Goal: Task Accomplishment & Management: Complete application form

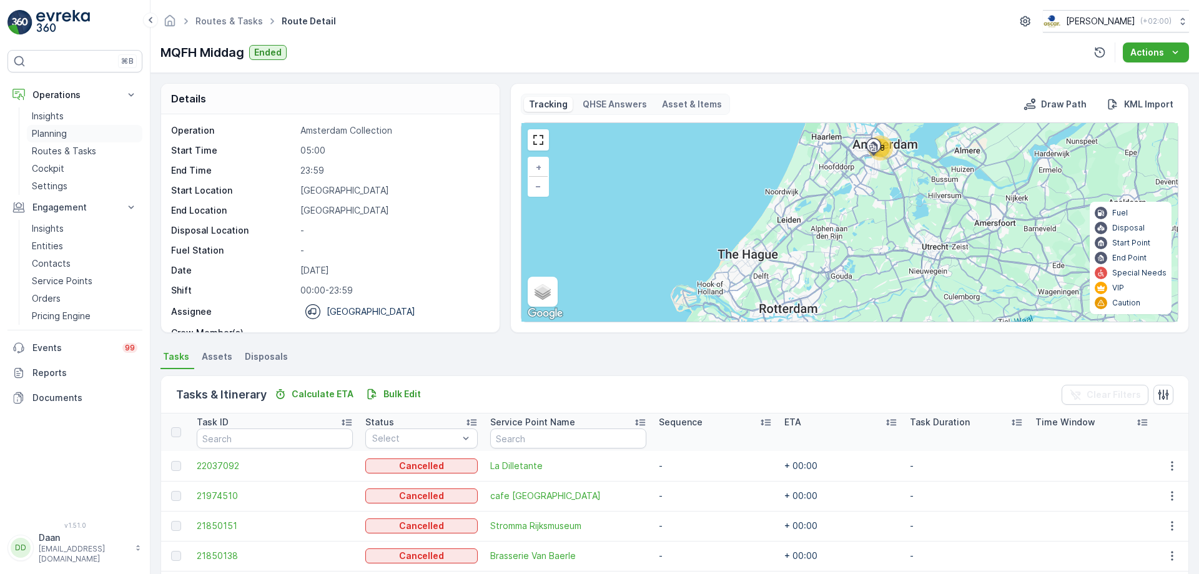
scroll to position [39, 0]
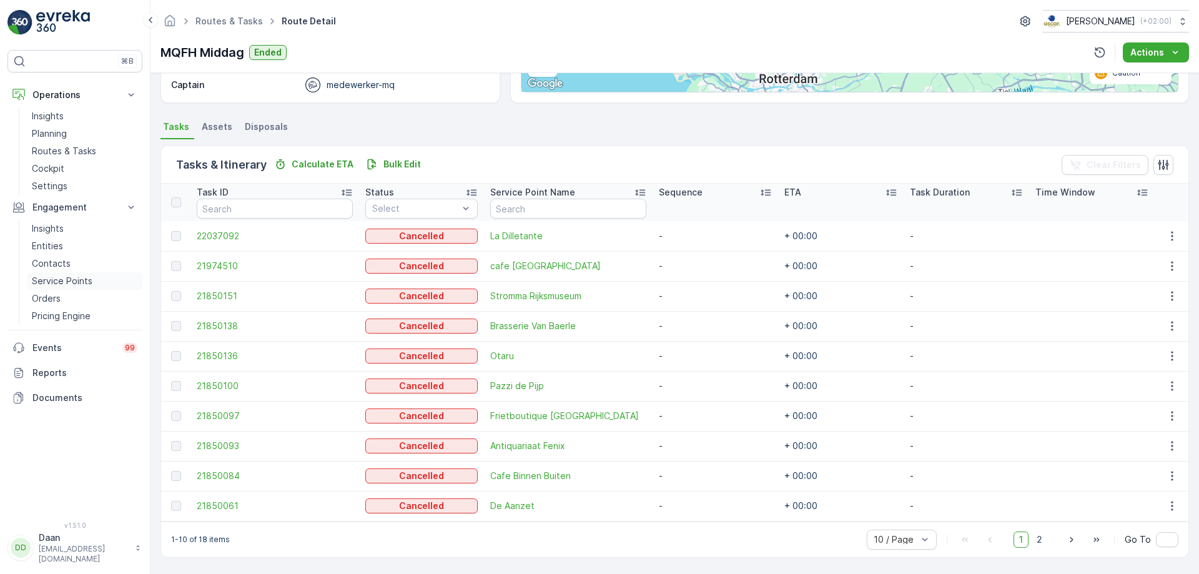
click at [92, 282] on link "Service Points" at bounding box center [85, 280] width 116 height 17
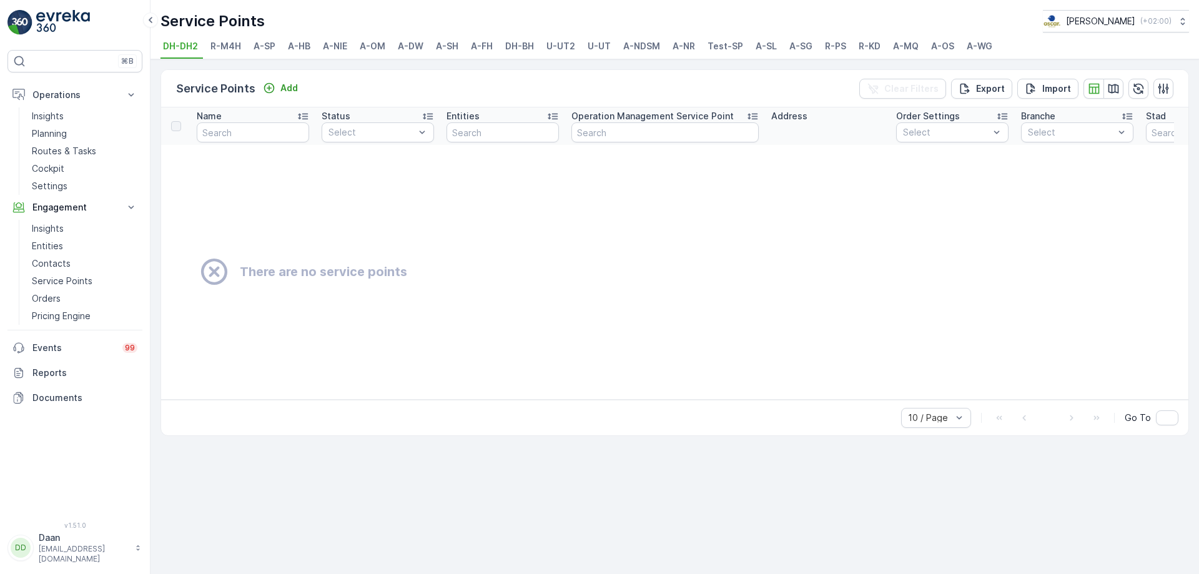
click at [518, 48] on span "DH-BH" at bounding box center [519, 46] width 29 height 12
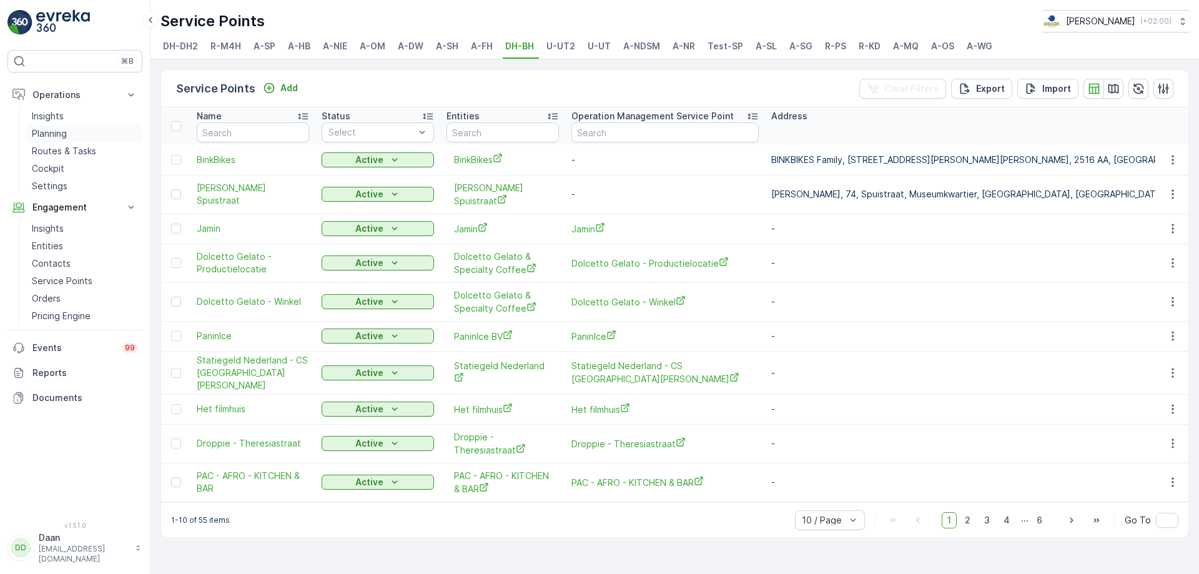
click at [67, 127] on link "Planning" at bounding box center [85, 133] width 116 height 17
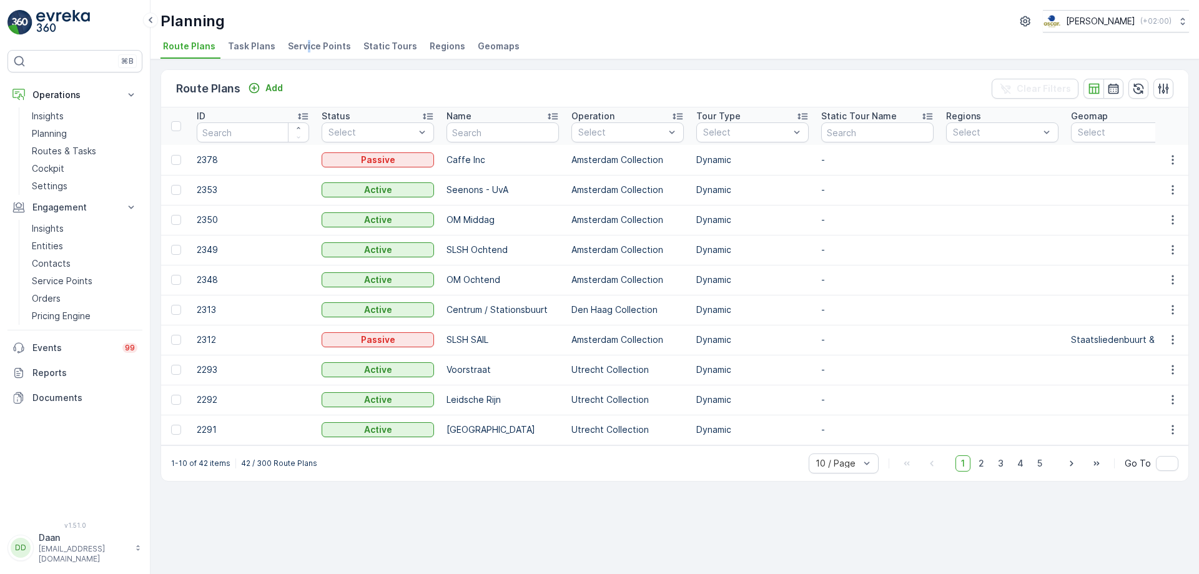
click at [305, 51] on span "Service Points" at bounding box center [319, 46] width 63 height 12
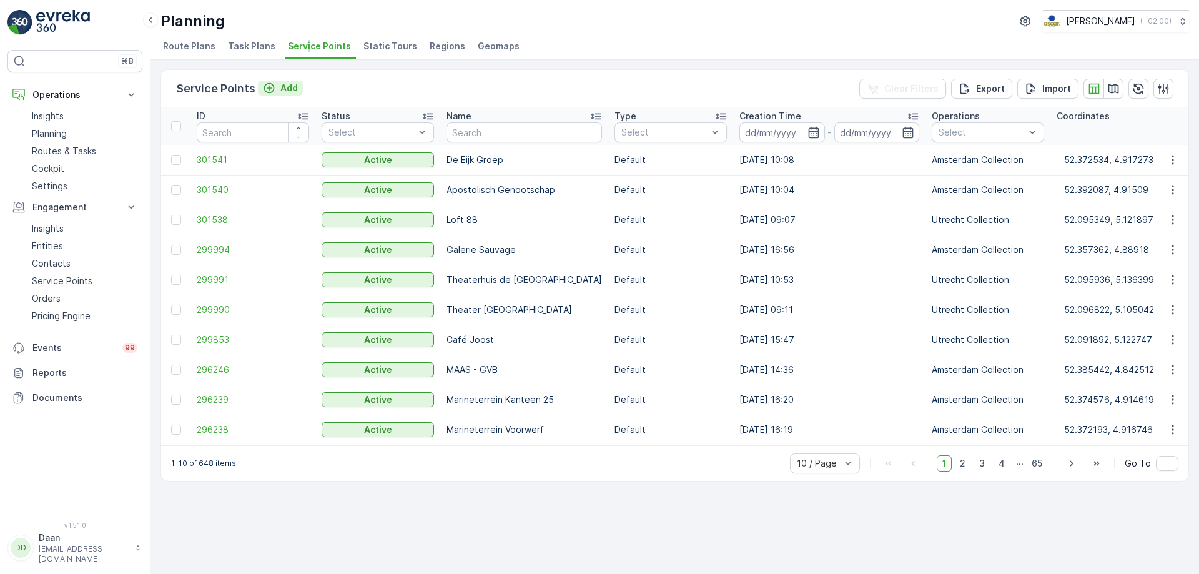
click at [292, 93] on p "Add" at bounding box center [288, 88] width 17 height 12
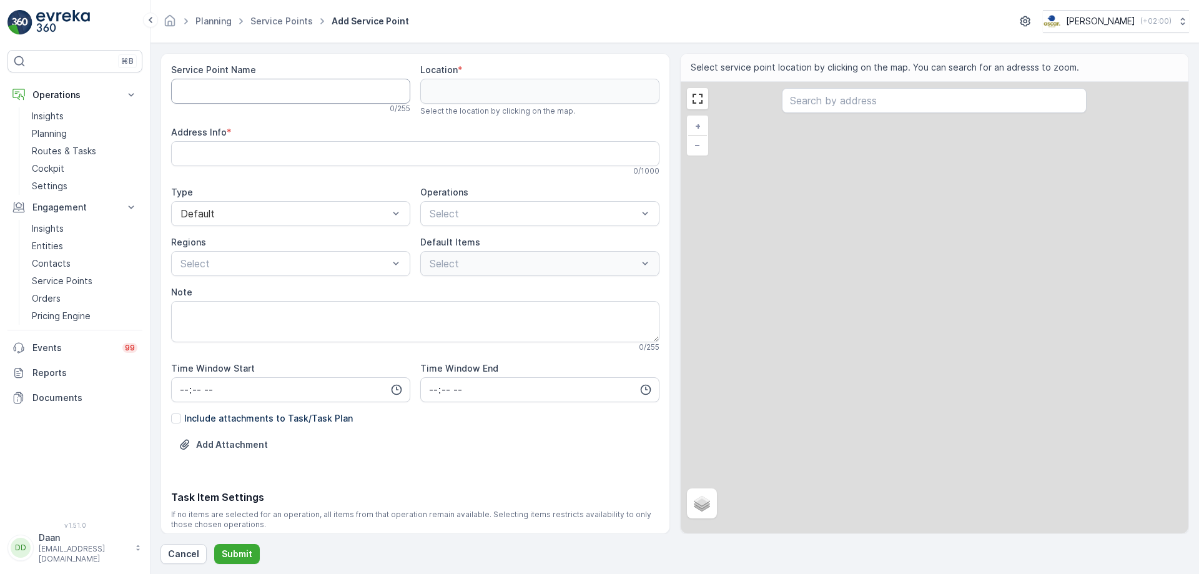
click at [294, 93] on Name "Service Point Name" at bounding box center [290, 91] width 239 height 25
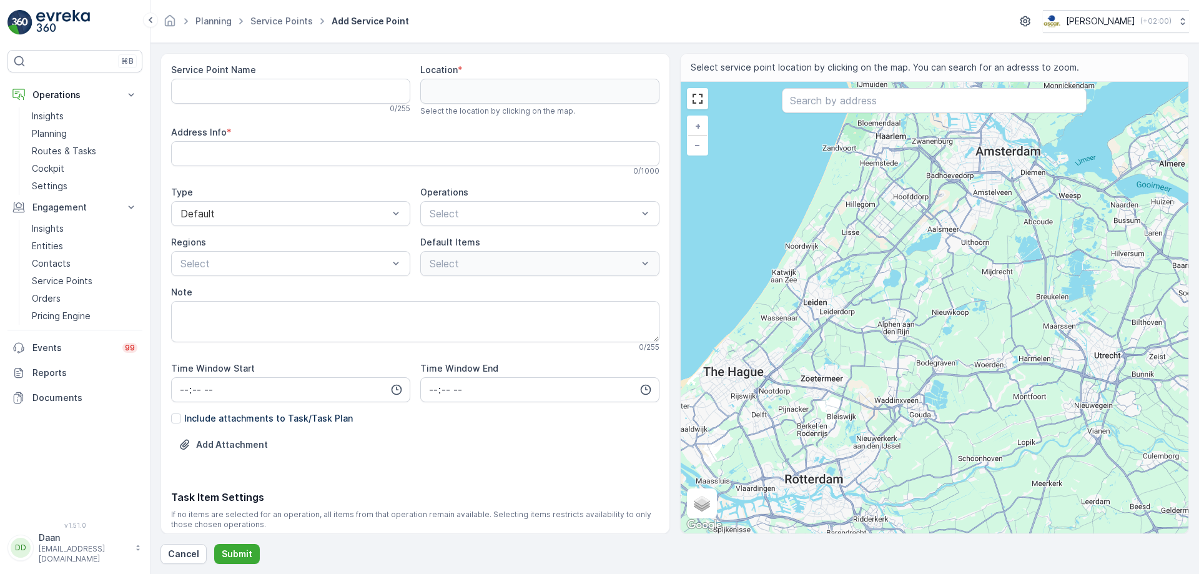
click at [373, 67] on div "Service Point Name 0 / 255 Location * Select the location by clicking on the ma…" at bounding box center [415, 293] width 510 height 481
click at [359, 90] on Name "Service Point Name" at bounding box center [290, 91] width 239 height 25
type Name "[PERSON_NAME] Spuistraat"
click at [903, 106] on input "text" at bounding box center [934, 100] width 305 height 25
paste input "[STREET_ADDRESS]"
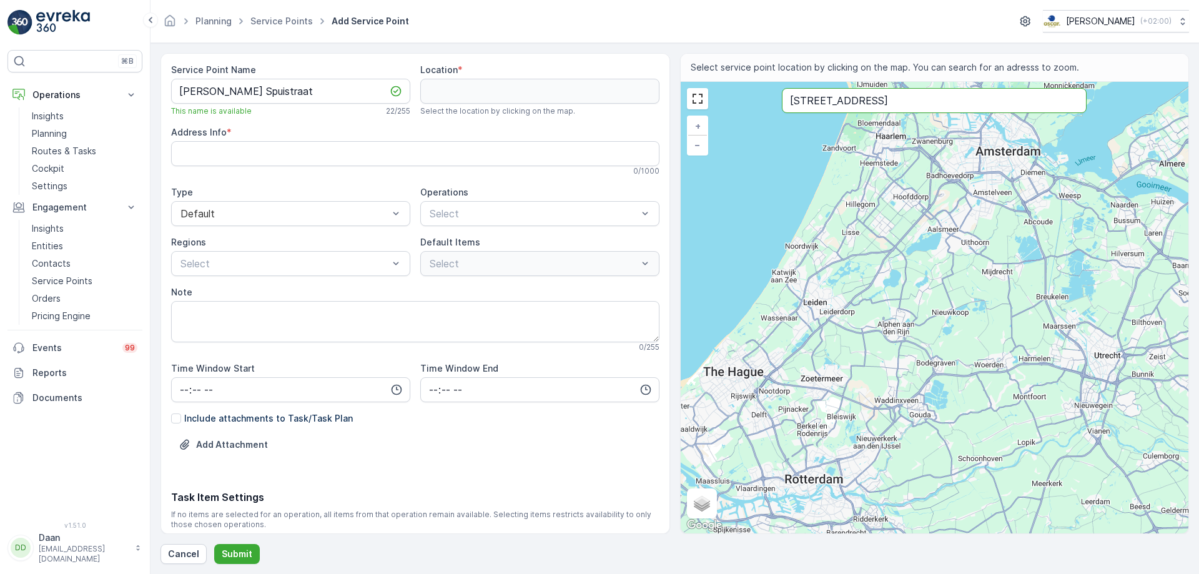
type input "[STREET_ADDRESS]"
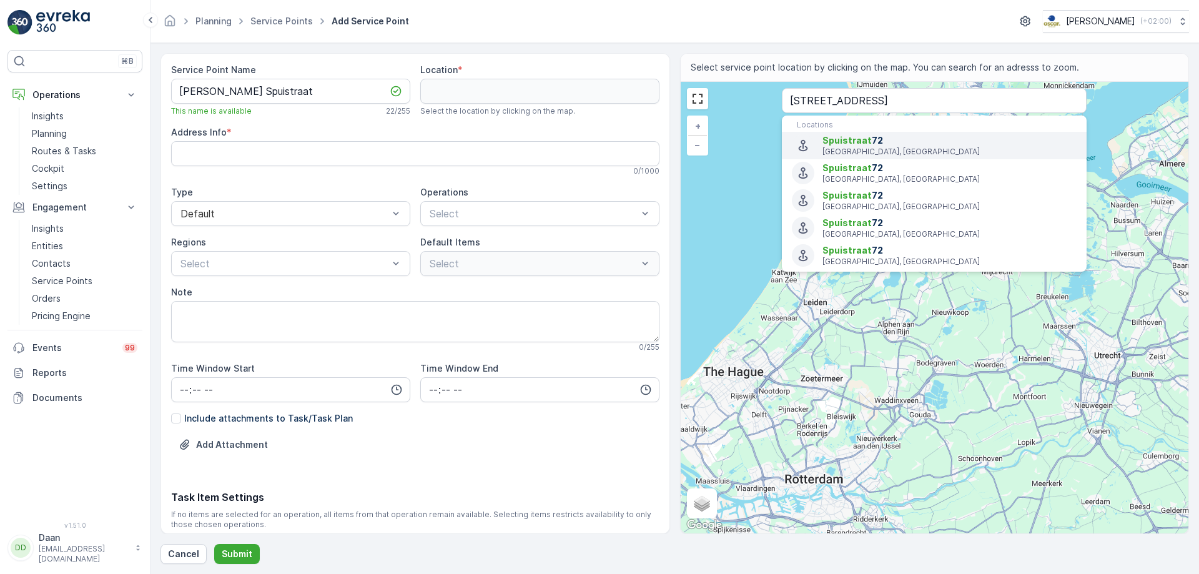
click at [912, 144] on span "[STREET_ADDRESS]" at bounding box center [949, 140] width 254 height 12
type input "52.0782603,4.3132756"
type Info "[STREET_ADDRESS][PERSON_NAME]"
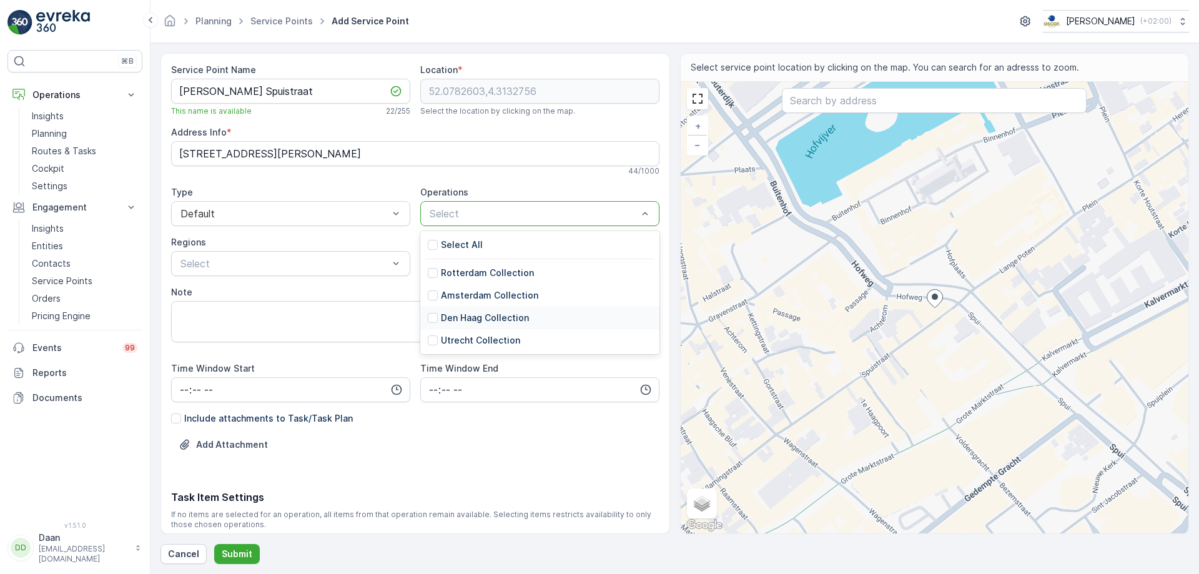
click at [496, 323] on p "Den Haag Collection" at bounding box center [485, 318] width 88 height 12
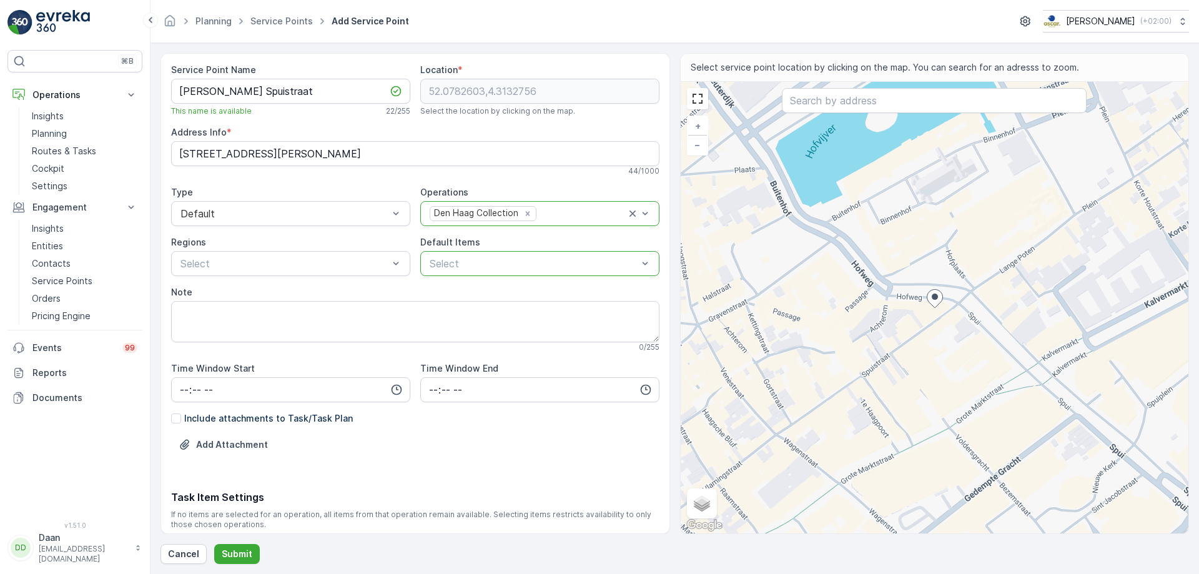
click at [523, 265] on div at bounding box center [533, 263] width 210 height 11
click at [382, 260] on div at bounding box center [284, 263] width 210 height 11
click at [240, 558] on p "Submit" at bounding box center [237, 554] width 31 height 12
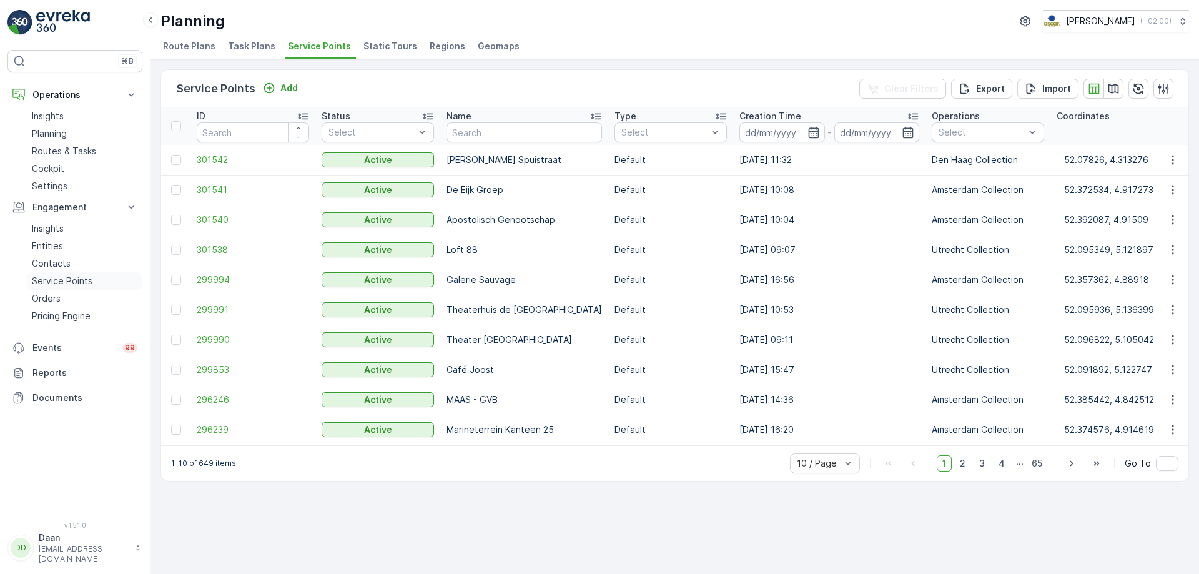
click at [77, 284] on p "Service Points" at bounding box center [62, 281] width 61 height 12
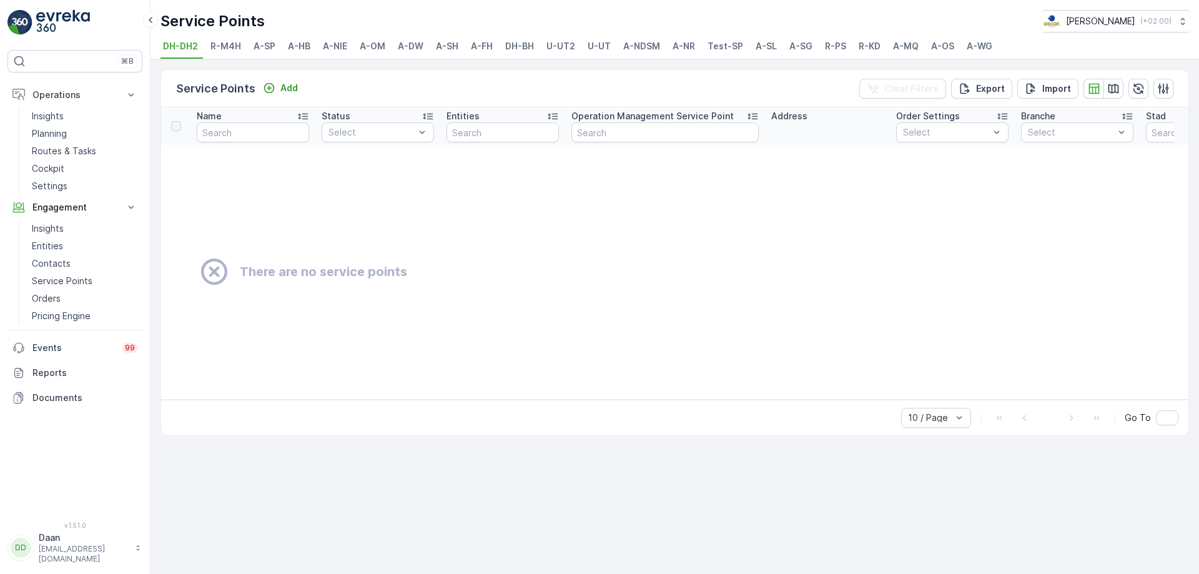
click at [512, 47] on span "DH-BH" at bounding box center [519, 46] width 29 height 12
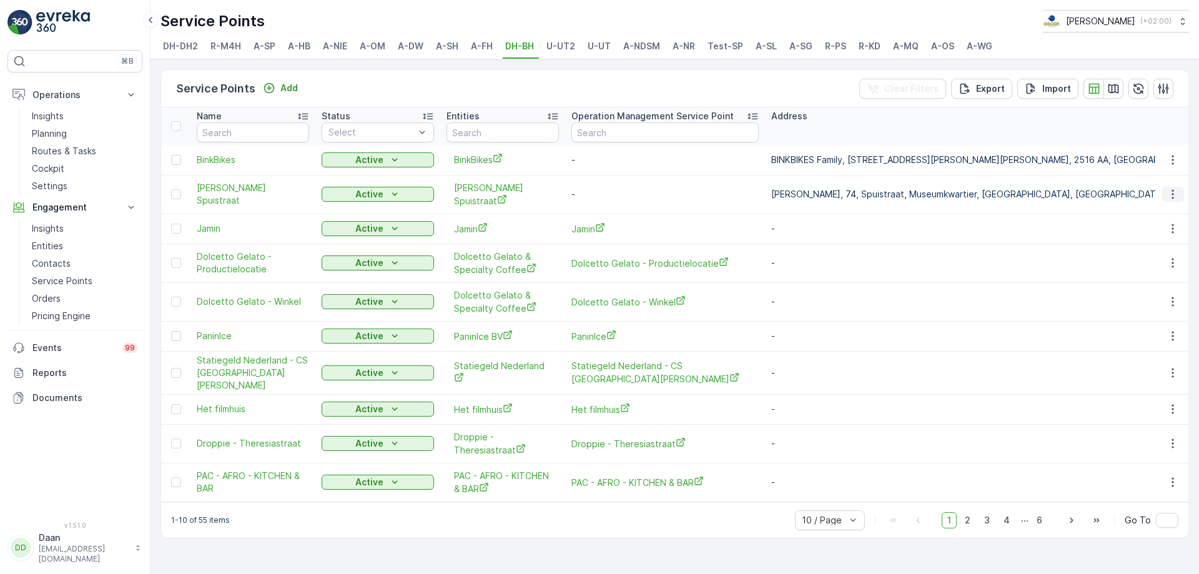
click at [1175, 194] on icon "button" at bounding box center [1172, 194] width 12 height 12
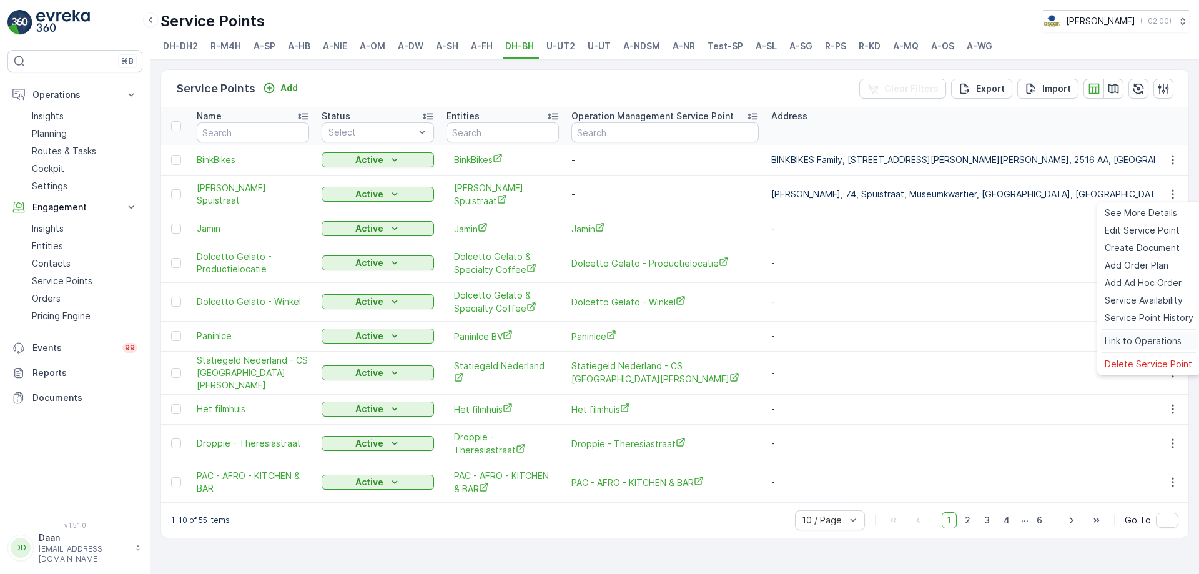
click at [1142, 340] on span "Link to Operations" at bounding box center [1143, 341] width 77 height 12
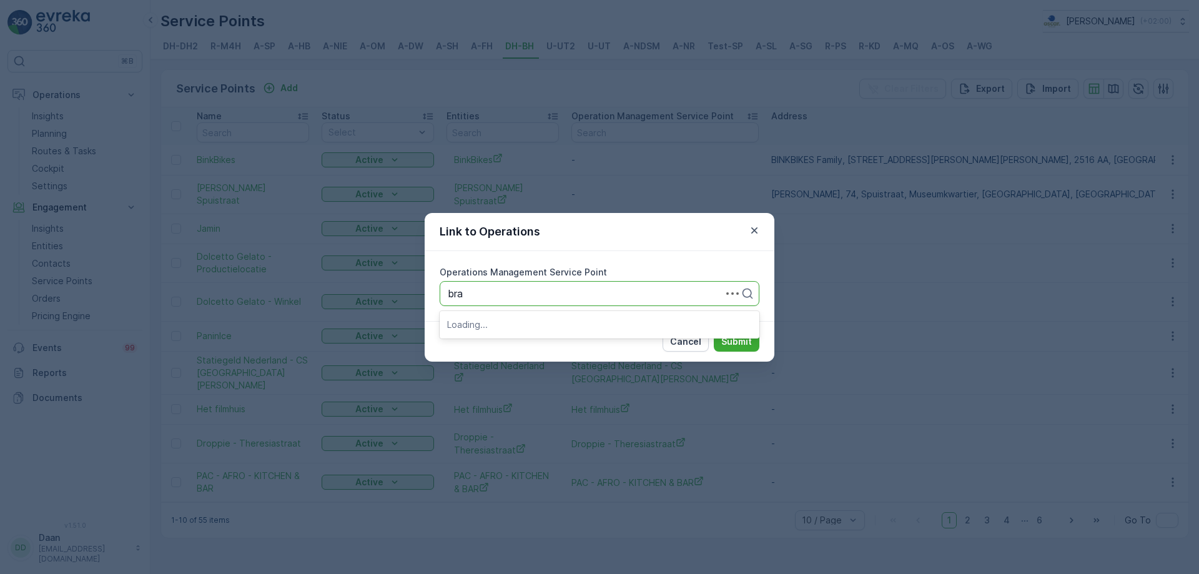
type input "[PERSON_NAME]"
click at [550, 328] on span "[PERSON_NAME] Spuistraat" at bounding box center [514, 323] width 134 height 11
click at [738, 338] on p "Submit" at bounding box center [736, 341] width 31 height 12
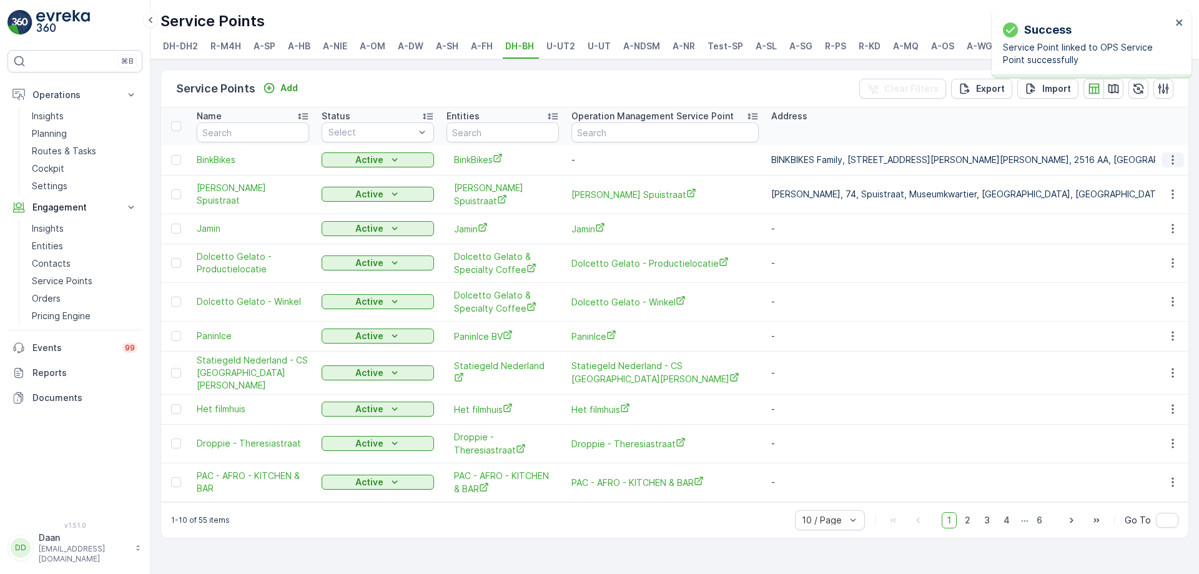
click at [1176, 162] on icon "button" at bounding box center [1172, 160] width 12 height 12
click at [63, 147] on p "Routes & Tasks" at bounding box center [64, 151] width 64 height 12
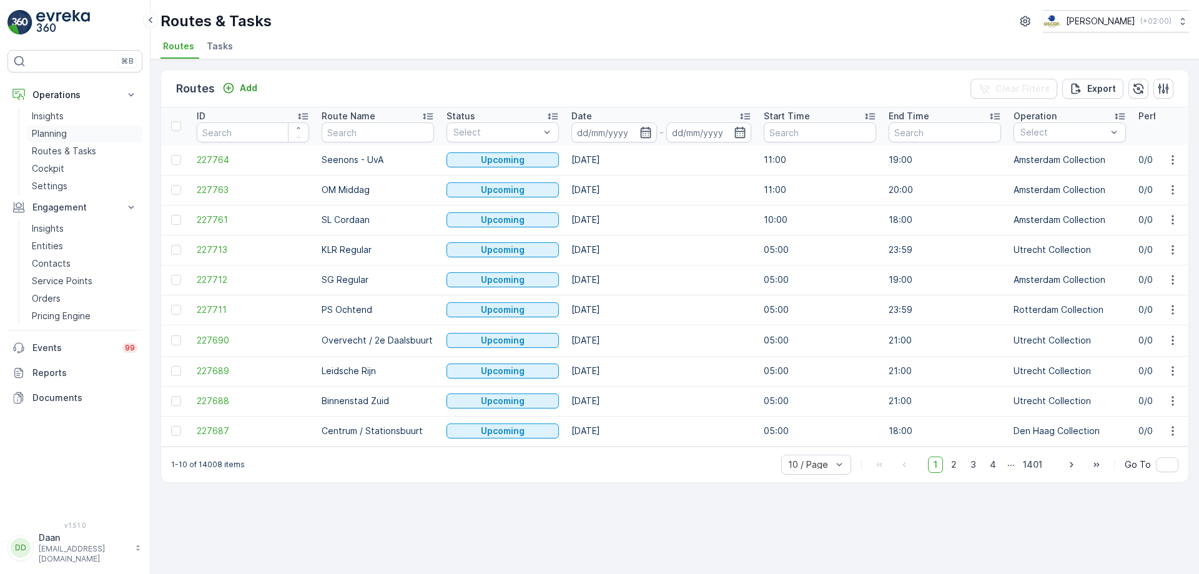
click at [86, 129] on link "Planning" at bounding box center [85, 133] width 116 height 17
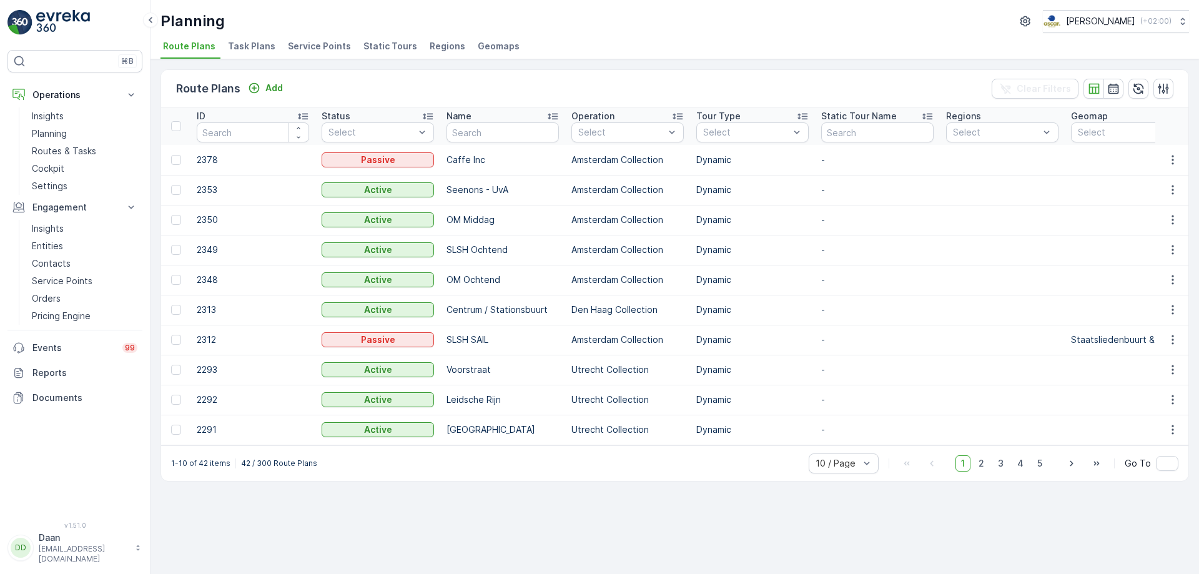
click at [297, 49] on span "Service Points" at bounding box center [319, 46] width 63 height 12
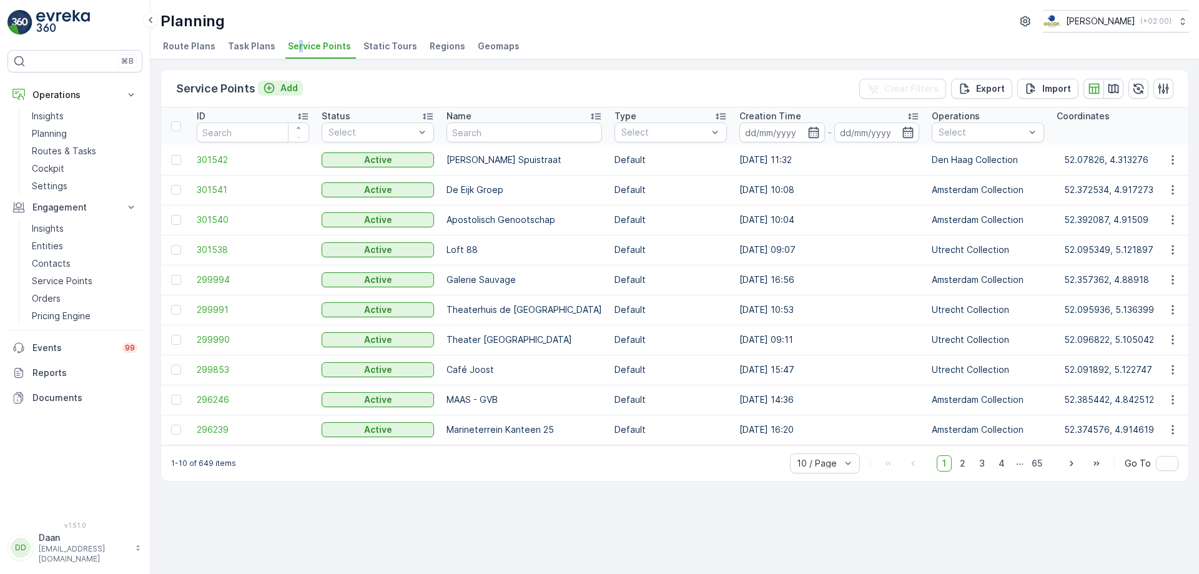
click at [288, 92] on p "Add" at bounding box center [288, 88] width 17 height 12
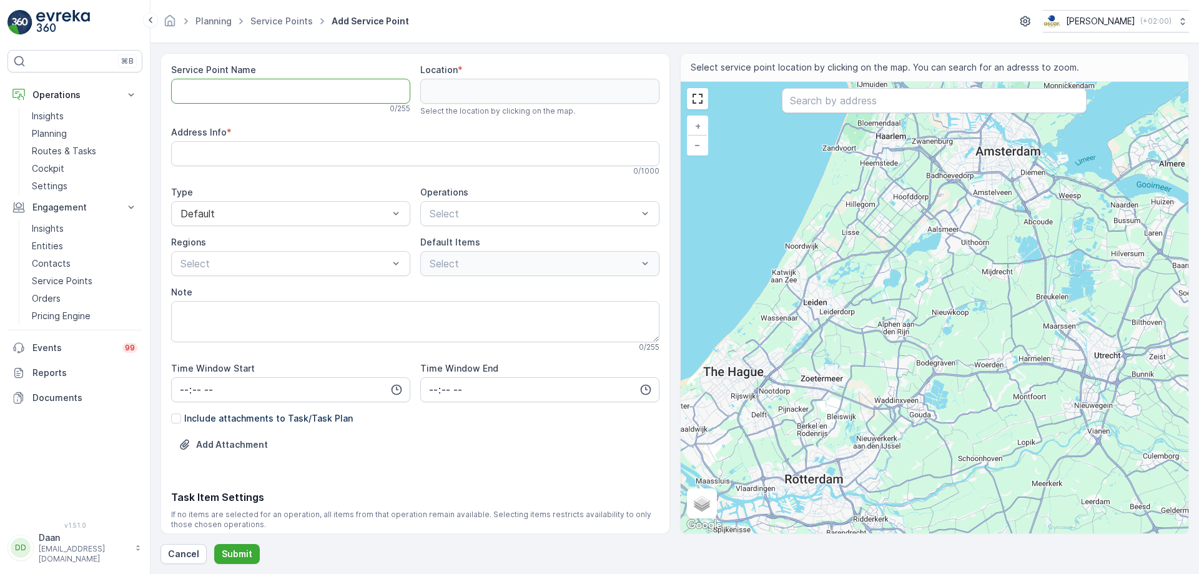
click at [343, 85] on Name "Service Point Name" at bounding box center [290, 91] width 239 height 25
type Name "BinkBikes"
click at [940, 105] on input "text" at bounding box center [934, 100] width 305 height 25
click at [951, 111] on input "text" at bounding box center [934, 100] width 305 height 25
paste input "[STREET_ADDRESS][PERSON_NAME]"
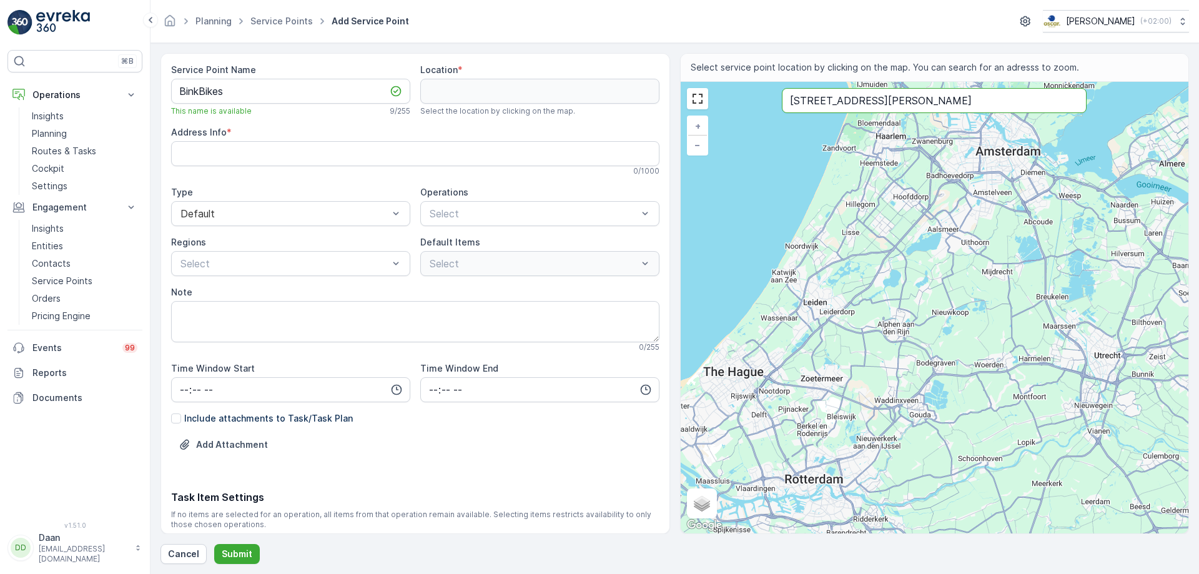
type input "[STREET_ADDRESS][PERSON_NAME]"
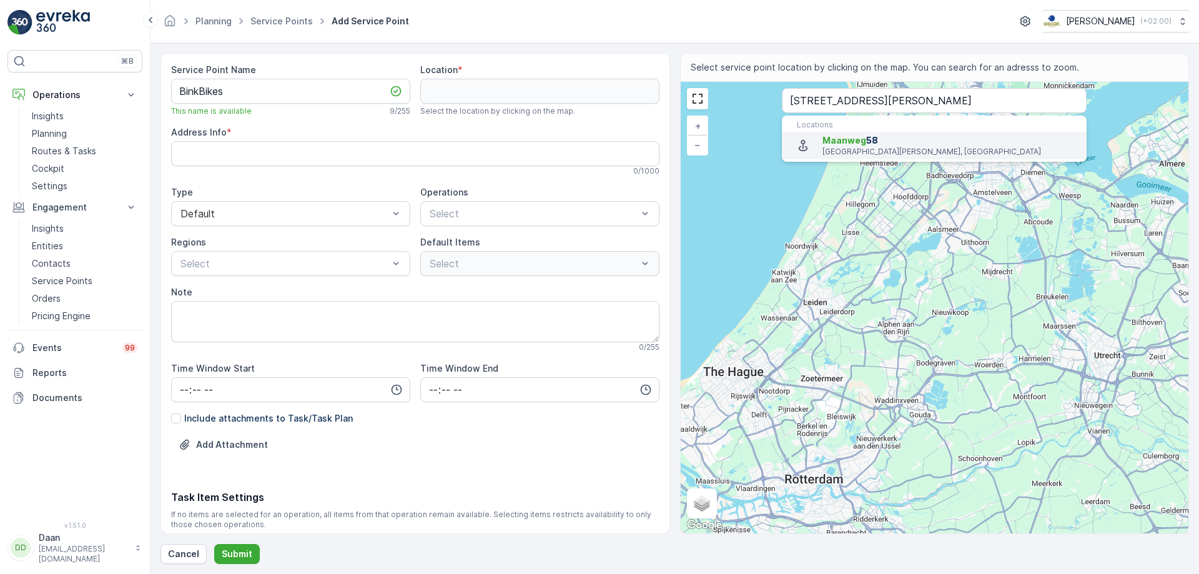
click at [947, 158] on li "[STREET_ADDRESS][PERSON_NAME]" at bounding box center [934, 145] width 305 height 27
type input "52.0636589,4.3458641"
type Info "[STREET_ADDRESS][PERSON_NAME]"
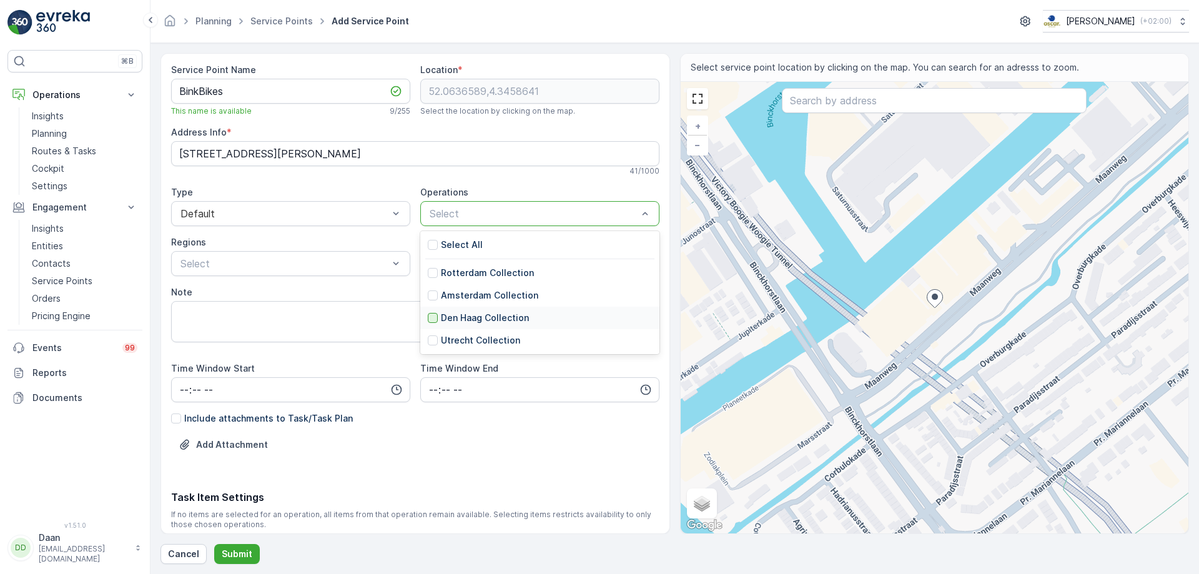
click at [434, 317] on div at bounding box center [433, 318] width 10 height 10
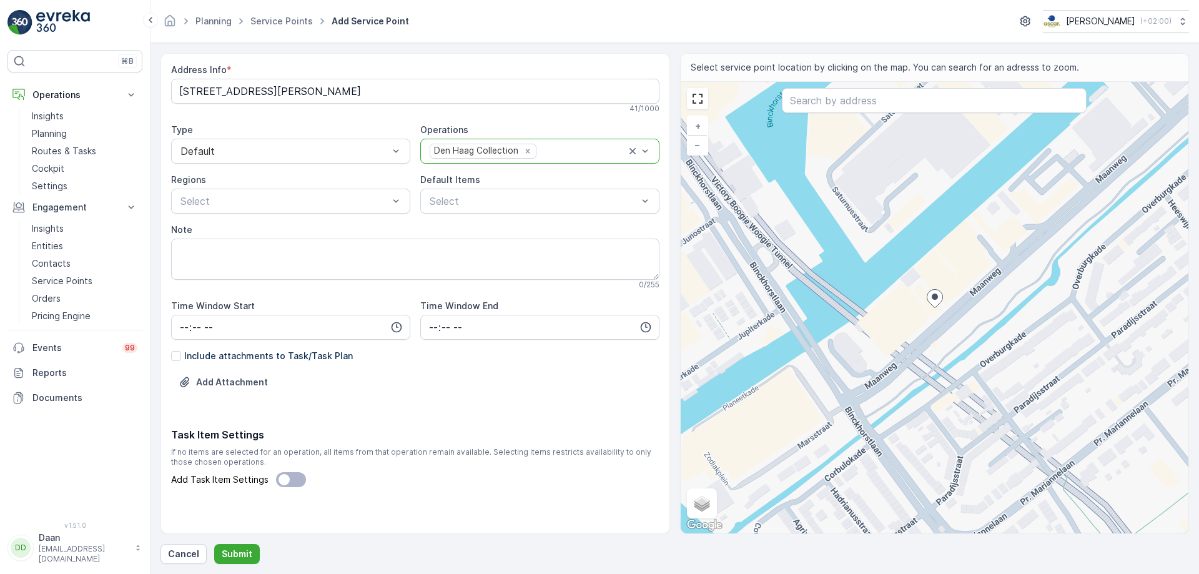
scroll to position [66, 0]
click at [249, 550] on p "Submit" at bounding box center [237, 554] width 31 height 12
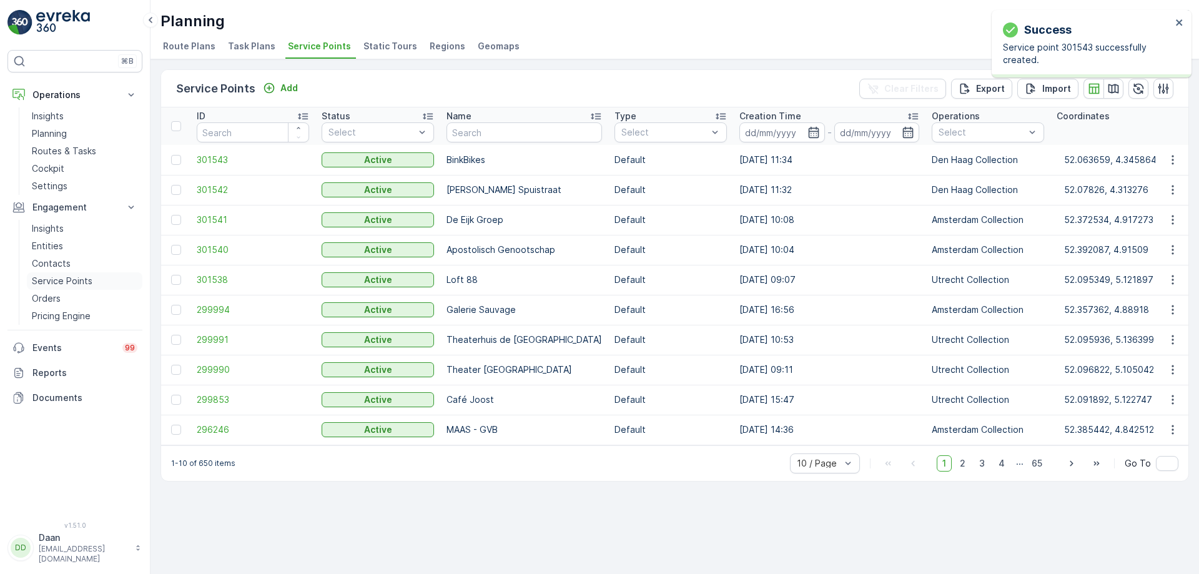
click at [64, 282] on p "Service Points" at bounding box center [62, 281] width 61 height 12
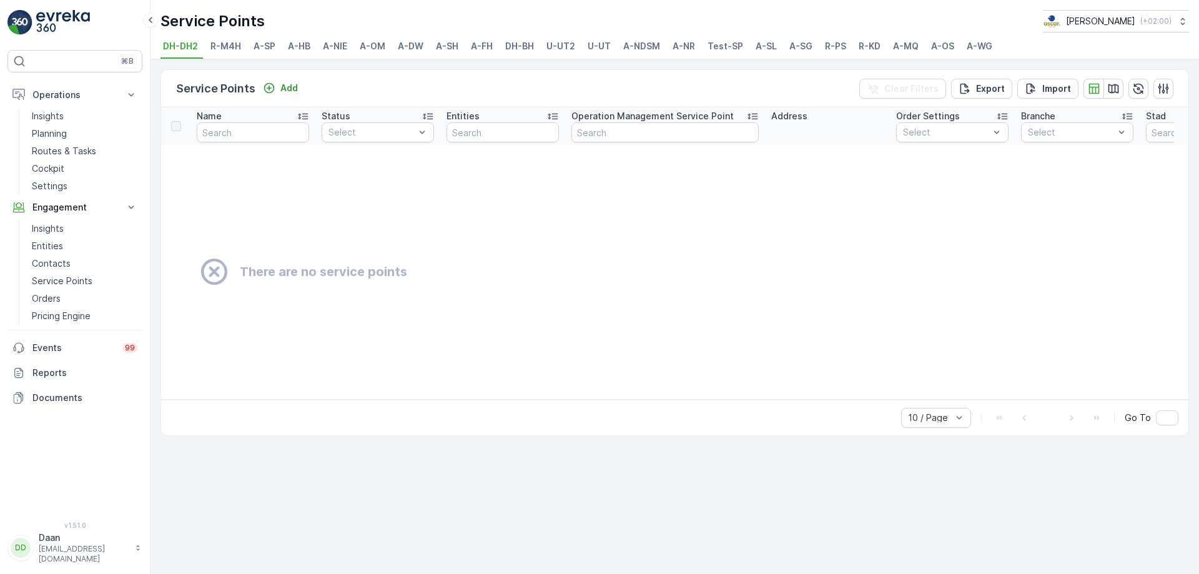
click at [521, 52] on li "DH-BH" at bounding box center [521, 47] width 36 height 21
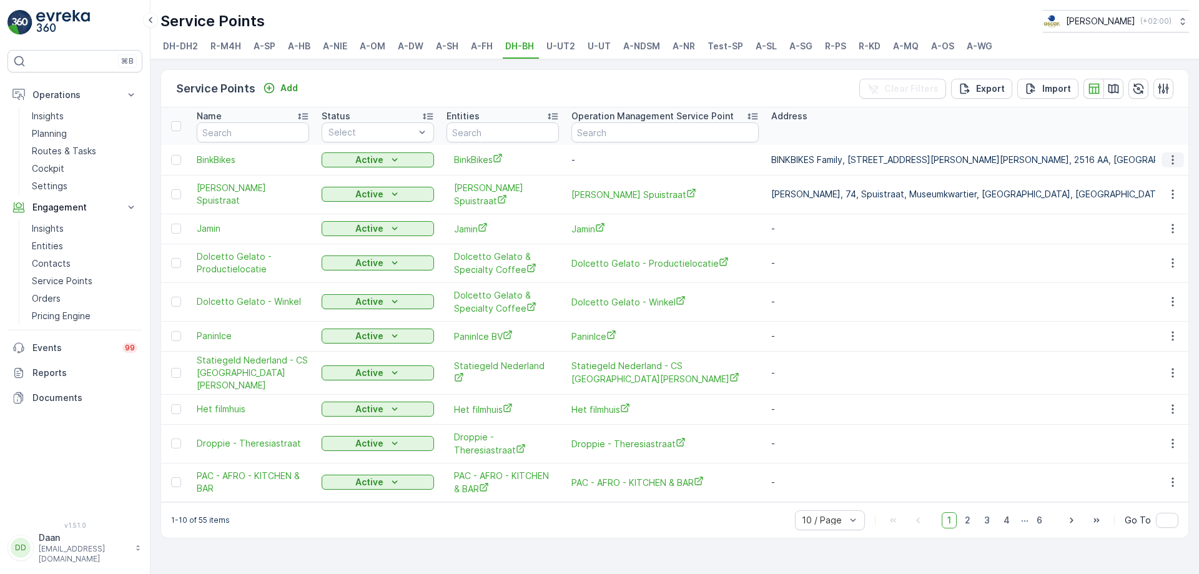
click at [1166, 160] on icon "button" at bounding box center [1172, 160] width 12 height 12
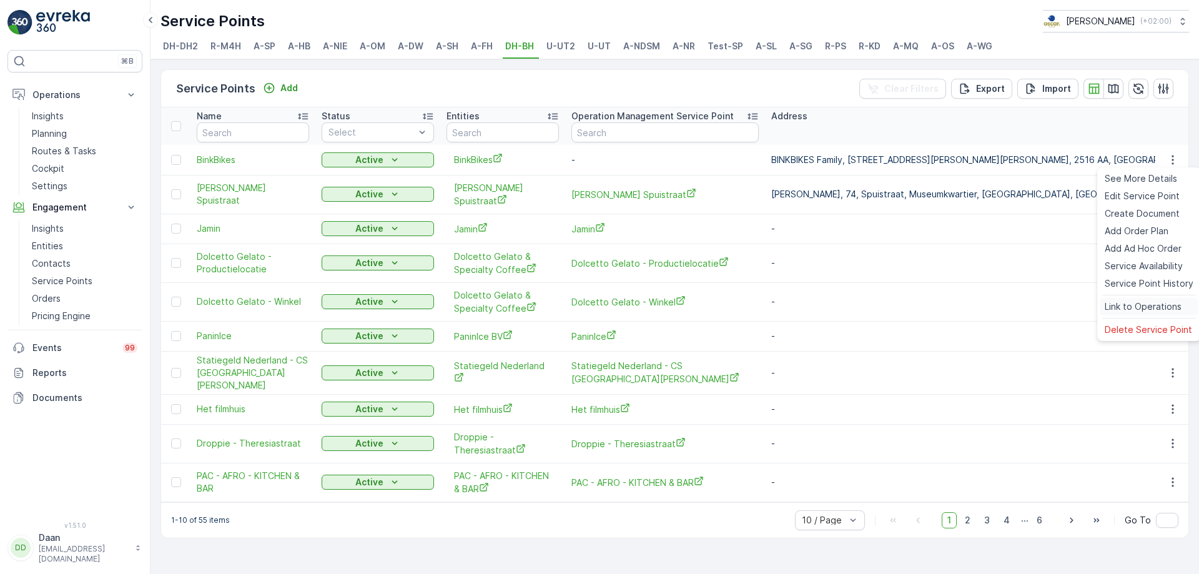
click at [1144, 303] on span "Link to Operations" at bounding box center [1143, 306] width 77 height 12
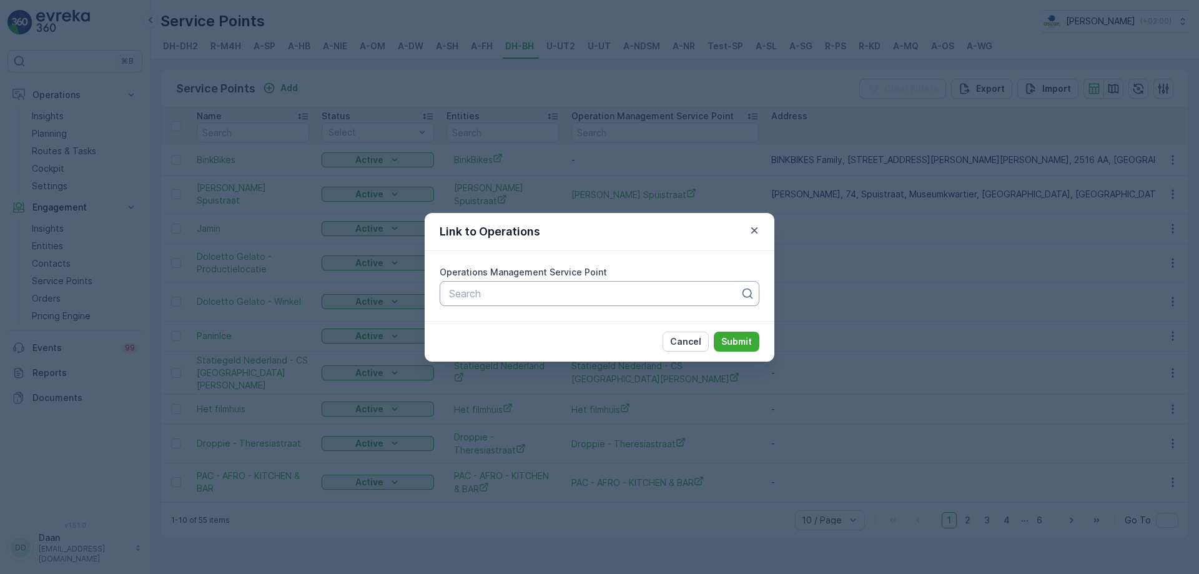
click at [677, 304] on div "Search" at bounding box center [600, 293] width 320 height 25
type input "bink"
click at [505, 328] on div "BinkBikes" at bounding box center [599, 323] width 305 height 11
click at [734, 338] on p "Submit" at bounding box center [736, 341] width 31 height 12
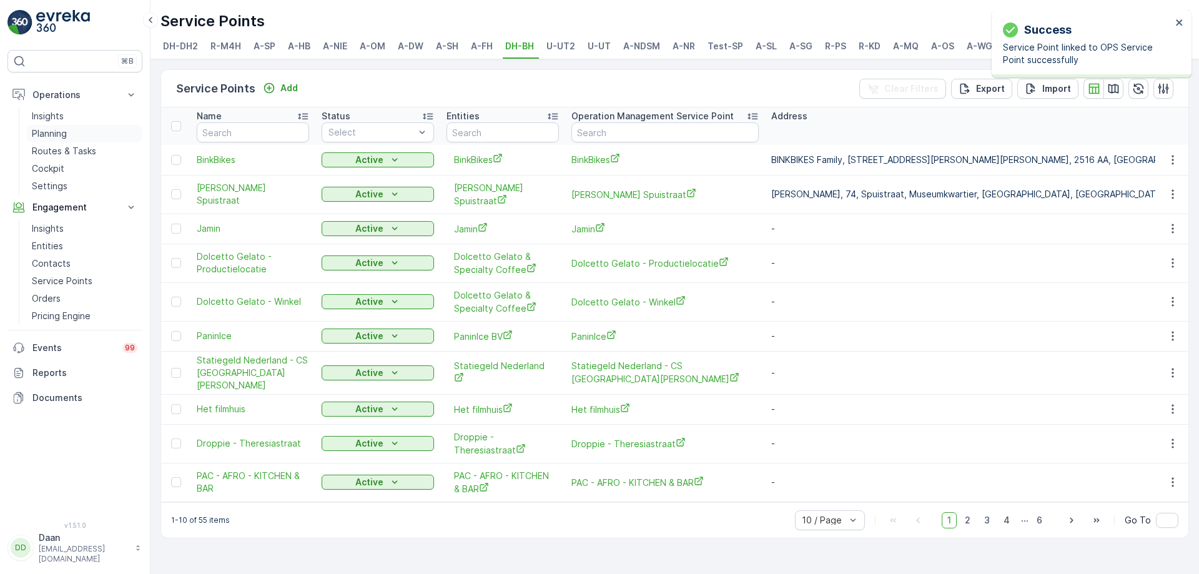
click at [61, 137] on p "Planning" at bounding box center [49, 133] width 35 height 12
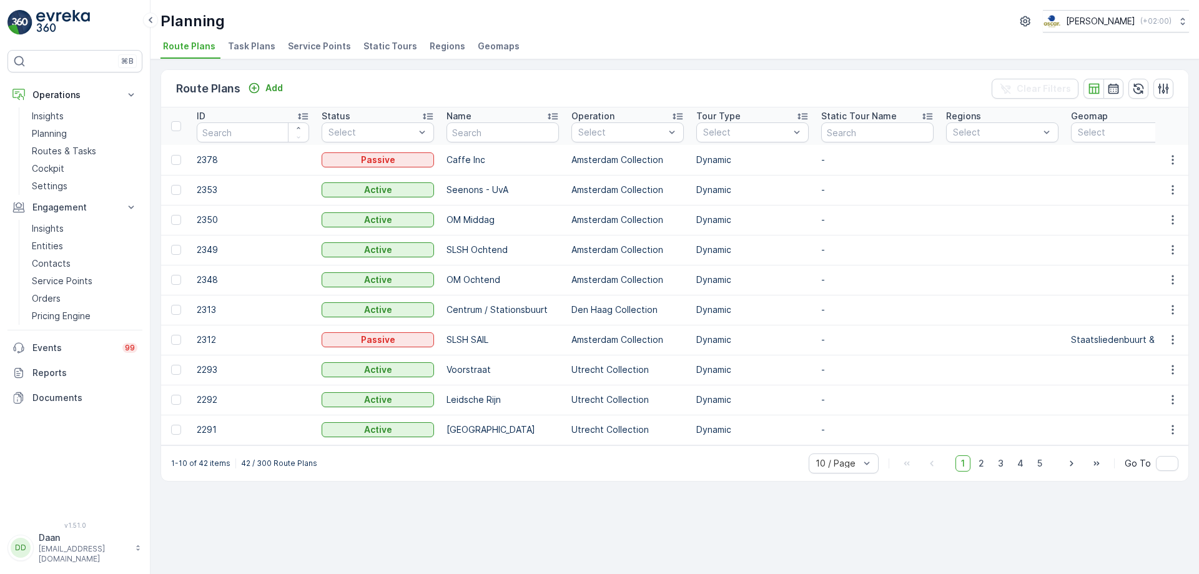
click at [245, 52] on span "Task Plans" at bounding box center [251, 46] width 47 height 12
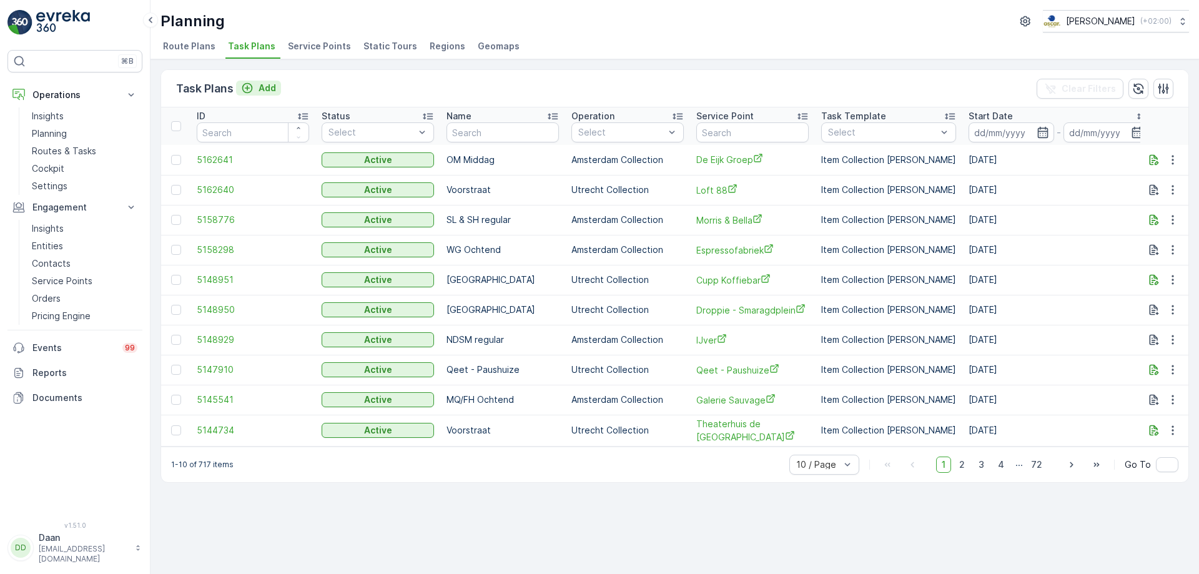
click at [263, 87] on p "Add" at bounding box center [267, 88] width 17 height 12
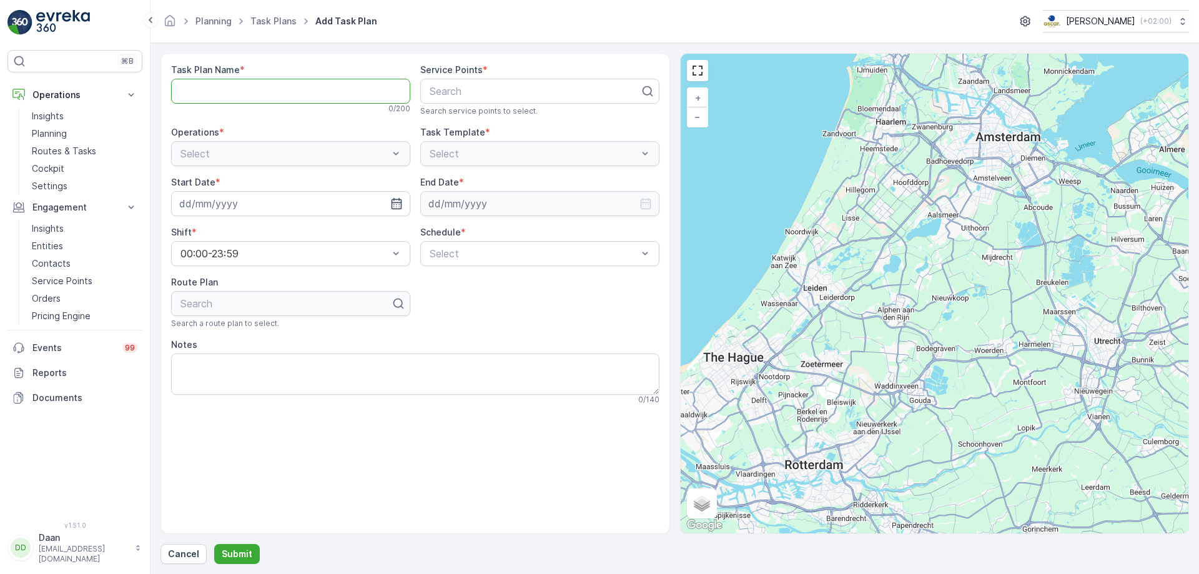
click at [290, 87] on Name "Task Plan Name" at bounding box center [290, 91] width 239 height 25
click at [260, 90] on Name "Task Plan Name" at bounding box center [290, 91] width 239 height 25
type Name "s"
click at [178, 92] on Name "Stationsbuurt" at bounding box center [290, 91] width 239 height 25
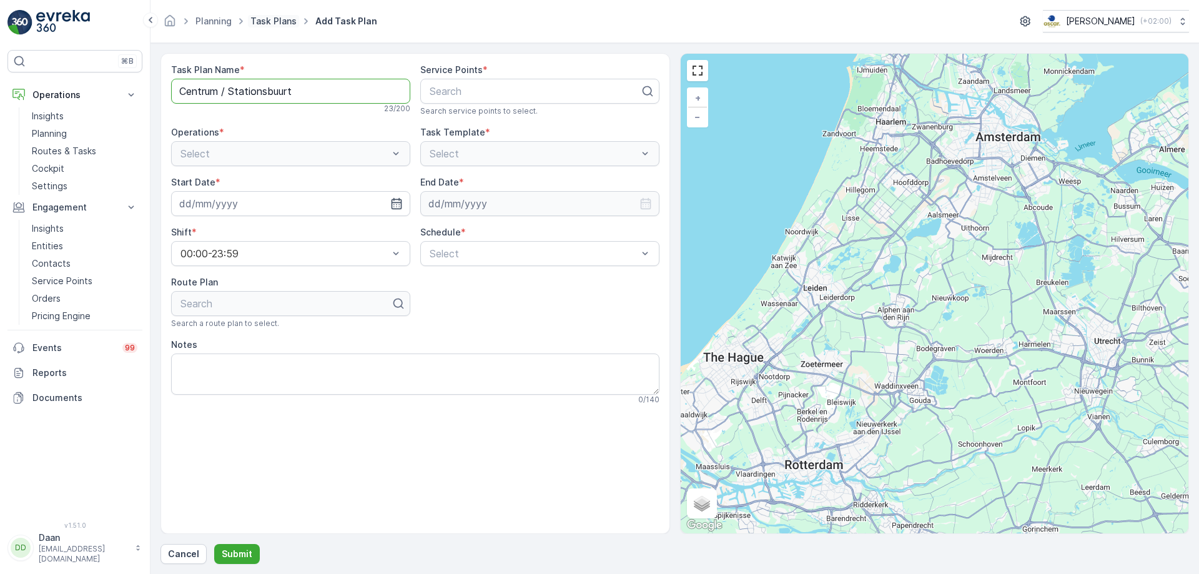
type Name "Centrum / Stationsbuurt"
click at [450, 86] on div at bounding box center [534, 91] width 213 height 11
type input "[PERSON_NAME]"
click at [546, 123] on div "[PERSON_NAME] Spuistraat" at bounding box center [540, 121] width 224 height 11
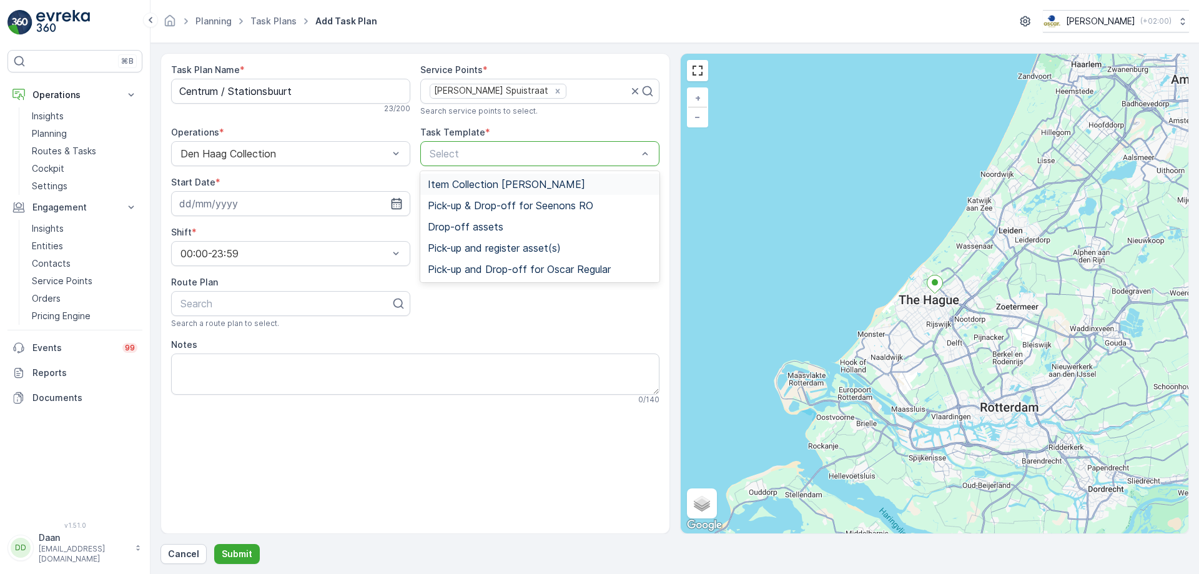
drag, startPoint x: 478, startPoint y: 147, endPoint x: 475, endPoint y: 158, distance: 11.3
click at [470, 185] on span "Item Collection [PERSON_NAME]" at bounding box center [506, 184] width 157 height 11
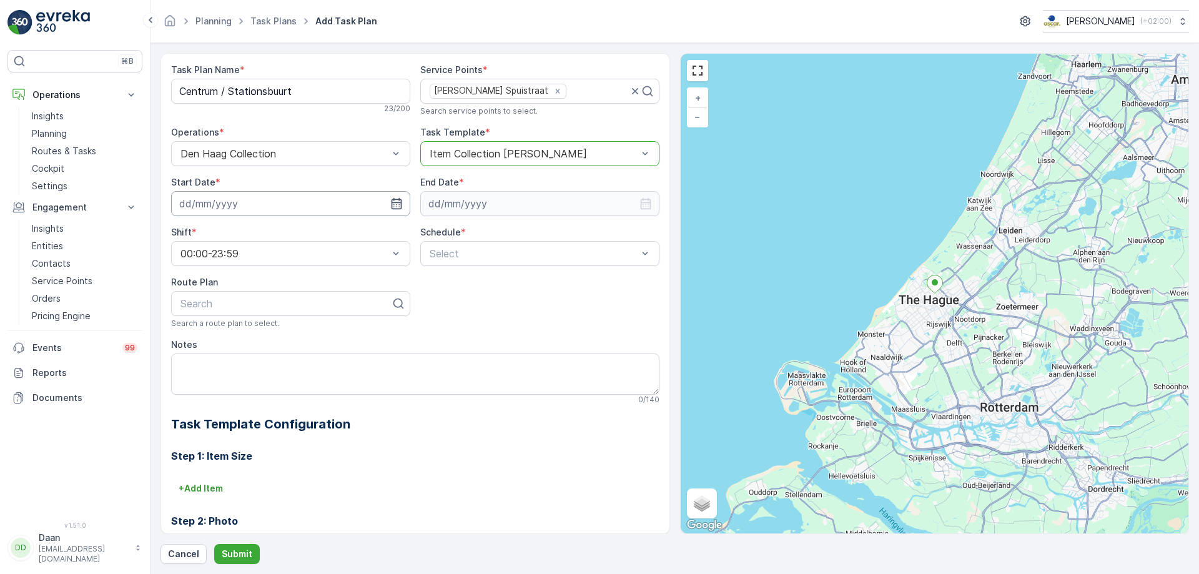
click at [390, 210] on input at bounding box center [290, 203] width 239 height 25
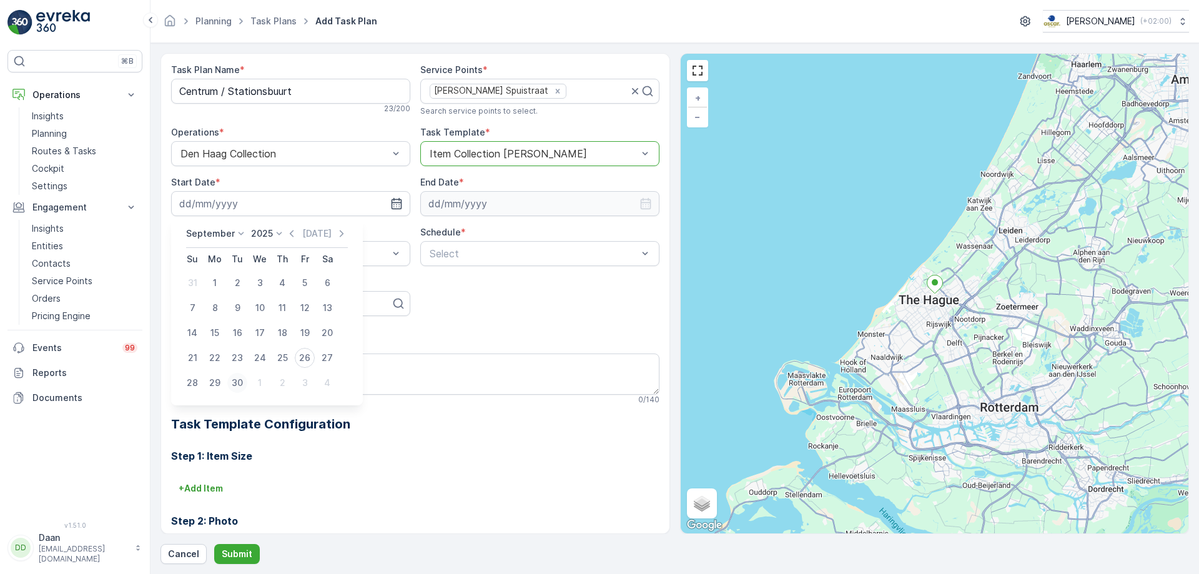
click at [235, 387] on div "30" at bounding box center [237, 383] width 20 height 20
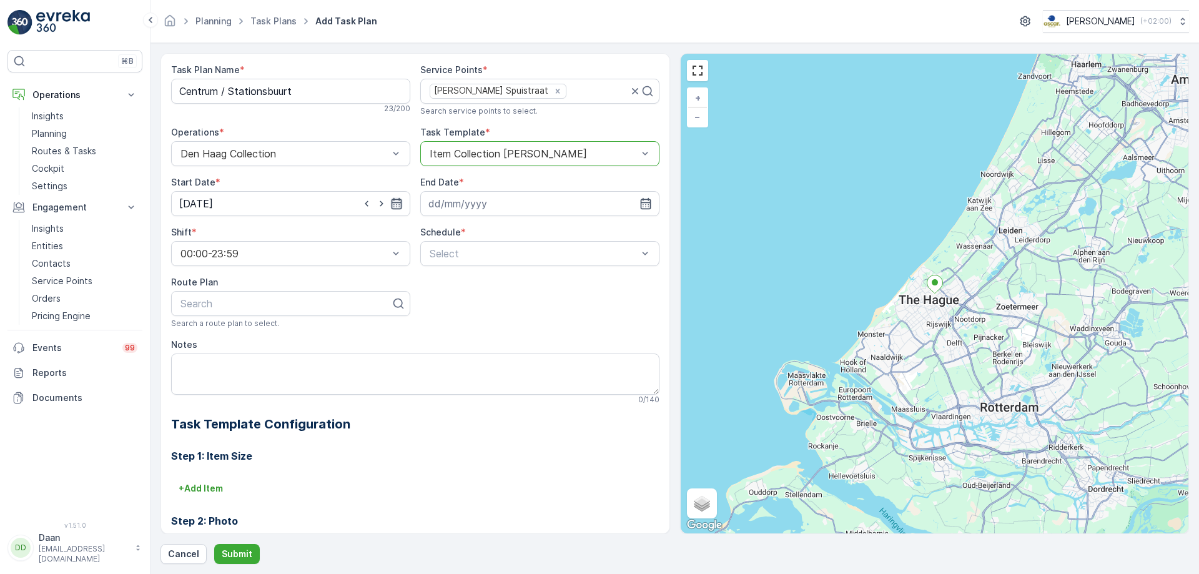
click at [396, 200] on icon "button" at bounding box center [396, 203] width 12 height 12
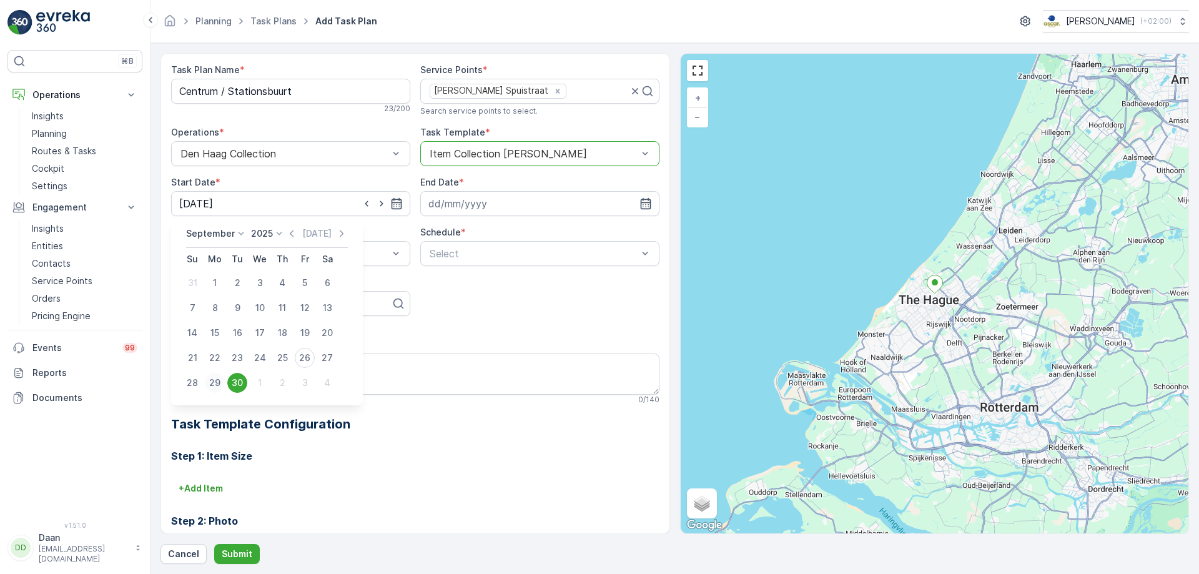
click at [219, 385] on div "29" at bounding box center [215, 383] width 20 height 20
type input "[DATE]"
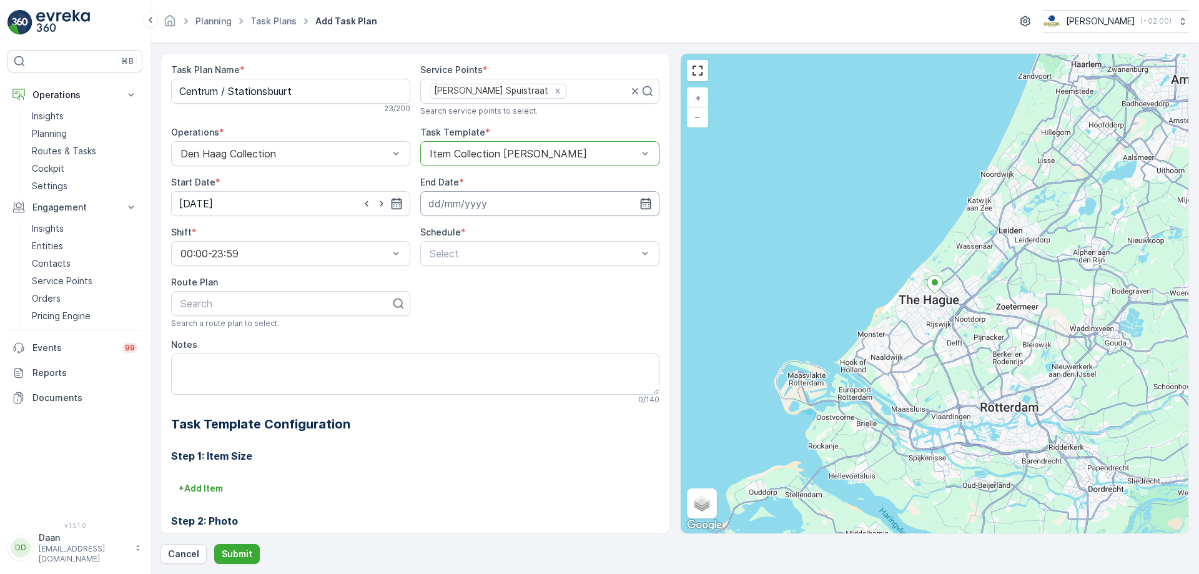
click at [510, 204] on input at bounding box center [539, 203] width 239 height 25
click at [482, 233] on icon at bounding box center [488, 233] width 12 height 12
click at [469, 352] on span "December" at bounding box center [463, 348] width 44 height 12
click at [503, 225] on div "[DATE] [DATE] Su Mo Tu We Th Fr Sa 30 1 2 3 4 5 6 7 8 9 10 11 12 13 14 15 16 17…" at bounding box center [512, 311] width 188 height 188
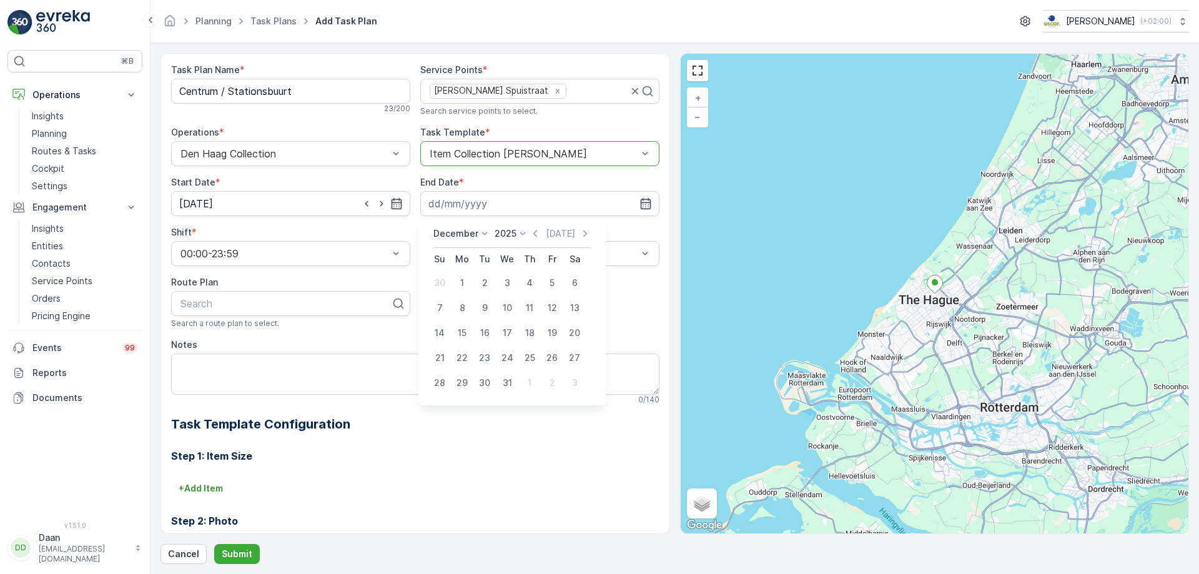
click at [498, 234] on p "2025" at bounding box center [506, 233] width 22 height 12
click at [517, 352] on span "2030" at bounding box center [512, 348] width 21 height 12
click at [488, 383] on div "31" at bounding box center [485, 383] width 20 height 20
type input "[DATE]"
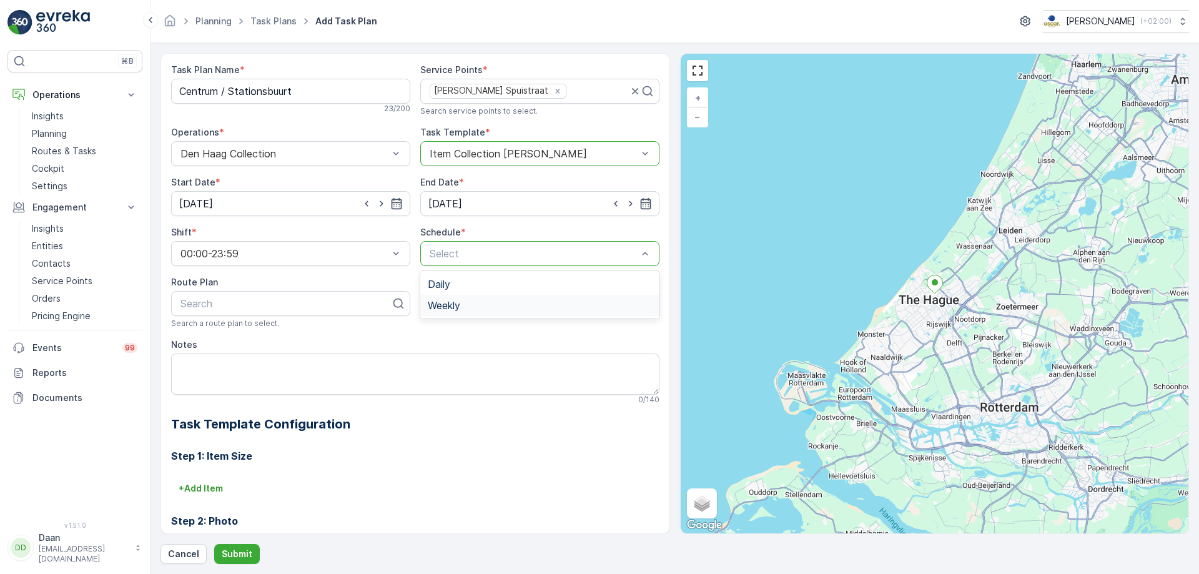
click at [443, 298] on div "Weekly" at bounding box center [539, 305] width 239 height 21
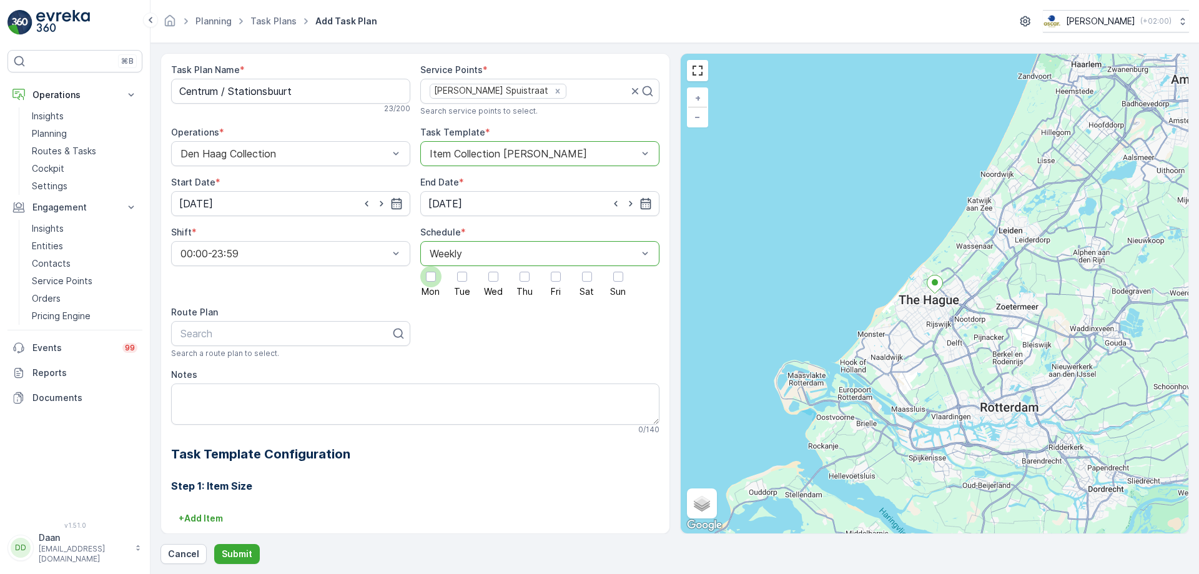
click at [426, 282] on div at bounding box center [430, 276] width 21 height 21
click at [431, 266] on input "Mon" at bounding box center [431, 266] width 0 height 0
click at [451, 285] on label "Tue" at bounding box center [461, 281] width 21 height 30
click at [462, 266] on input "Tue" at bounding box center [462, 266] width 0 height 0
drag, startPoint x: 483, startPoint y: 279, endPoint x: 493, endPoint y: 279, distance: 10.6
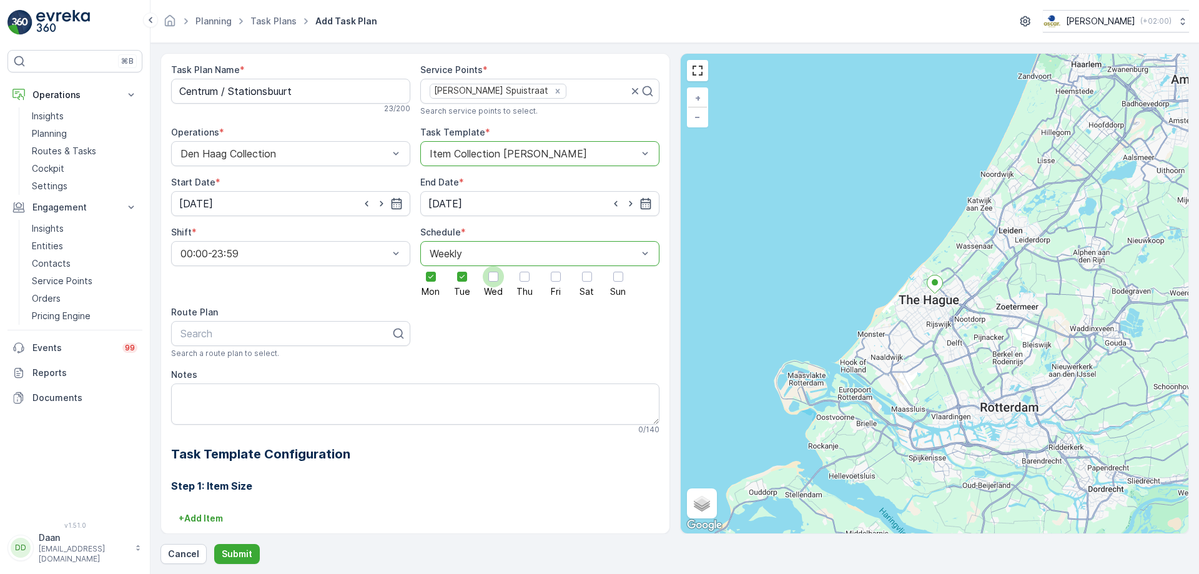
click at [484, 279] on div at bounding box center [493, 276] width 21 height 21
click at [493, 266] on input "Wed" at bounding box center [493, 266] width 0 height 0
click at [520, 281] on div at bounding box center [525, 277] width 10 height 10
click at [525, 266] on input "Thu" at bounding box center [525, 266] width 0 height 0
click at [556, 282] on div at bounding box center [555, 276] width 21 height 21
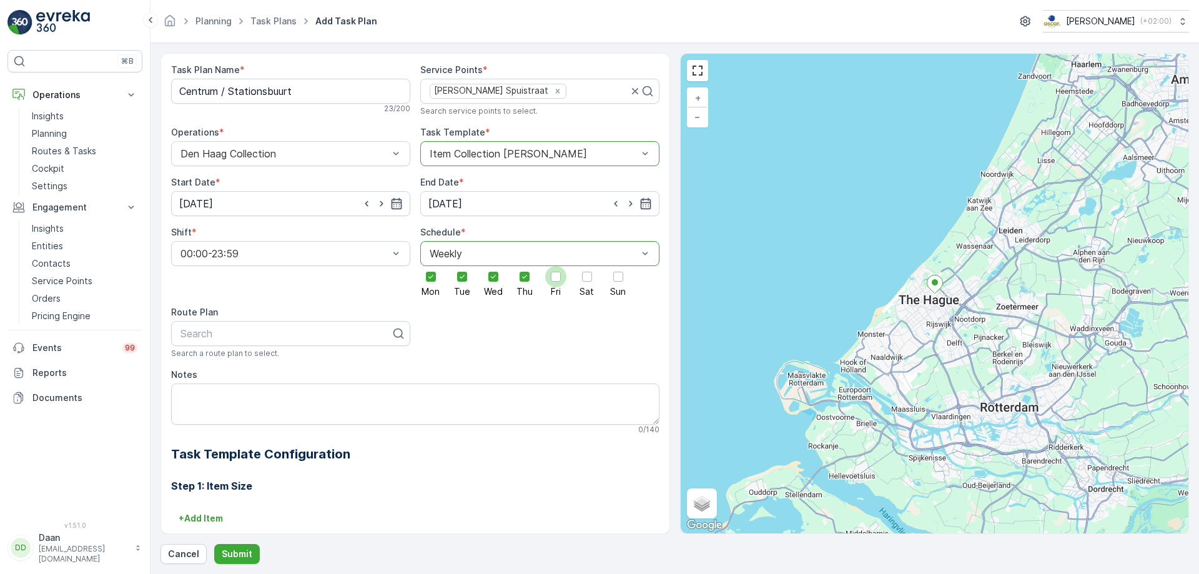
click at [556, 266] on input "Fri" at bounding box center [556, 266] width 0 height 0
click at [581, 280] on div at bounding box center [586, 276] width 21 height 21
click at [587, 266] on input "Sat" at bounding box center [587, 266] width 0 height 0
click at [622, 275] on div at bounding box center [618, 276] width 21 height 21
click at [618, 266] on input "Sun" at bounding box center [618, 266] width 0 height 0
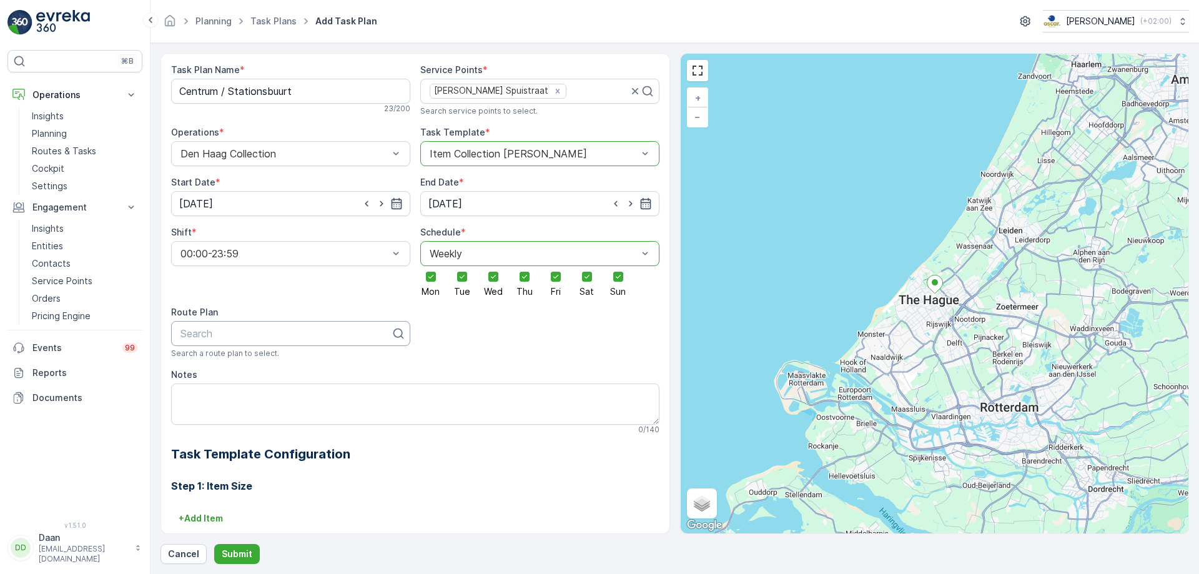
click at [338, 328] on div at bounding box center [285, 333] width 213 height 11
type input "centrum"
click at [360, 357] on div "Centrum / Stationsbuurt" at bounding box center [290, 363] width 239 height 21
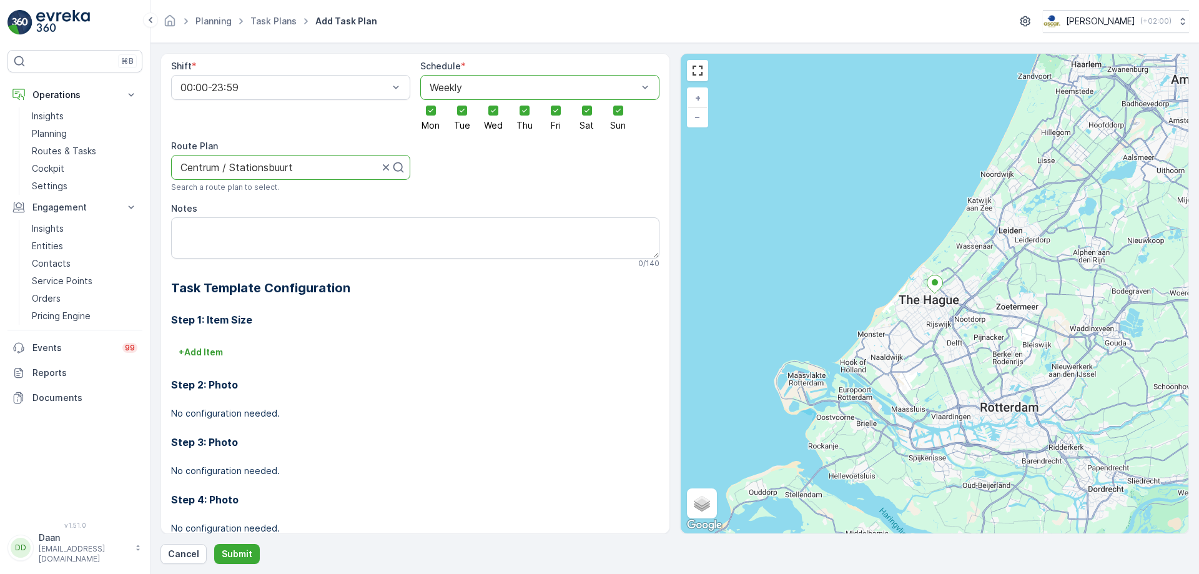
scroll to position [187, 0]
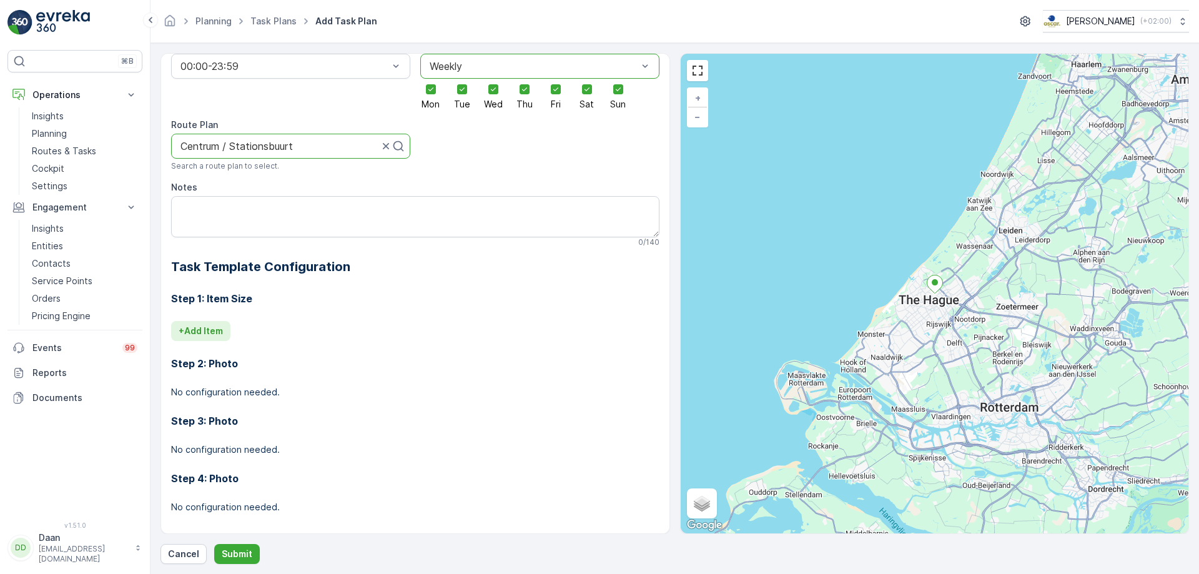
click at [212, 327] on p "+ Add Item" at bounding box center [201, 331] width 44 height 12
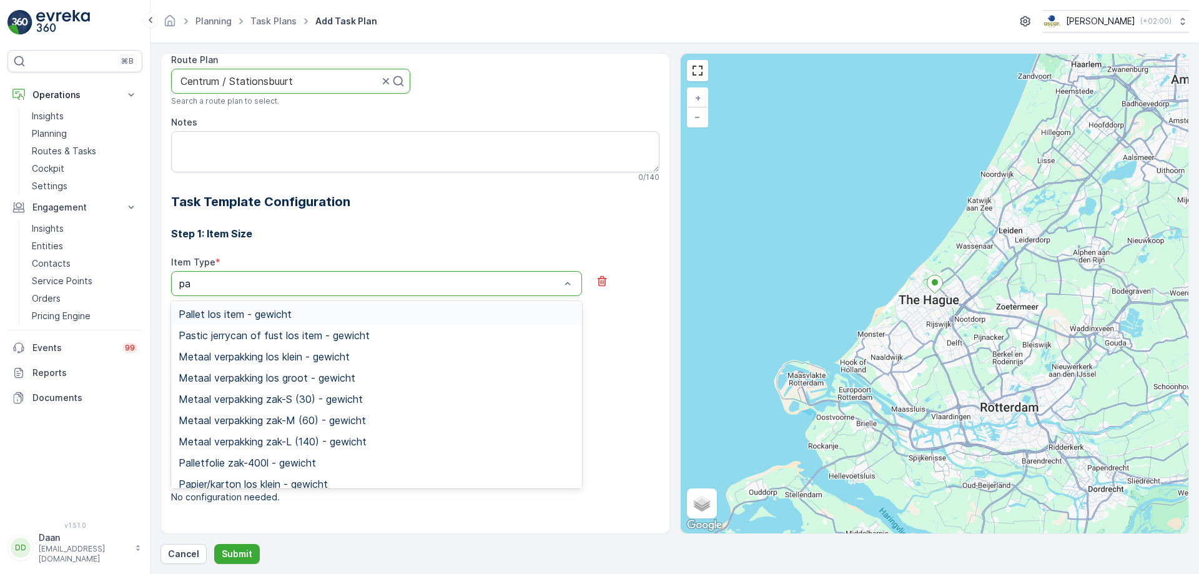
type input "pap"
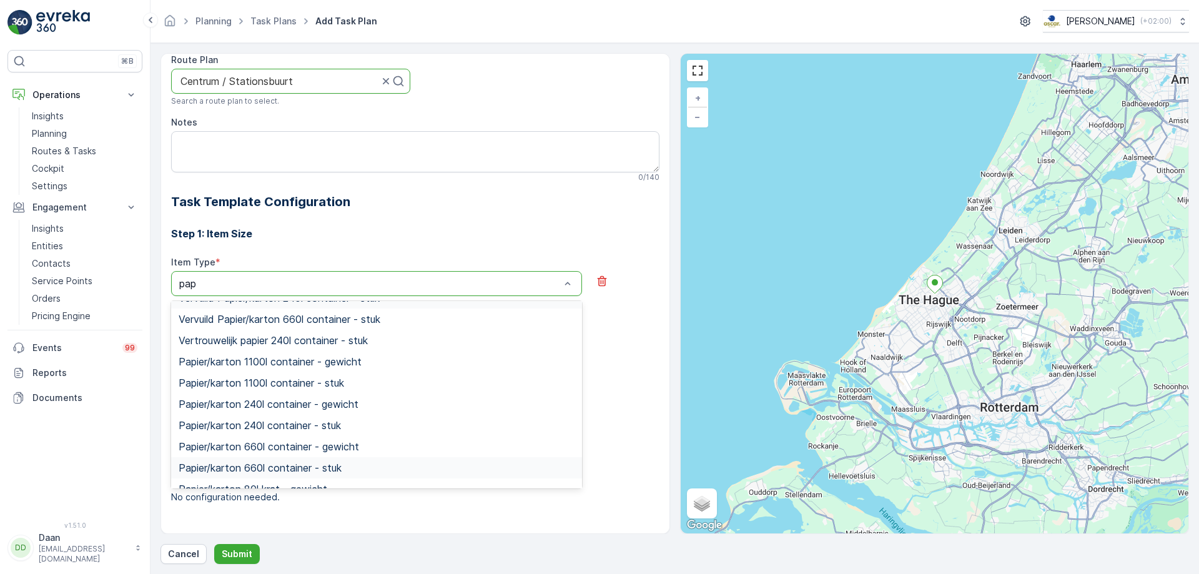
scroll to position [285, 0]
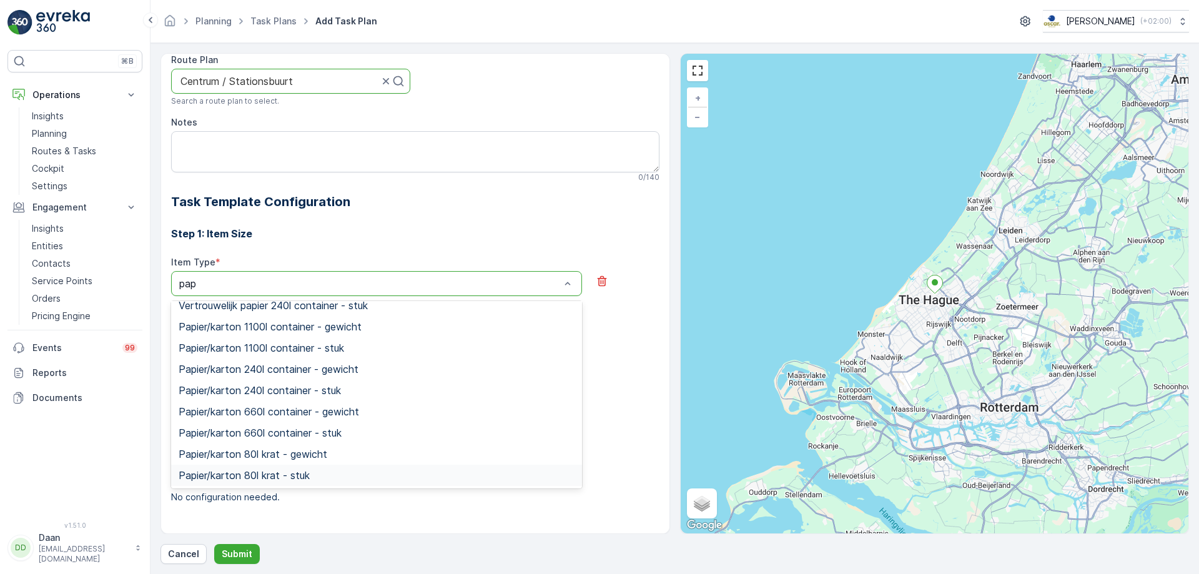
click at [413, 475] on div "Papier/karton 80l krat - stuk" at bounding box center [377, 475] width 396 height 11
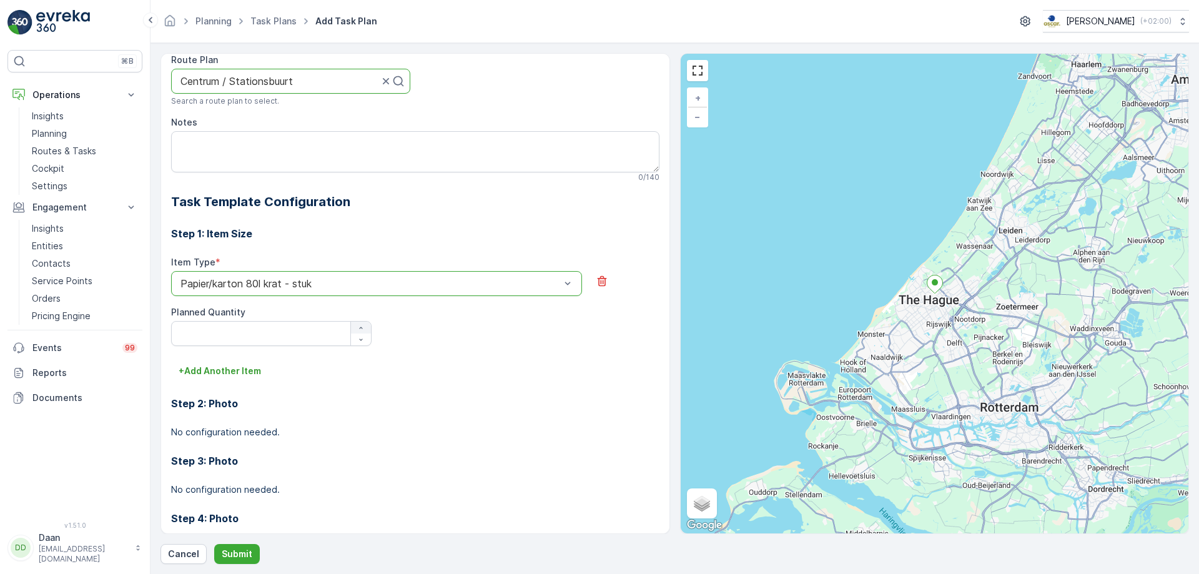
click at [363, 327] on icon "button" at bounding box center [360, 327] width 7 height 7
type Quantity "2"
click at [244, 377] on p "+ Add Another Item" at bounding box center [220, 371] width 82 height 12
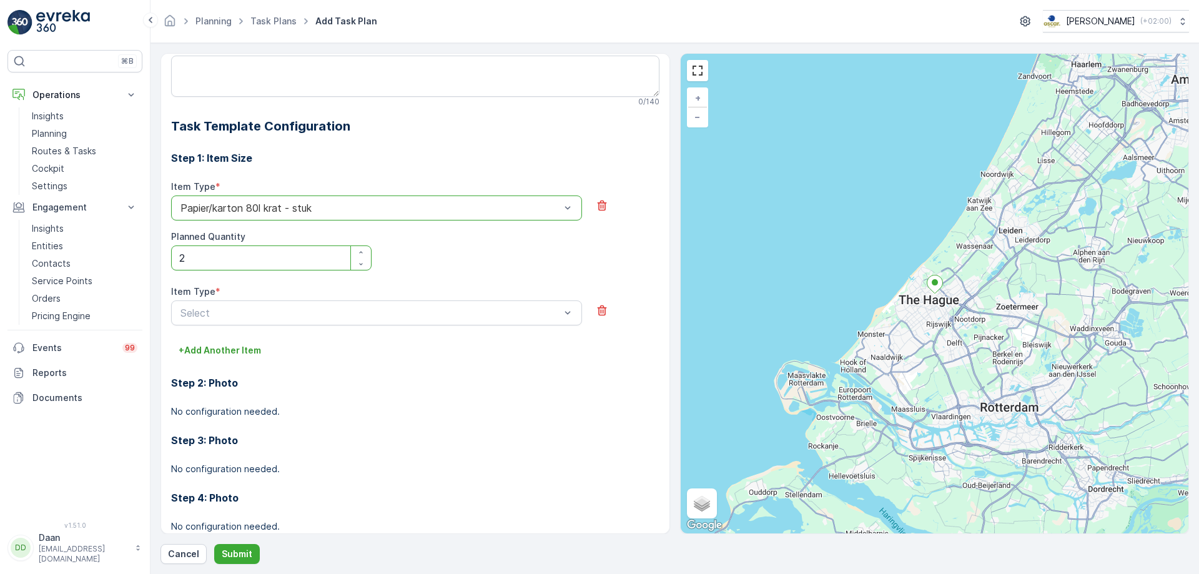
scroll to position [357, 0]
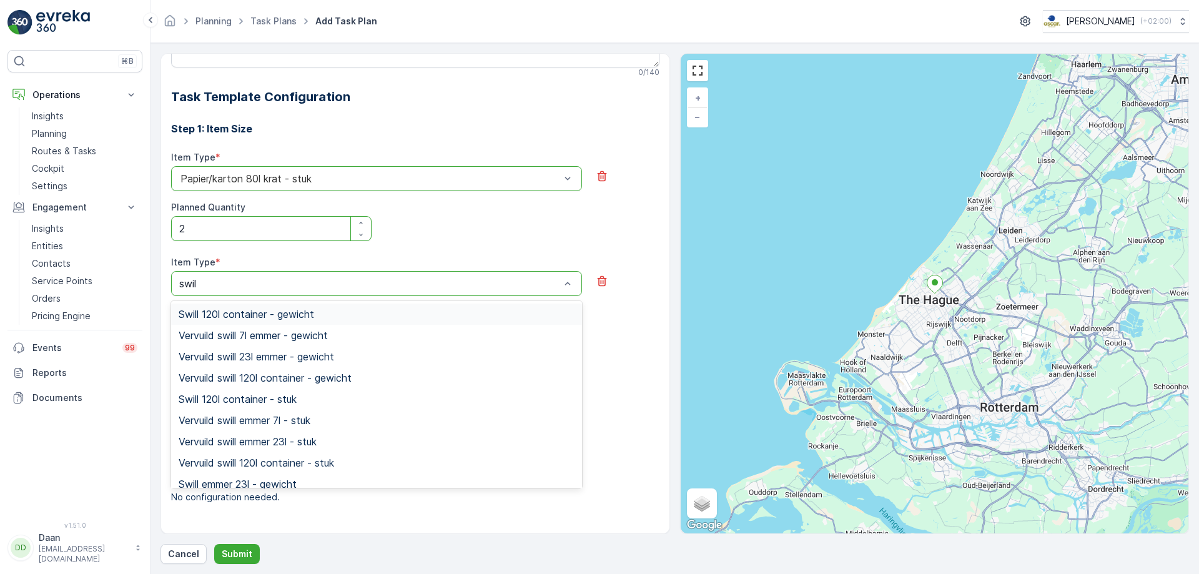
type input "swill"
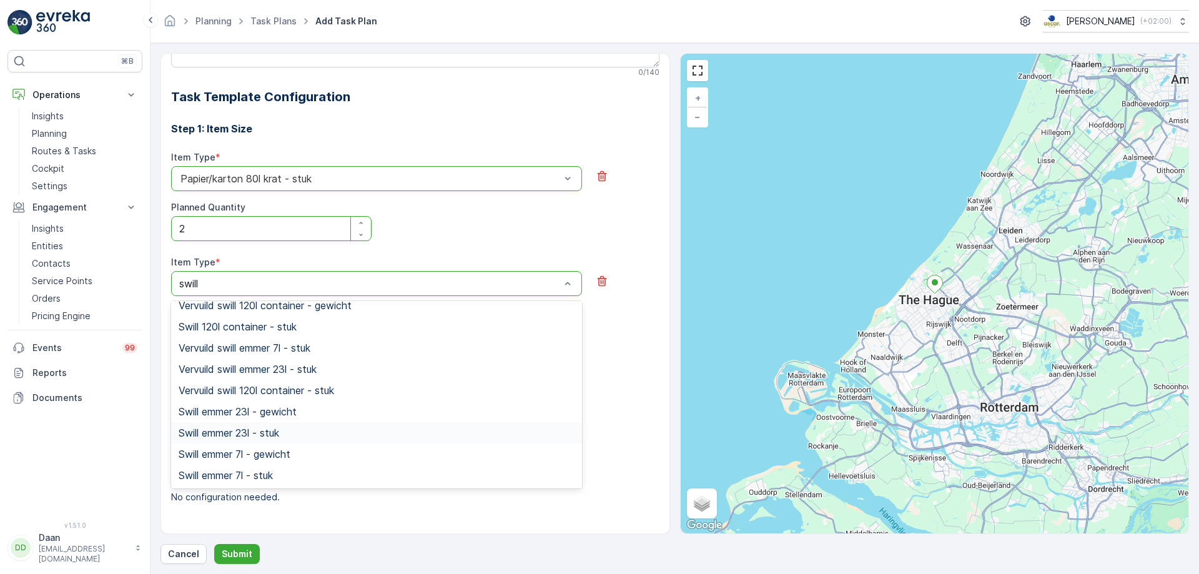
click at [365, 430] on div "Swill emmer 23l - stuk" at bounding box center [377, 432] width 396 height 11
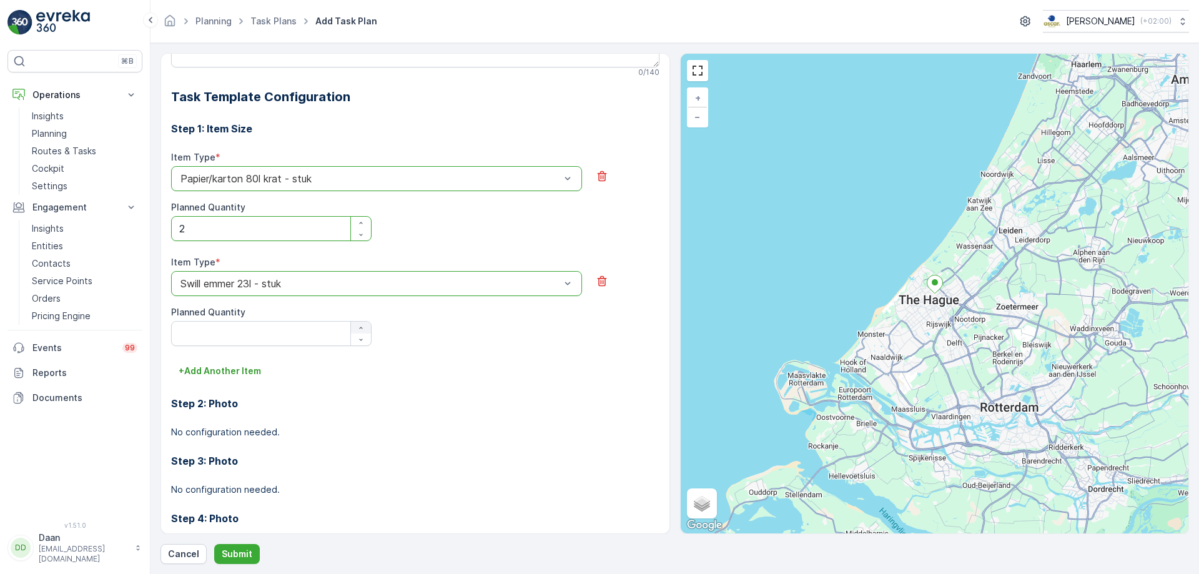
click at [363, 324] on icon "button" at bounding box center [360, 327] width 7 height 7
click at [363, 325] on icon "button" at bounding box center [360, 327] width 7 height 7
type Quantity "4"
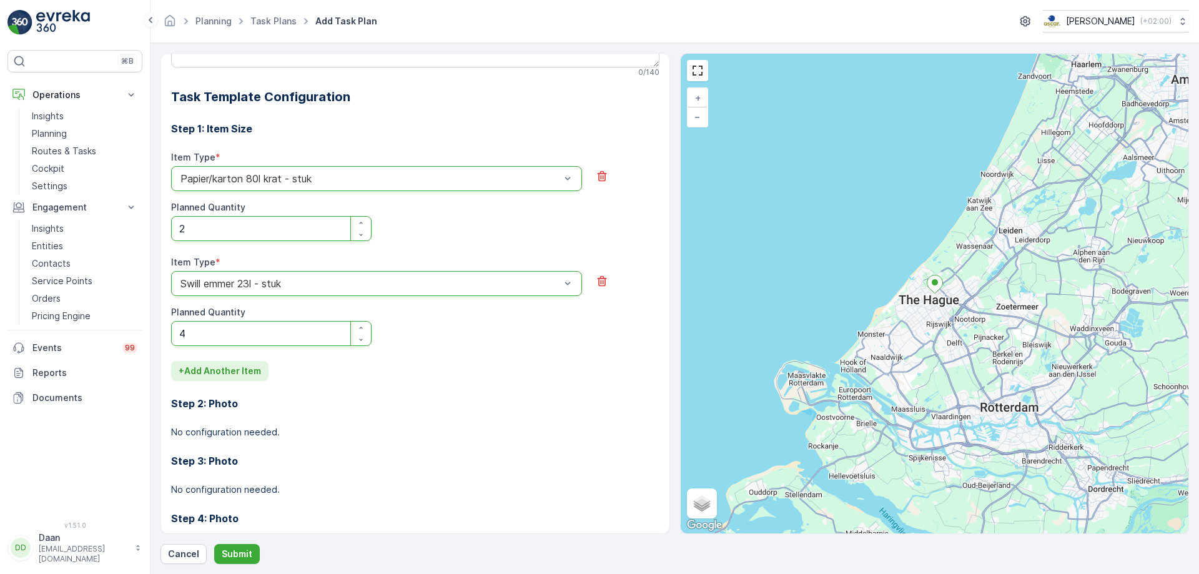
click at [199, 368] on p "+ Add Another Item" at bounding box center [220, 371] width 82 height 12
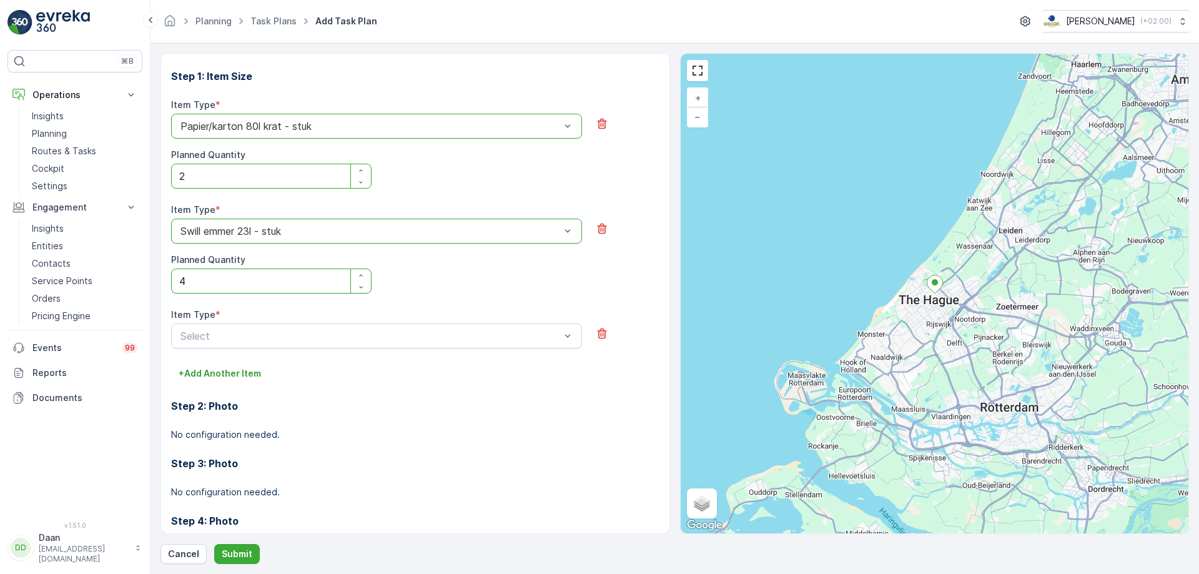
scroll to position [462, 0]
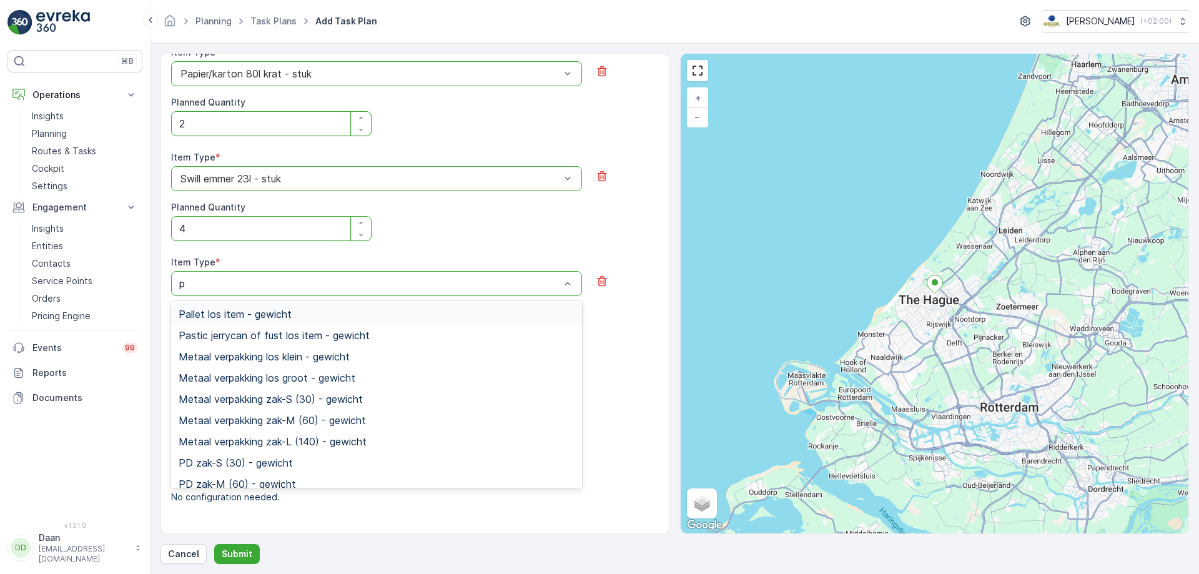
type input "pd"
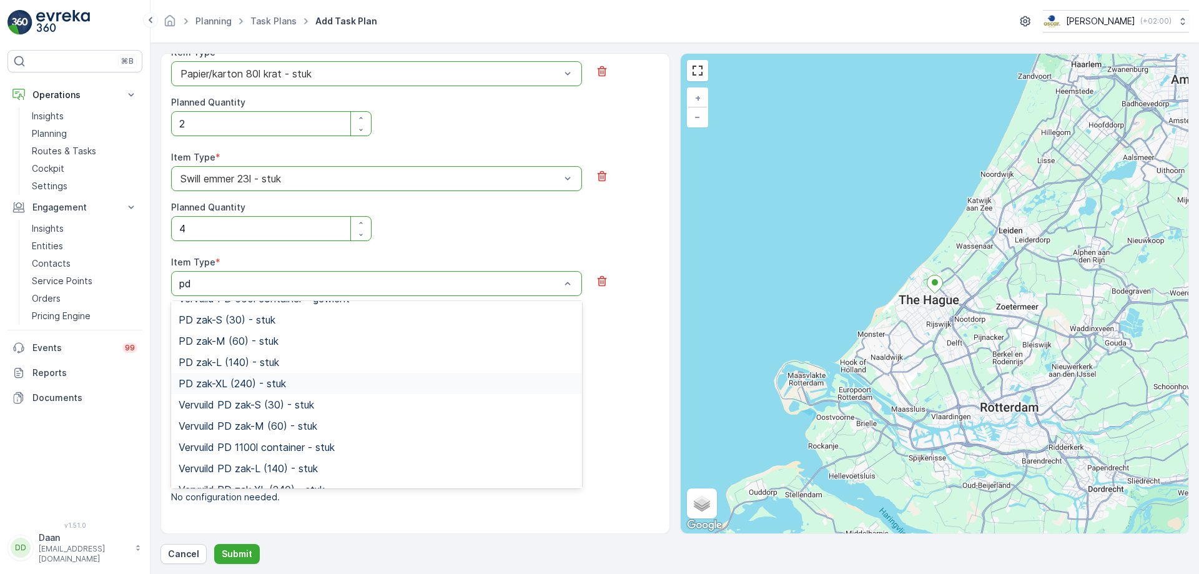
scroll to position [202, 0]
click at [513, 342] on div "PD zak-M (60) - stuk" at bounding box center [377, 345] width 396 height 11
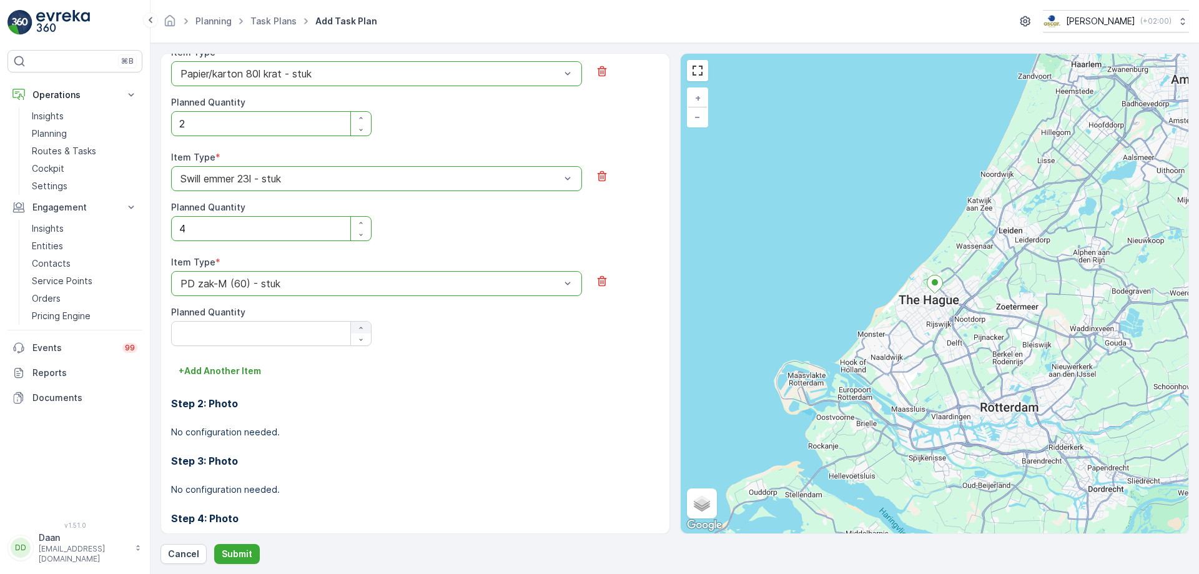
click at [363, 326] on icon "button" at bounding box center [360, 327] width 7 height 7
type Quantity "1"
drag, startPoint x: 204, startPoint y: 363, endPoint x: 350, endPoint y: 341, distance: 147.8
click at [205, 363] on button "+ Add Another Item" at bounding box center [219, 371] width 97 height 20
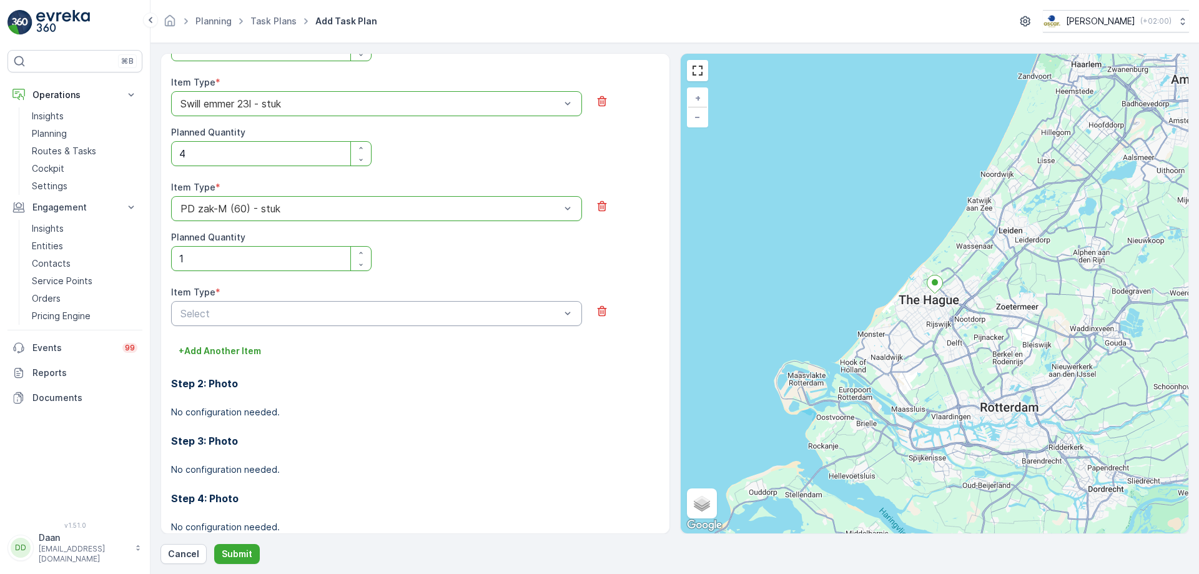
scroll to position [567, 0]
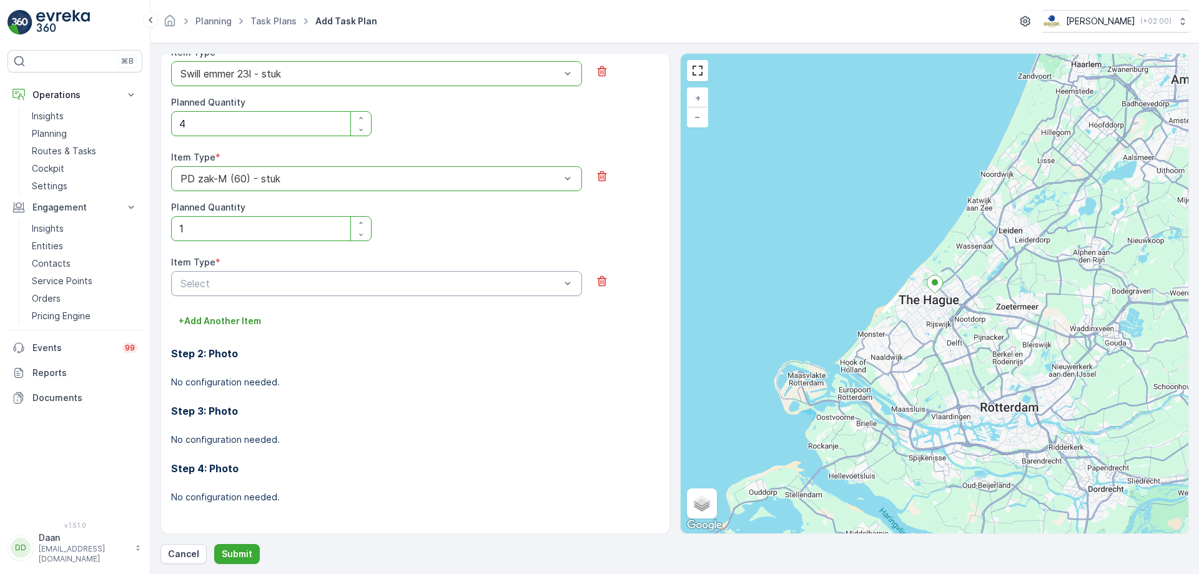
click at [487, 275] on div "Select" at bounding box center [376, 283] width 411 height 25
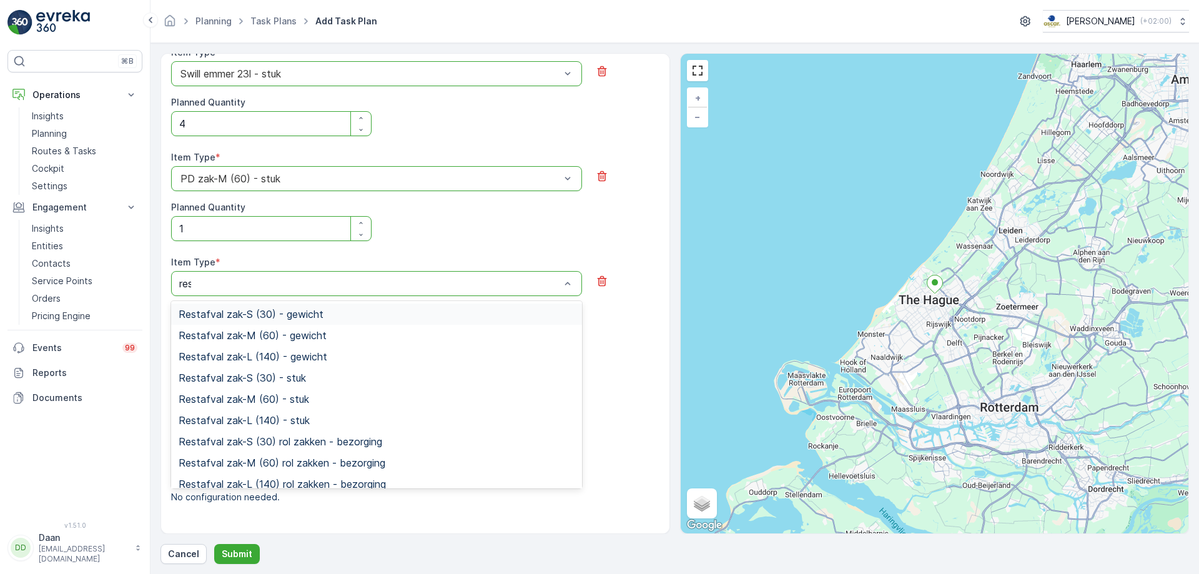
type input "rest"
click at [503, 396] on div "Restafval zak-M (60) - stuk" at bounding box center [377, 398] width 396 height 11
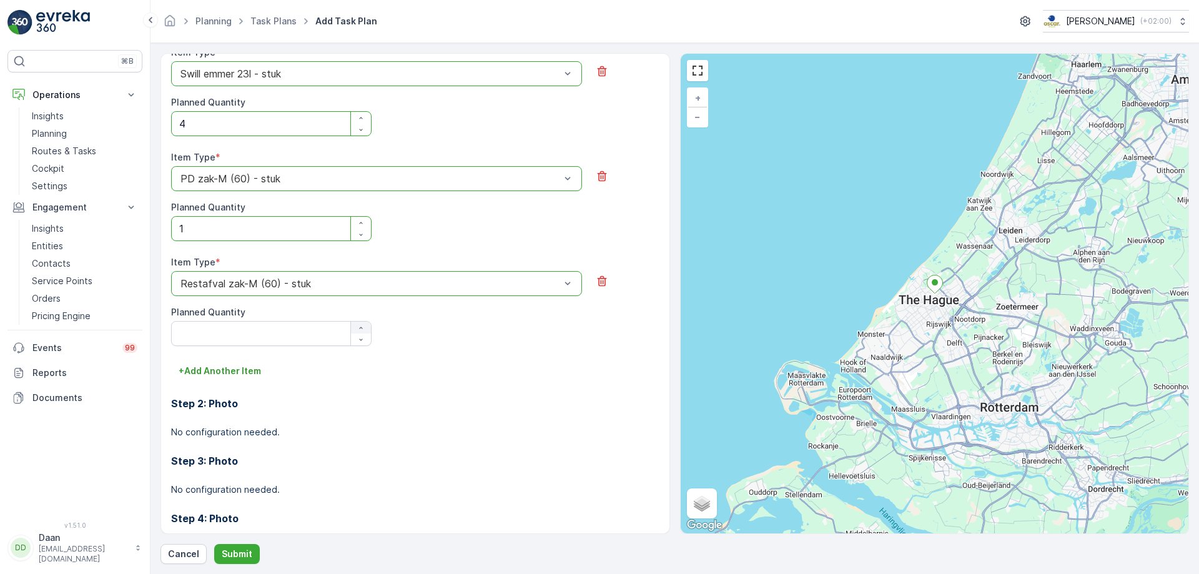
click at [368, 328] on div "button" at bounding box center [361, 327] width 20 height 7
type Quantity "1"
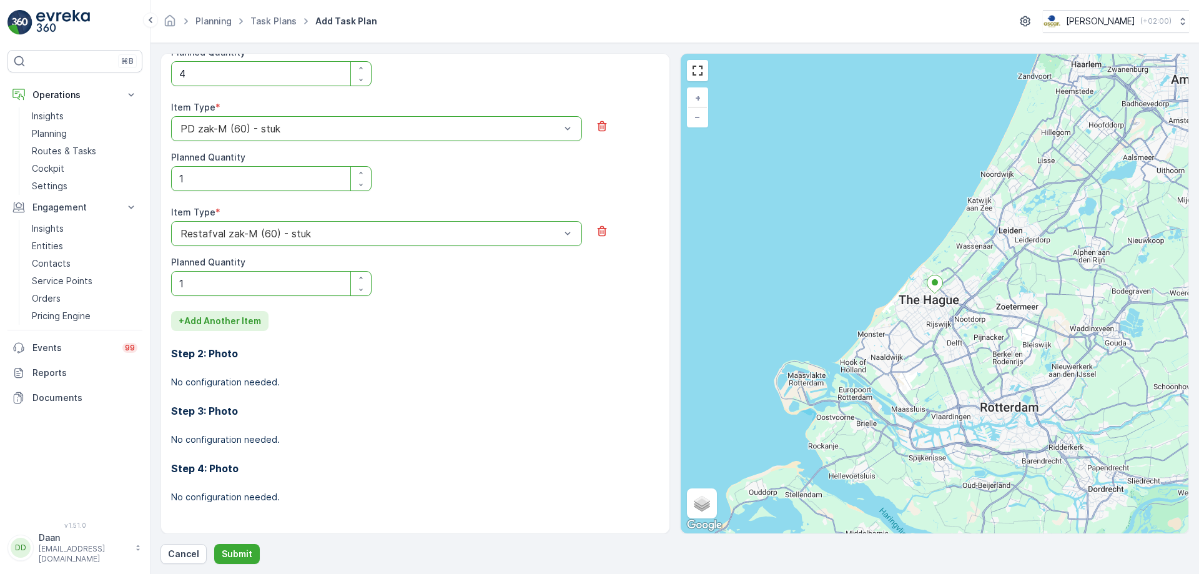
click at [262, 324] on button "+ Add Another Item" at bounding box center [219, 321] width 97 height 20
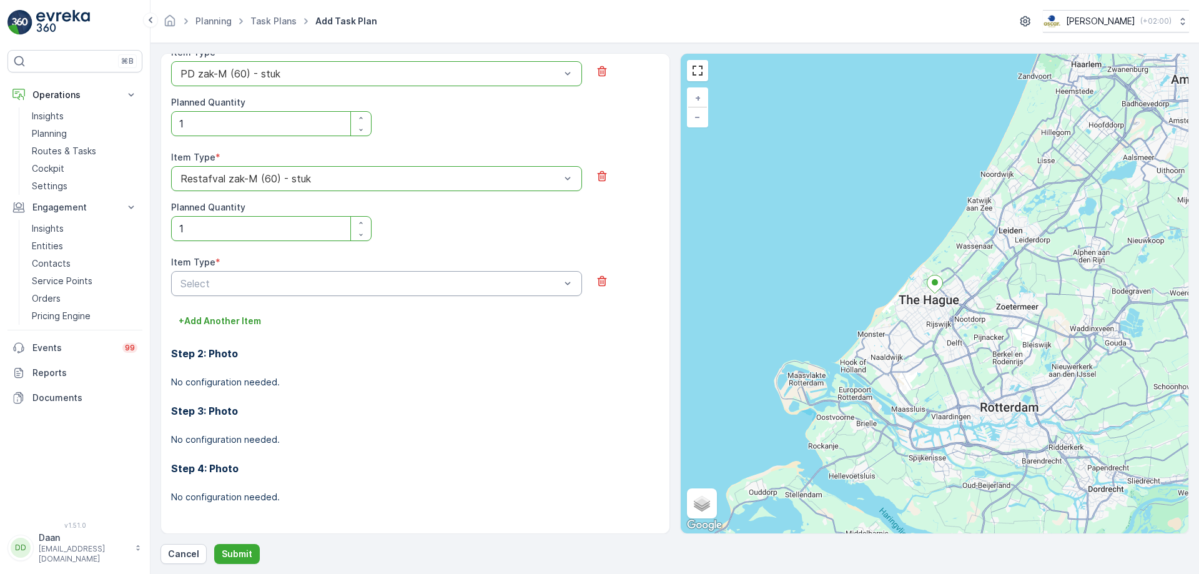
click at [439, 273] on div "Select" at bounding box center [376, 283] width 411 height 25
click at [628, 307] on div "Item Type * Select" at bounding box center [415, 283] width 488 height 55
click at [607, 274] on button "button" at bounding box center [602, 281] width 20 height 20
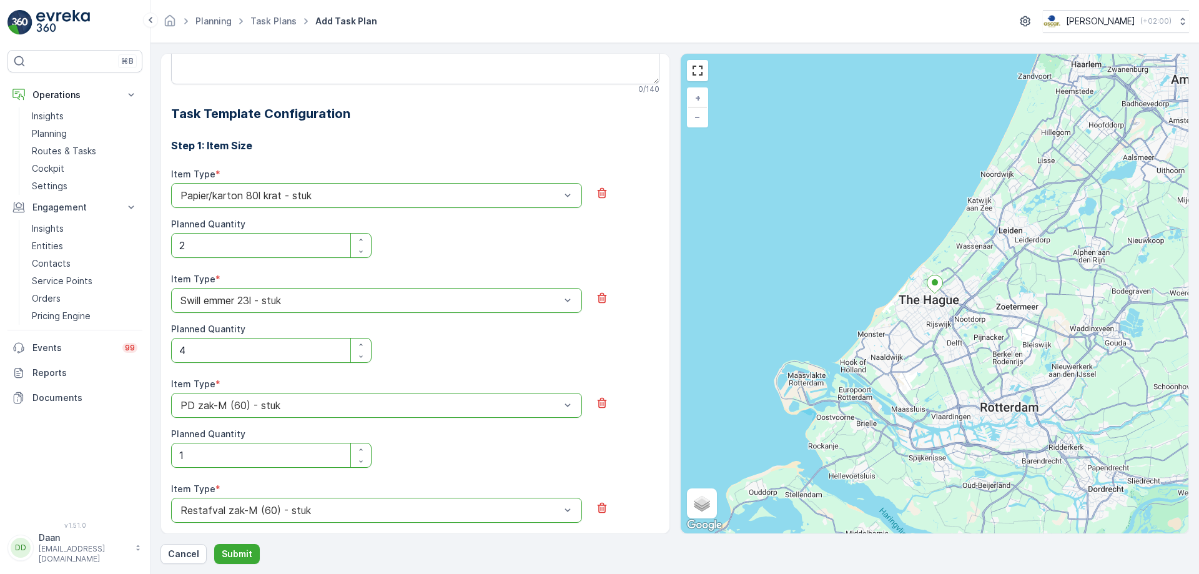
scroll to position [305, 0]
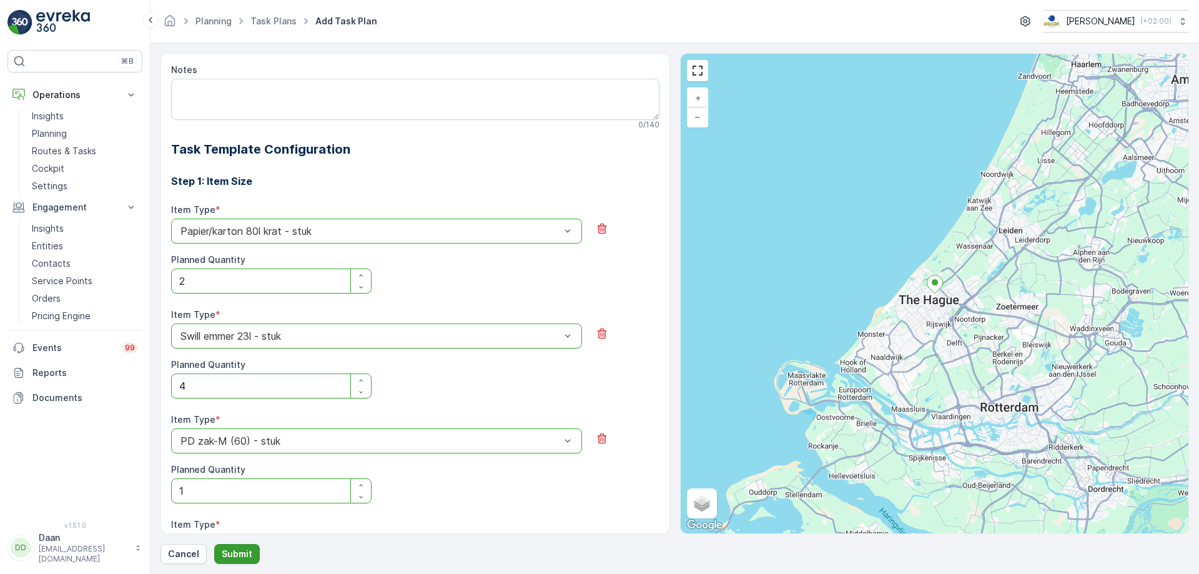
click at [251, 553] on button "Submit" at bounding box center [237, 554] width 46 height 20
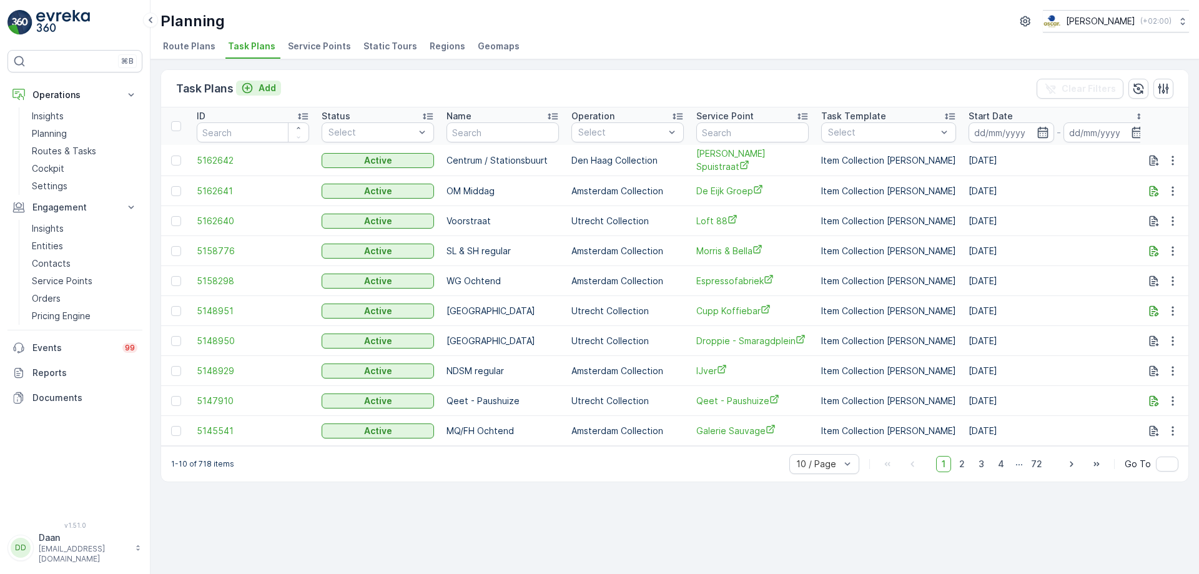
click at [257, 94] on button "Add" at bounding box center [258, 88] width 45 height 15
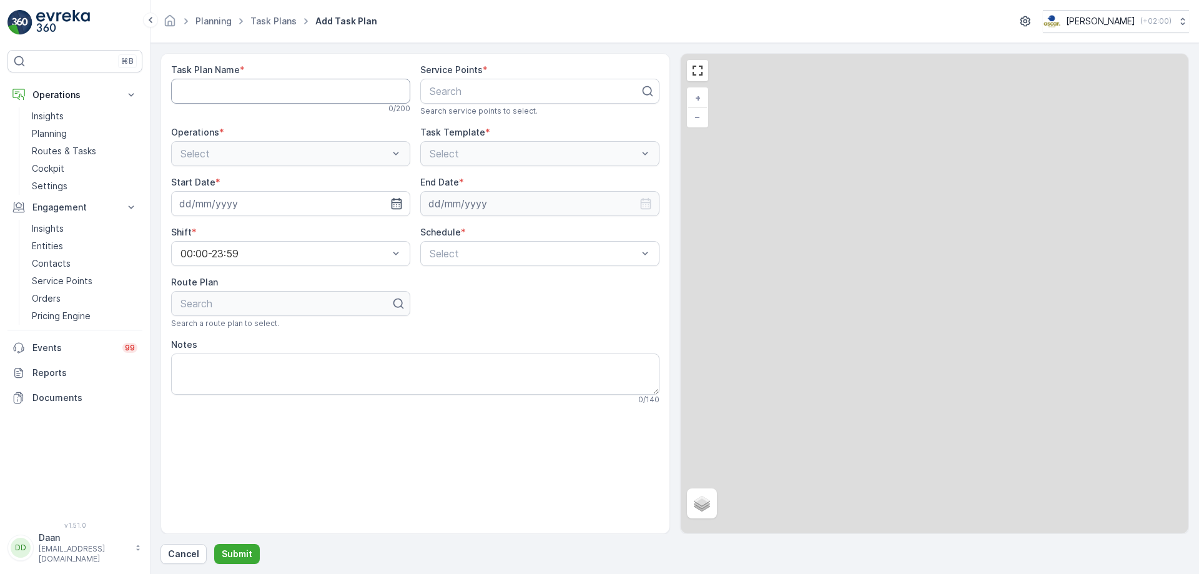
click at [325, 83] on Name "Task Plan Name" at bounding box center [290, 91] width 239 height 25
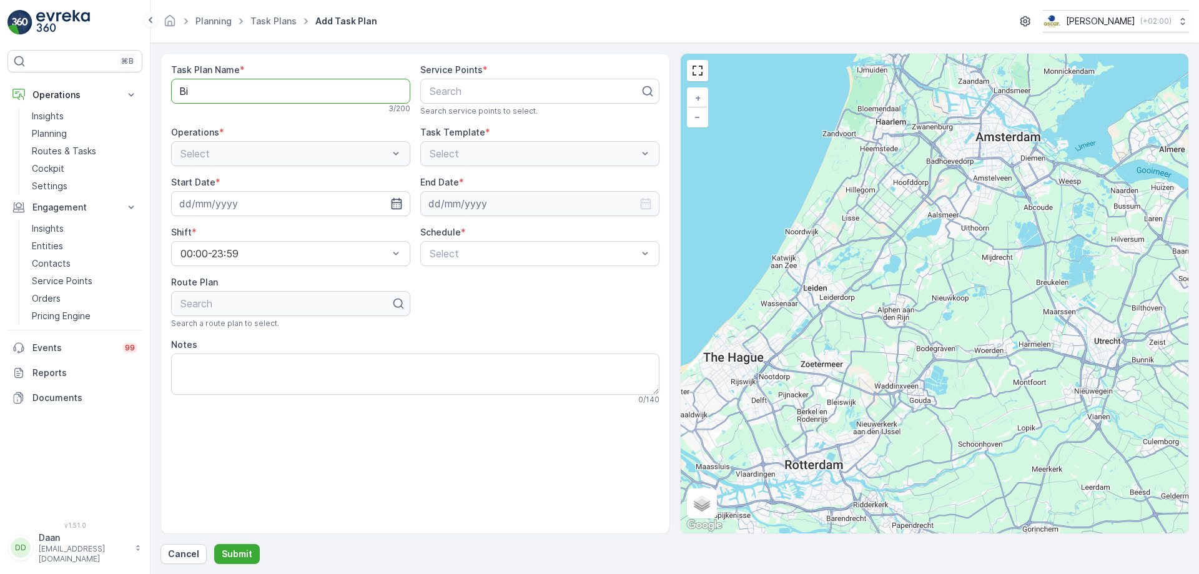
type Name "B"
type Name "BH Regular"
click at [444, 103] on div "Search" at bounding box center [539, 91] width 239 height 25
type input "Bink"
click at [453, 124] on span "BinkBikes" at bounding box center [450, 121] width 44 height 11
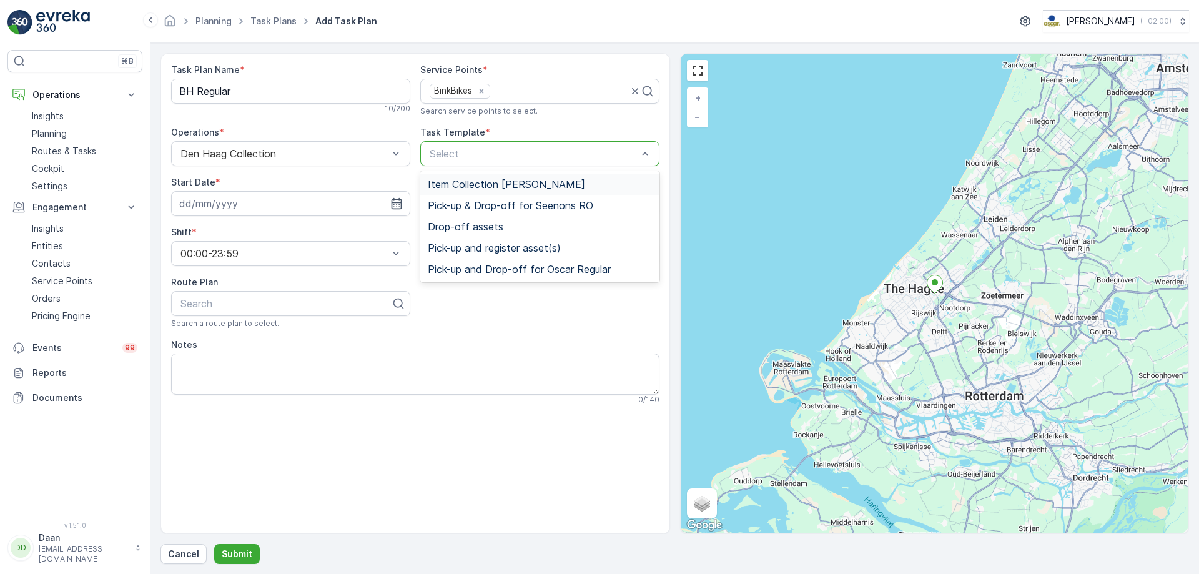
drag, startPoint x: 528, startPoint y: 181, endPoint x: 521, endPoint y: 174, distance: 10.2
click at [526, 179] on span "Item Collection [PERSON_NAME]" at bounding box center [506, 184] width 157 height 11
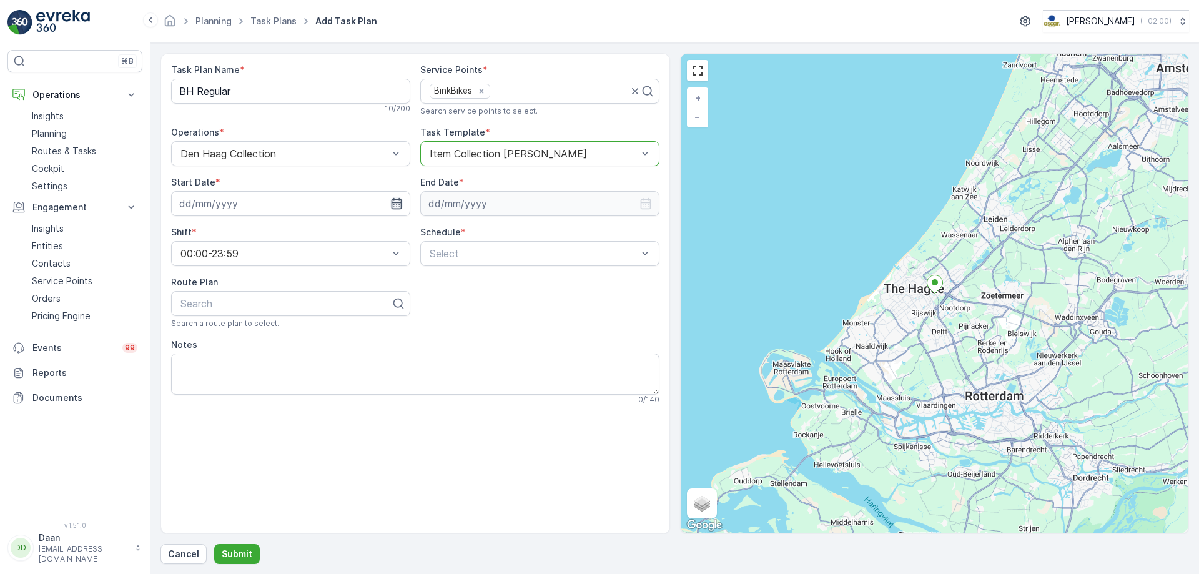
drag, startPoint x: 391, startPoint y: 186, endPoint x: 395, endPoint y: 202, distance: 16.2
click at [391, 187] on div "Start Date *" at bounding box center [290, 182] width 239 height 12
click at [395, 202] on icon "button" at bounding box center [396, 203] width 12 height 12
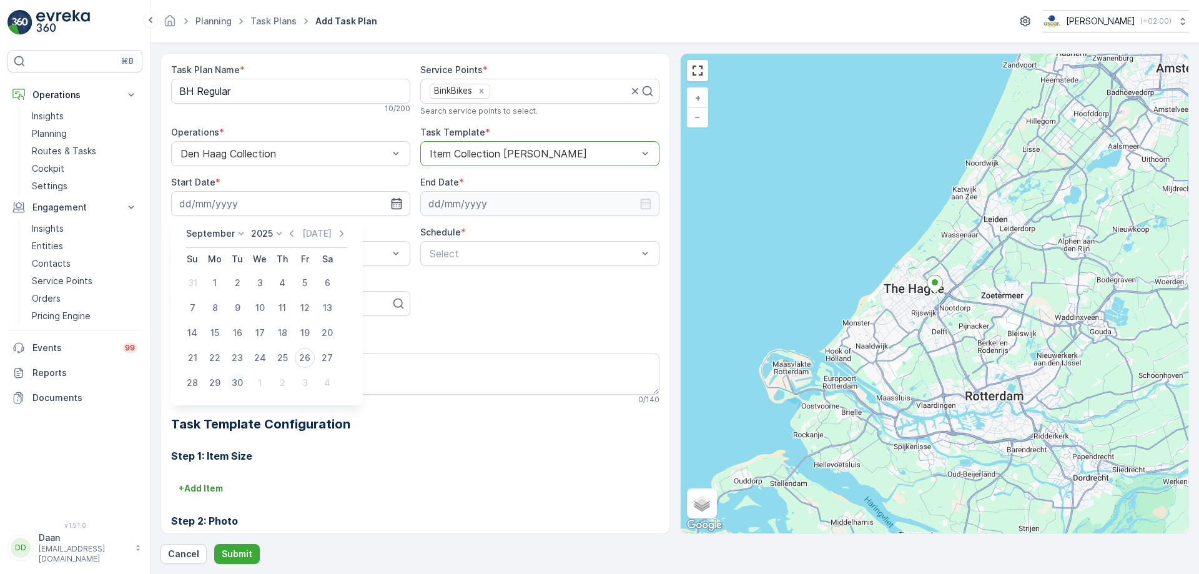
click at [237, 388] on div "30" at bounding box center [237, 383] width 20 height 20
type input "[DATE]"
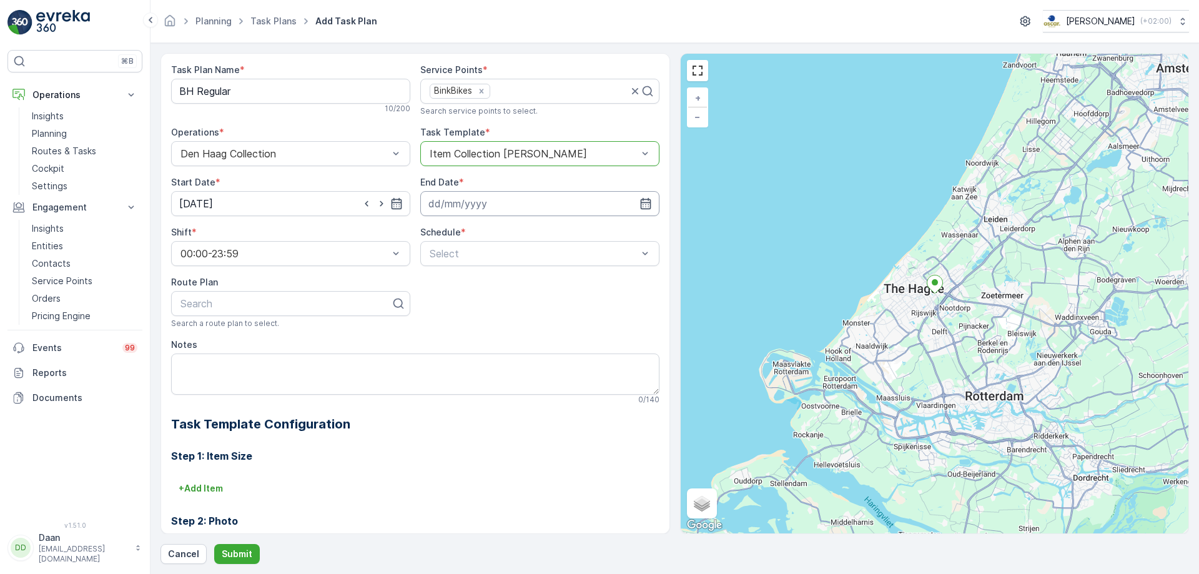
click at [554, 210] on input at bounding box center [539, 203] width 239 height 25
click at [388, 201] on div at bounding box center [381, 203] width 42 height 12
click at [388, 209] on div at bounding box center [381, 203] width 42 height 12
click at [397, 202] on icon "button" at bounding box center [396, 203] width 12 height 12
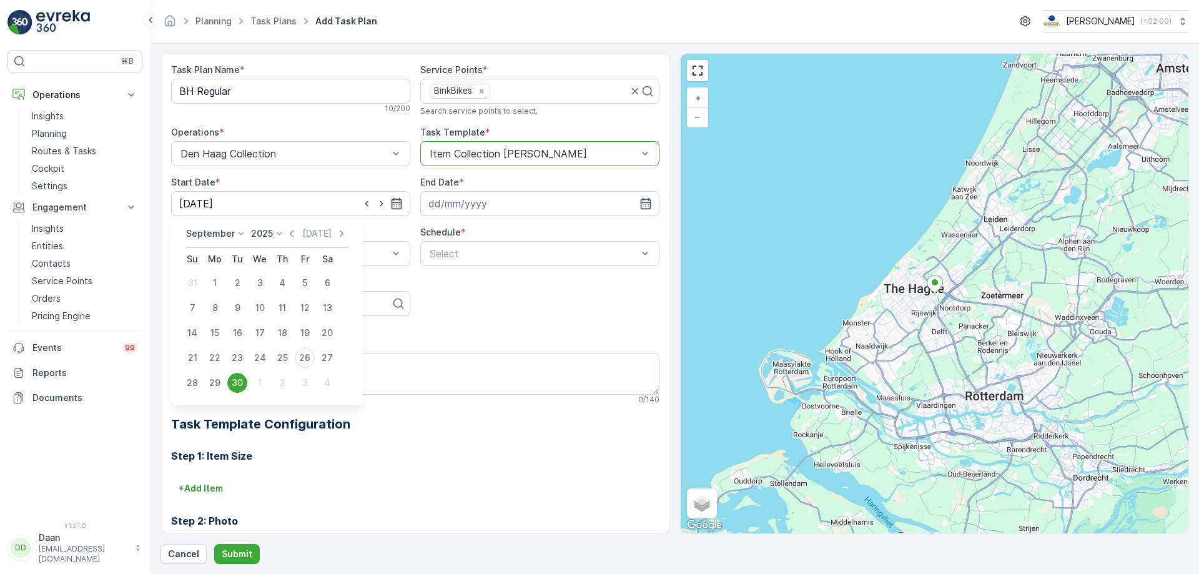
click at [397, 202] on icon "button" at bounding box center [396, 203] width 12 height 12
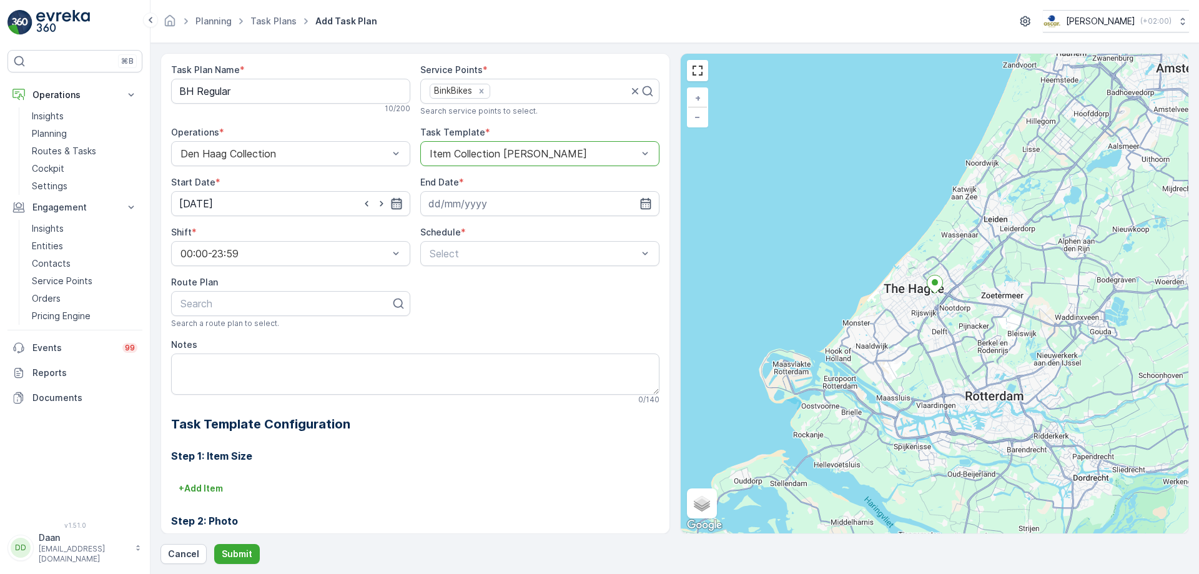
click at [397, 202] on icon "button" at bounding box center [396, 203] width 12 height 12
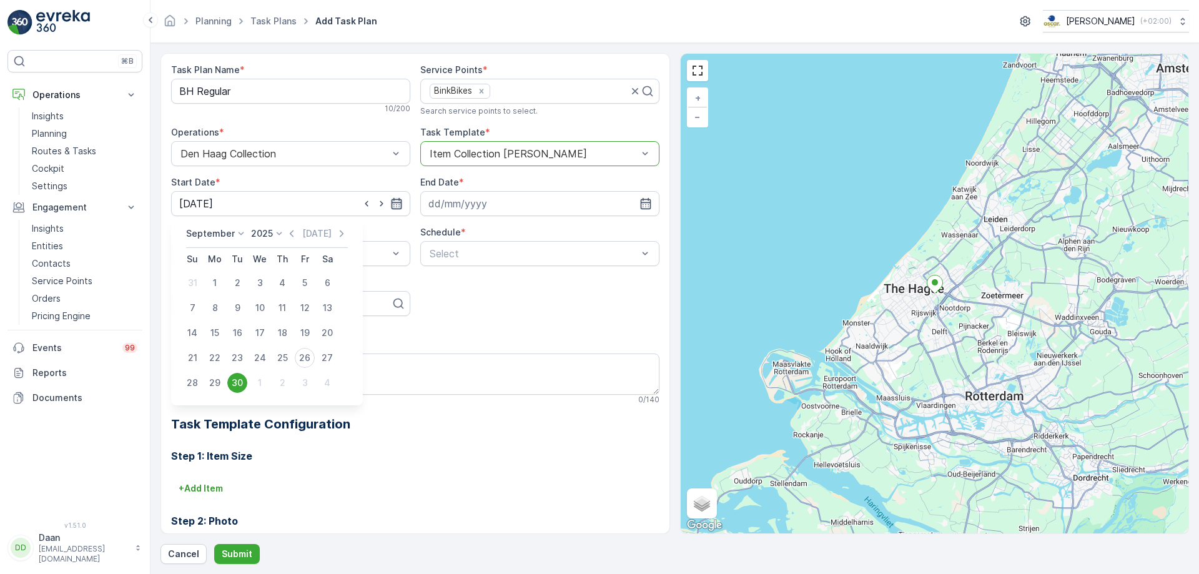
click at [397, 202] on icon "button" at bounding box center [396, 203] width 12 height 12
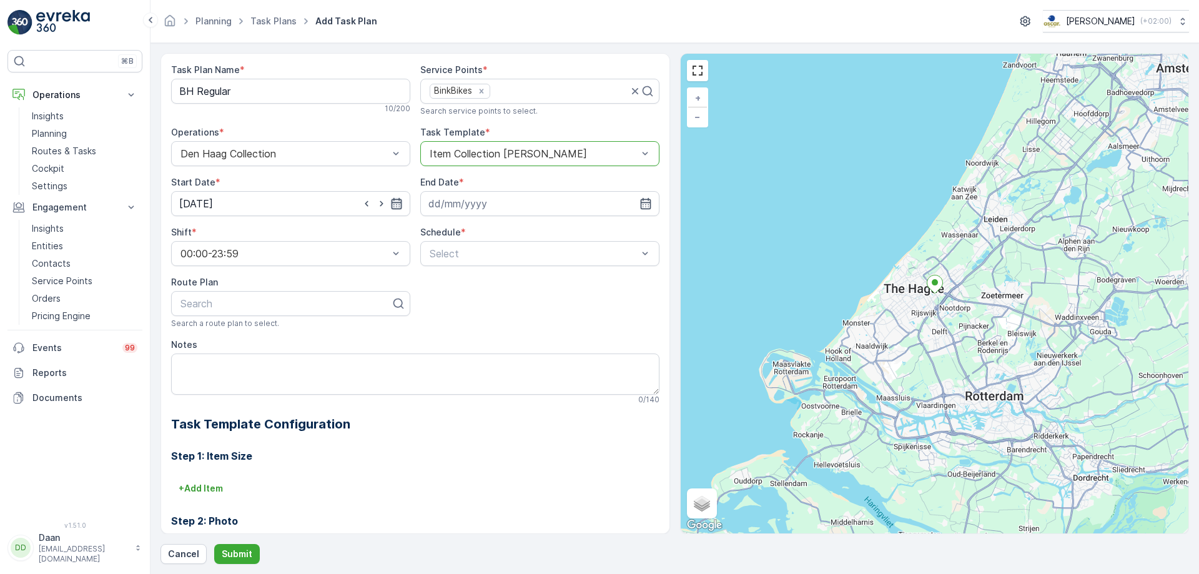
click at [397, 202] on icon "button" at bounding box center [396, 203] width 12 height 12
click at [535, 201] on input at bounding box center [539, 203] width 239 height 25
click at [470, 237] on p "September" at bounding box center [457, 233] width 49 height 12
click at [466, 352] on span "December" at bounding box center [463, 348] width 44 height 12
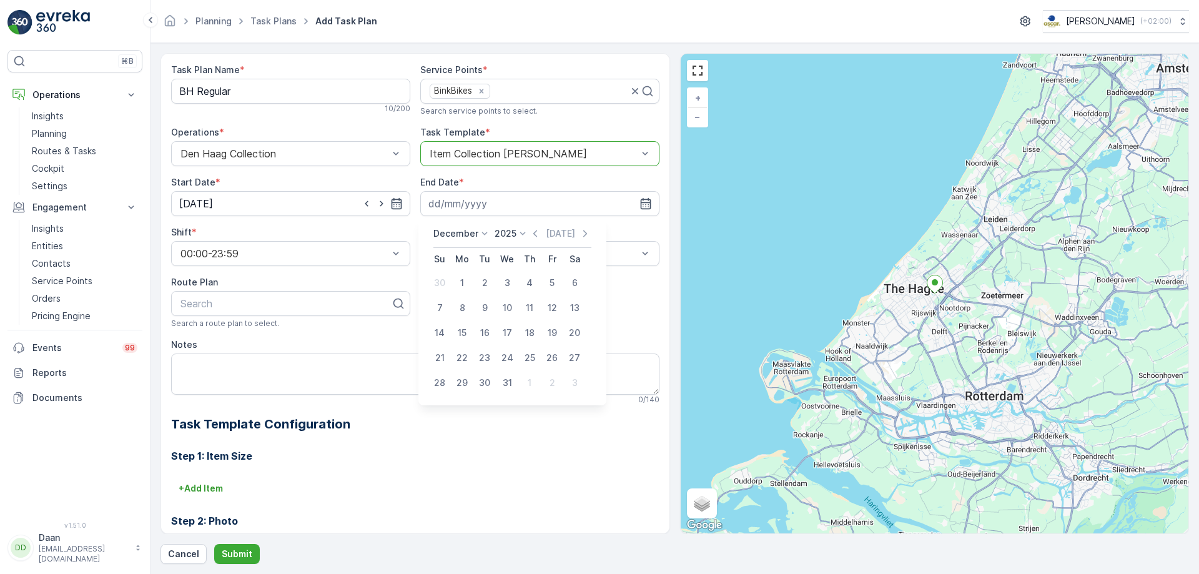
click at [516, 233] on icon at bounding box center [522, 233] width 12 height 12
click at [507, 346] on span "2030" at bounding box center [512, 348] width 21 height 12
click at [493, 381] on div "31" at bounding box center [485, 383] width 20 height 20
type input "[DATE]"
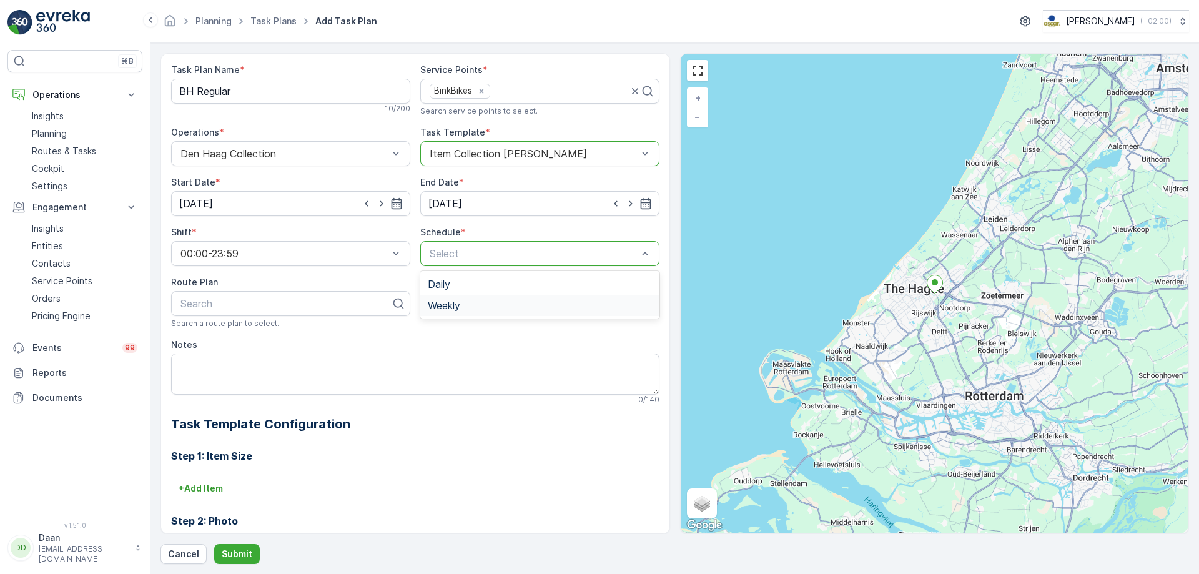
click at [445, 305] on span "Weekly" at bounding box center [444, 305] width 32 height 11
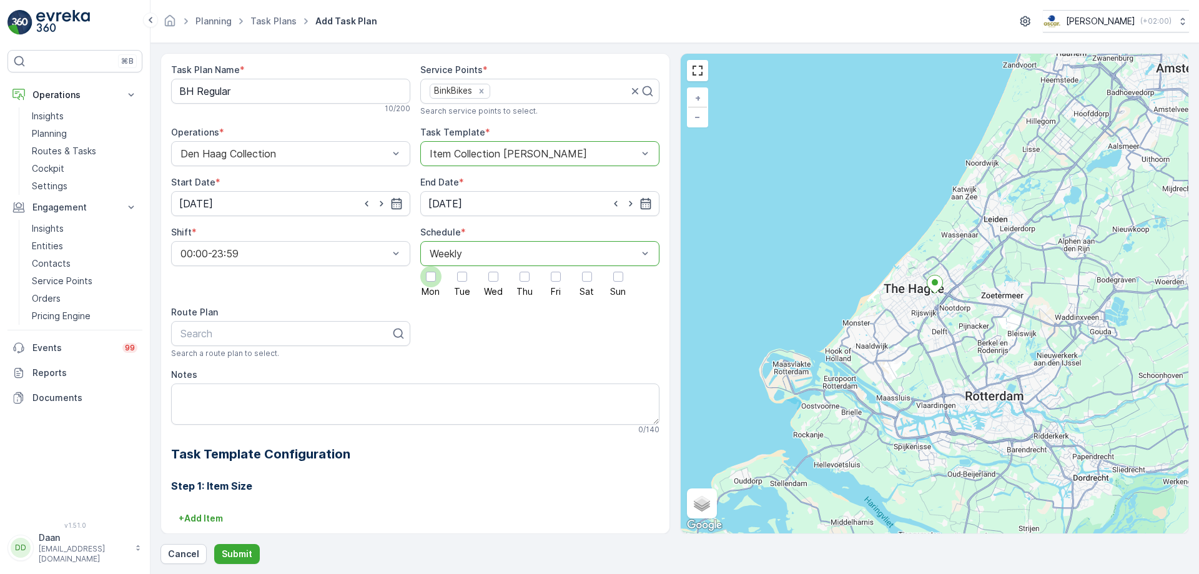
click at [426, 281] on div at bounding box center [431, 277] width 10 height 10
click at [431, 266] on input "Mon" at bounding box center [431, 266] width 0 height 0
drag, startPoint x: 452, startPoint y: 273, endPoint x: 467, endPoint y: 275, distance: 15.1
click at [452, 275] on div at bounding box center [461, 276] width 21 height 21
click at [462, 266] on input "Tue" at bounding box center [462, 266] width 0 height 0
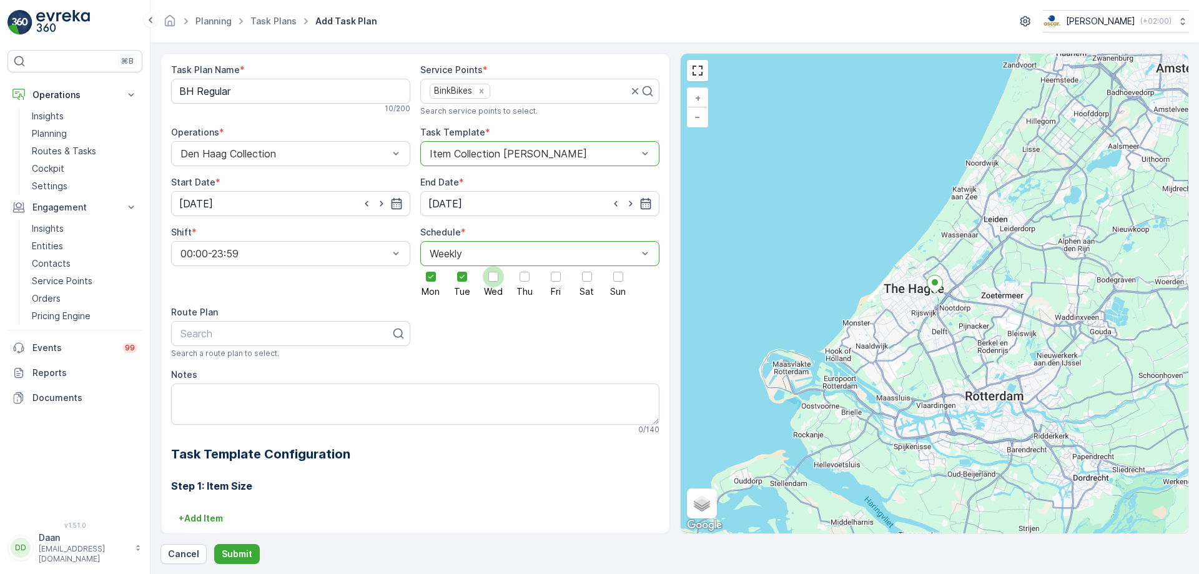
click at [496, 278] on div at bounding box center [493, 277] width 10 height 10
click at [493, 266] on input "Wed" at bounding box center [493, 266] width 0 height 0
click at [523, 282] on div at bounding box center [525, 277] width 10 height 10
click at [525, 266] on input "Thu" at bounding box center [525, 266] width 0 height 0
click at [541, 280] on div "Mon Tue Wed Thu Fri Sat Sun" at bounding box center [539, 281] width 239 height 30
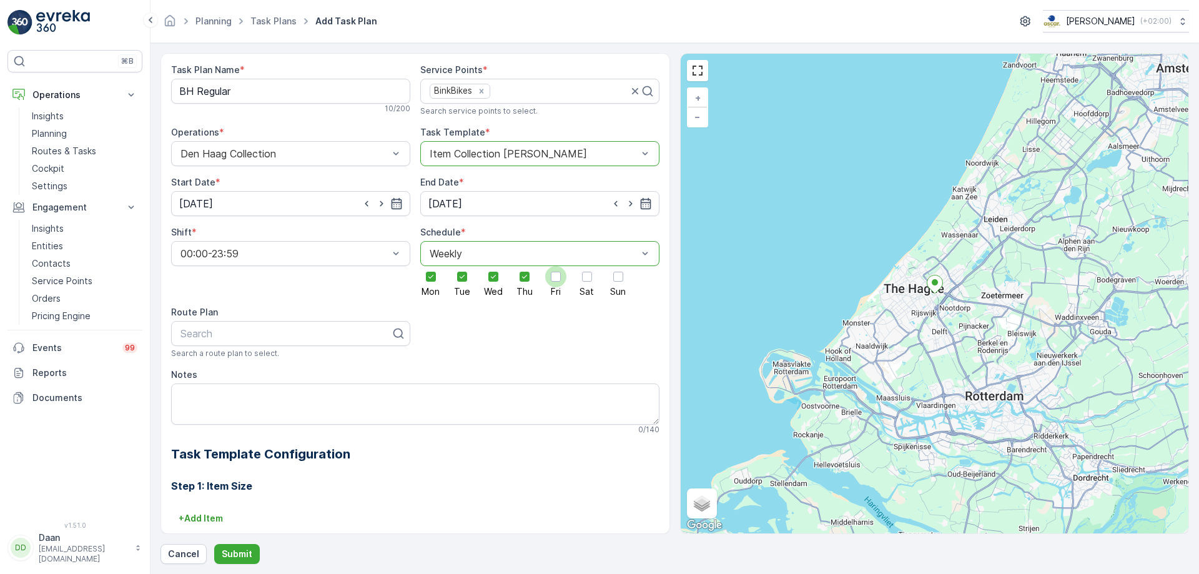
drag, startPoint x: 551, startPoint y: 277, endPoint x: 562, endPoint y: 278, distance: 10.6
click at [552, 278] on div at bounding box center [556, 277] width 10 height 10
click at [556, 266] on input "Fri" at bounding box center [556, 266] width 0 height 0
drag, startPoint x: 580, startPoint y: 273, endPoint x: 589, endPoint y: 274, distance: 8.8
click at [581, 273] on div at bounding box center [586, 276] width 21 height 21
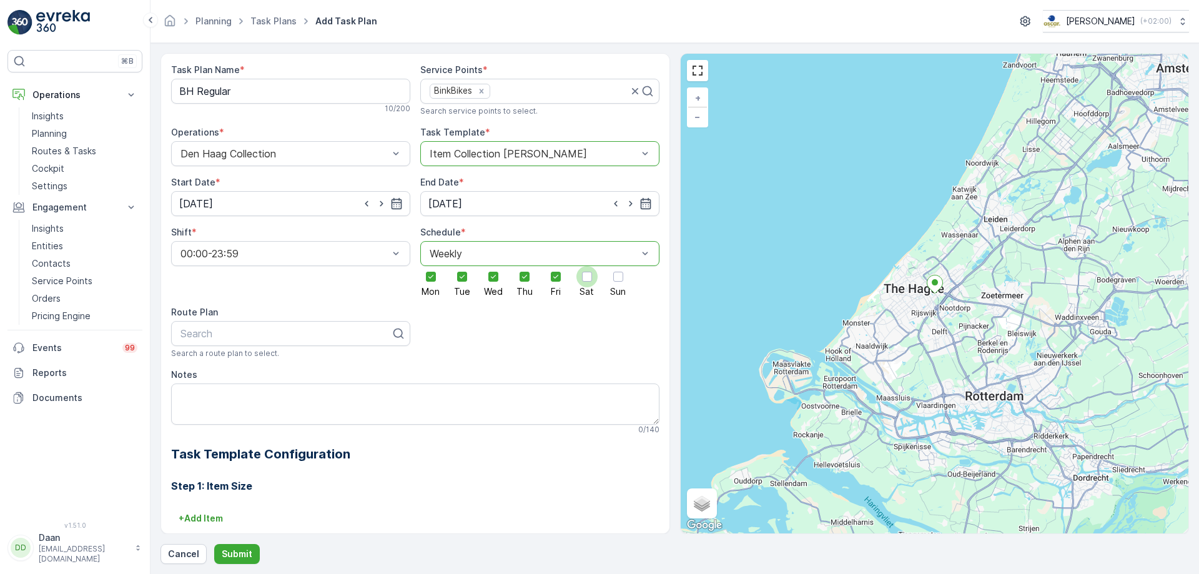
click at [587, 266] on input "Sat" at bounding box center [587, 266] width 0 height 0
drag, startPoint x: 614, startPoint y: 277, endPoint x: 606, endPoint y: 297, distance: 21.9
click at [614, 277] on div at bounding box center [618, 277] width 10 height 10
click at [618, 266] on input "Sun" at bounding box center [618, 266] width 0 height 0
click at [573, 333] on div "Task Plan Name * BH Regular 10 / 200 Service Points * BinkBikes Search service …" at bounding box center [415, 392] width 488 height 657
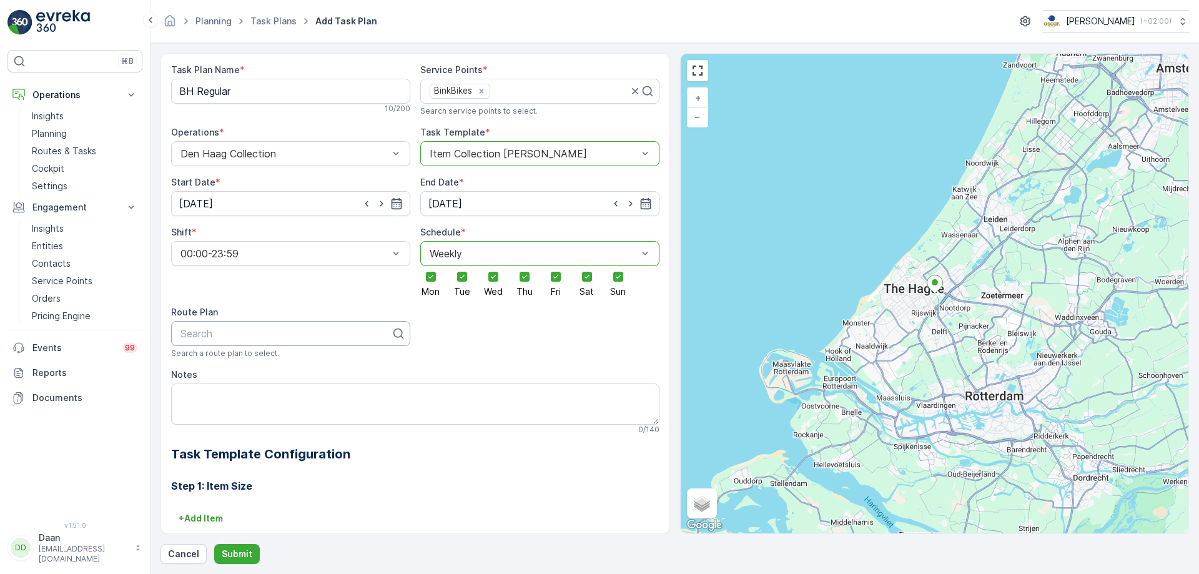
click at [337, 333] on div at bounding box center [285, 333] width 213 height 11
type input "BH"
click at [329, 379] on div "Notes" at bounding box center [415, 374] width 488 height 12
click at [334, 343] on div "Search" at bounding box center [290, 333] width 239 height 25
type input "BH"
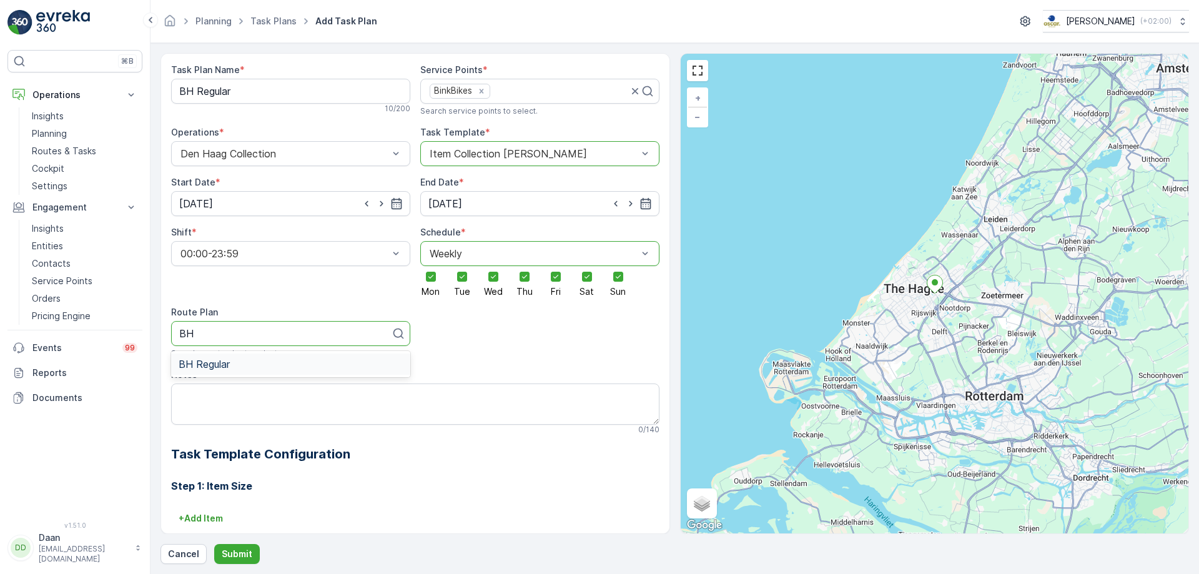
click at [291, 360] on div "BH Regular" at bounding box center [291, 363] width 224 height 11
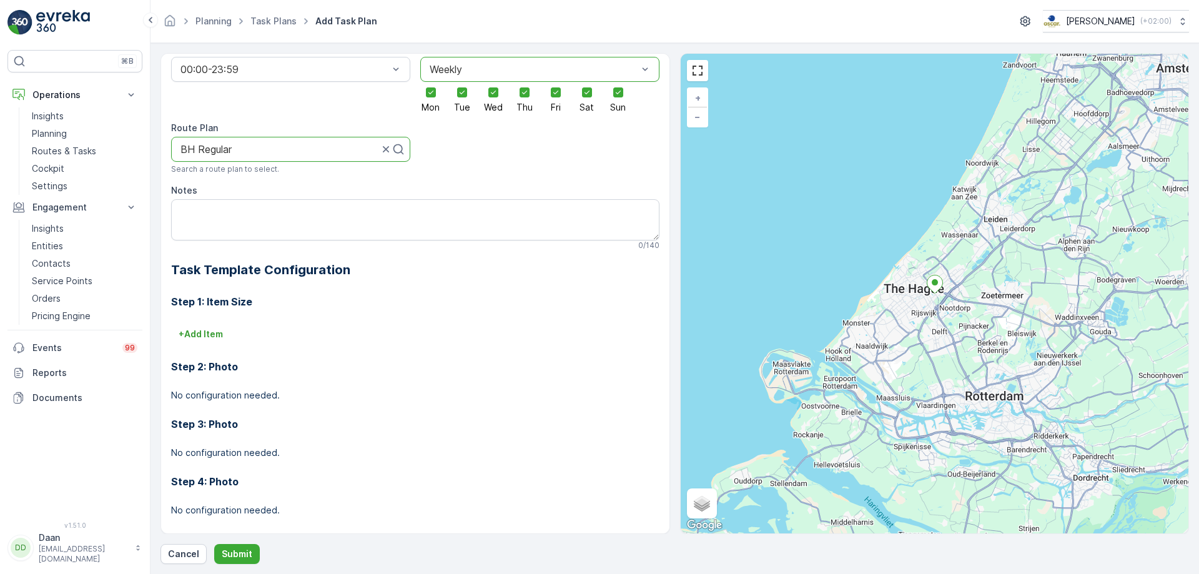
scroll to position [197, 0]
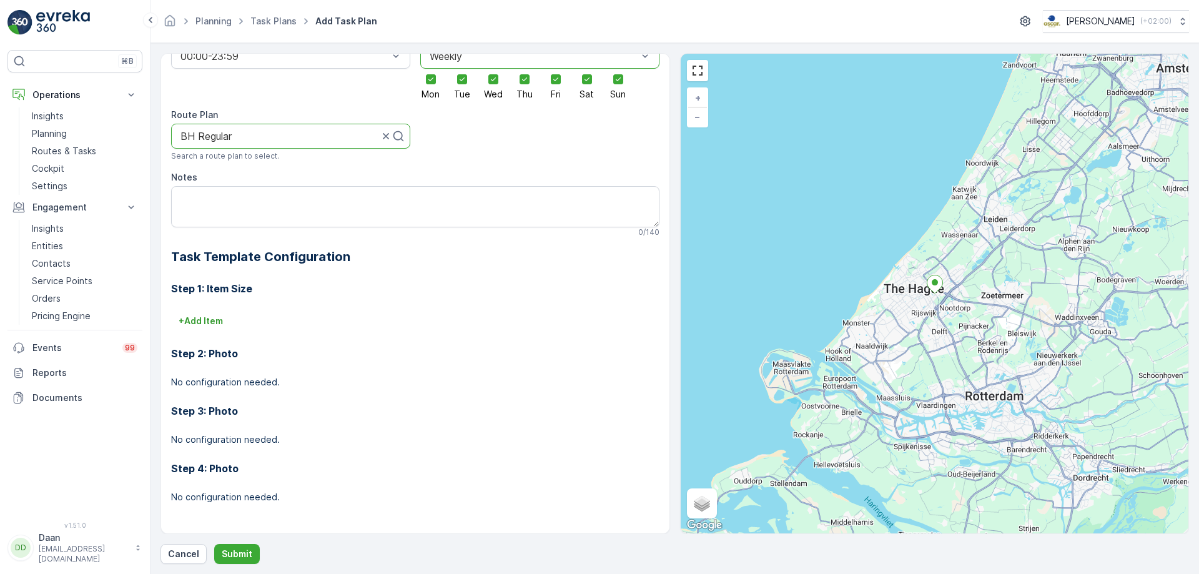
click at [189, 310] on div "Step 1: Item Size + Add Item Step 2: Photo No configuration needed. Step 3: Pho…" at bounding box center [415, 394] width 488 height 257
click at [207, 319] on p "+ Add Item" at bounding box center [201, 321] width 44 height 12
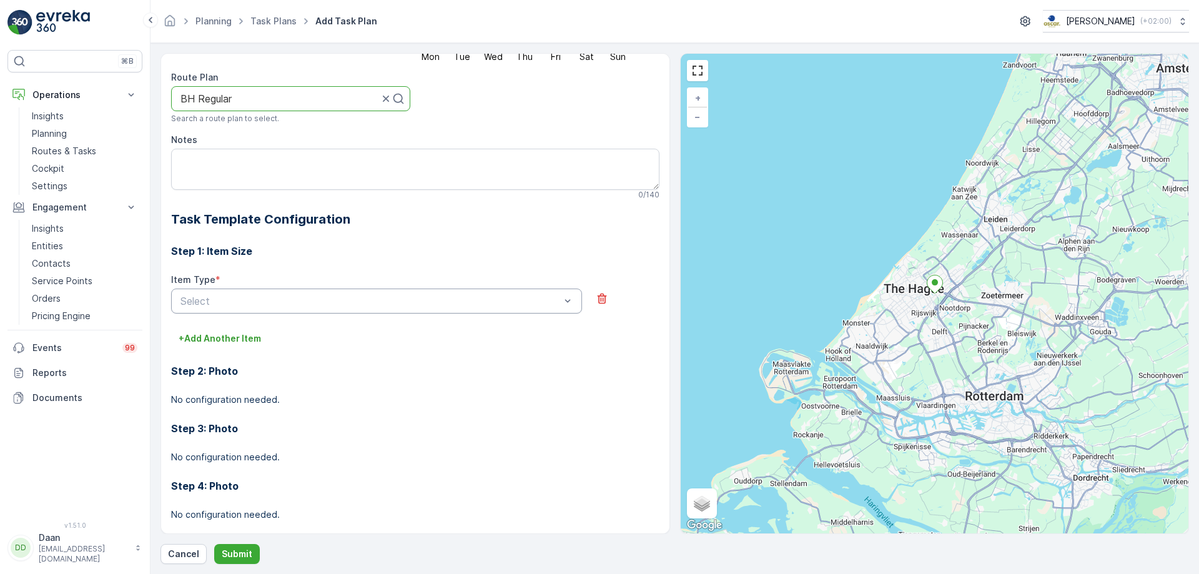
scroll to position [252, 0]
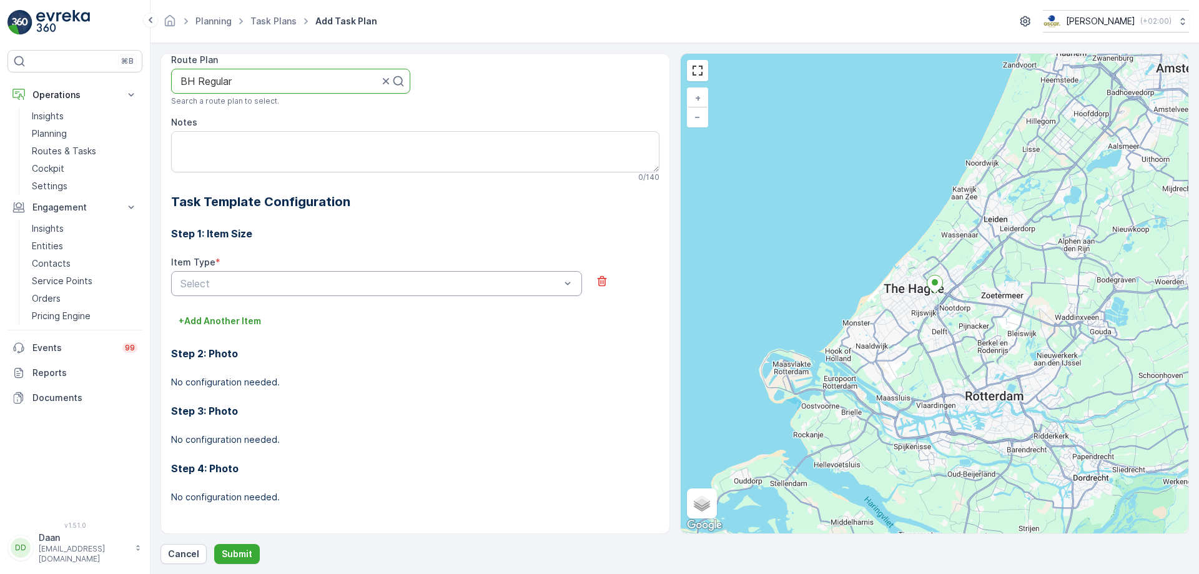
click at [533, 272] on div "Select" at bounding box center [376, 283] width 411 height 25
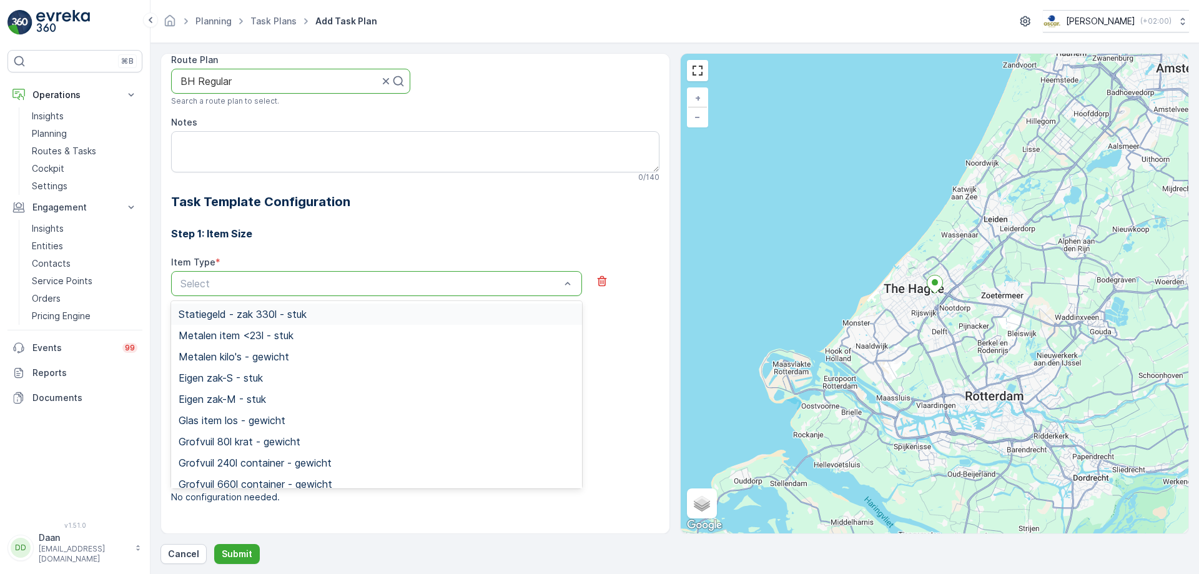
click at [574, 277] on div "Select" at bounding box center [376, 283] width 411 height 25
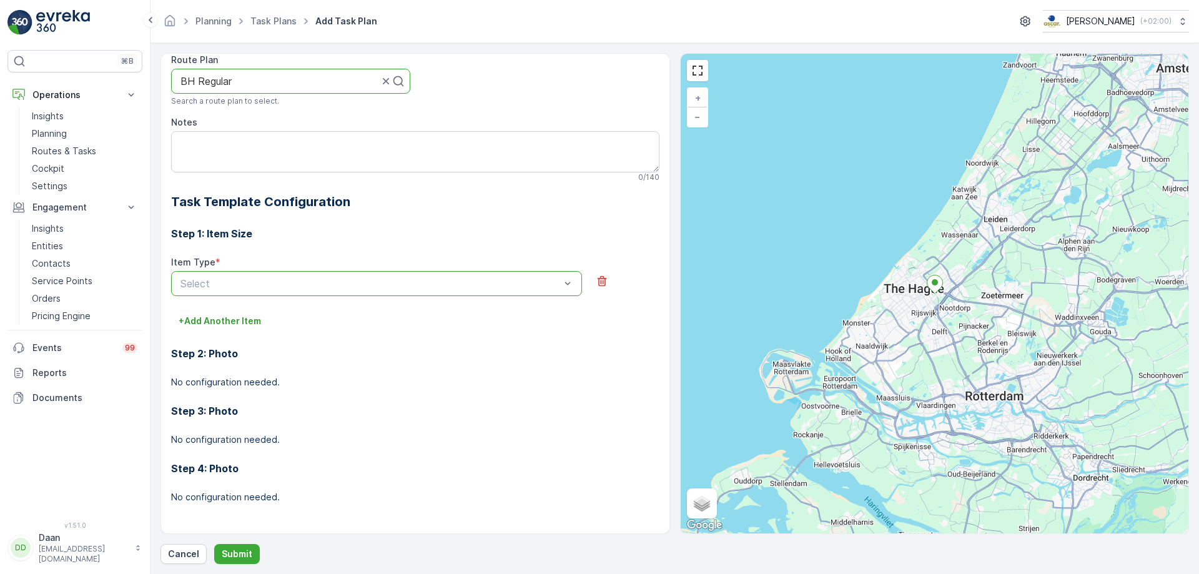
click at [574, 278] on div "Select" at bounding box center [376, 283] width 411 height 25
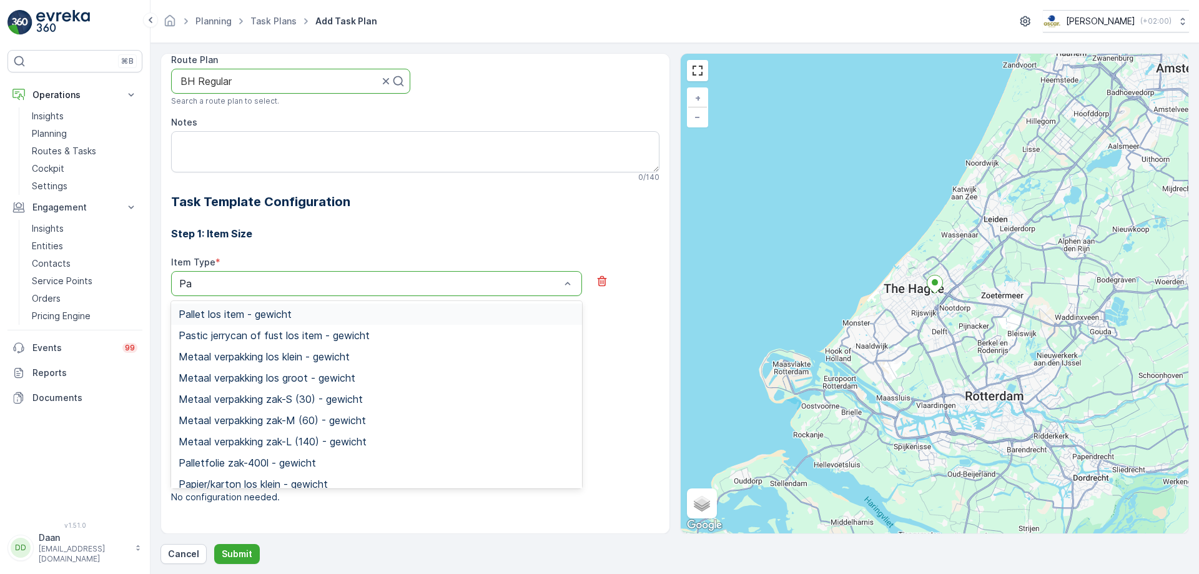
type input "Pap"
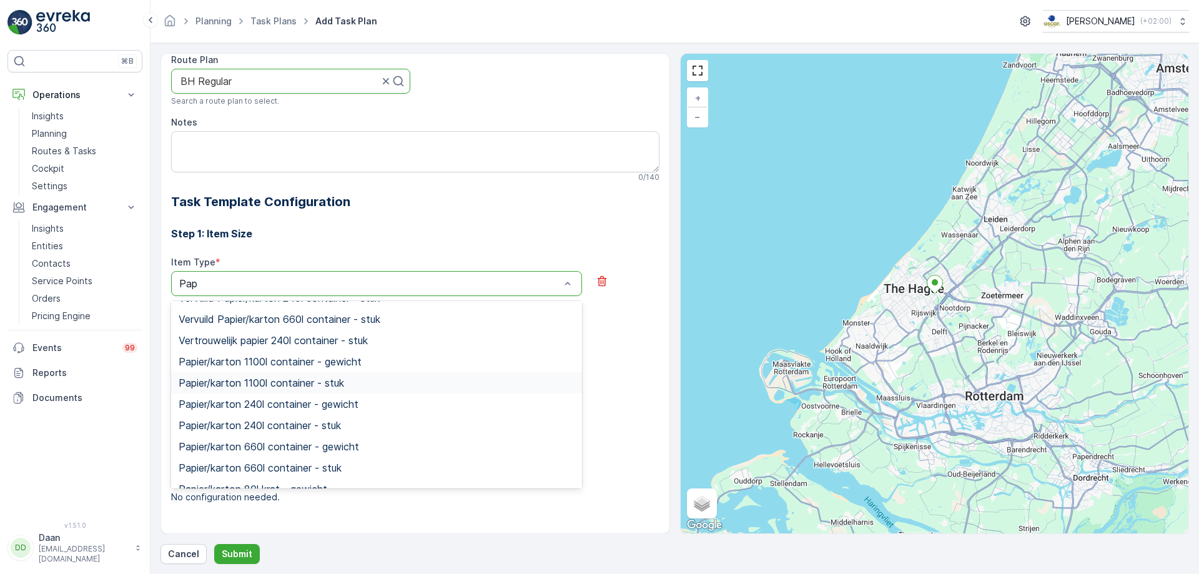
scroll to position [285, 0]
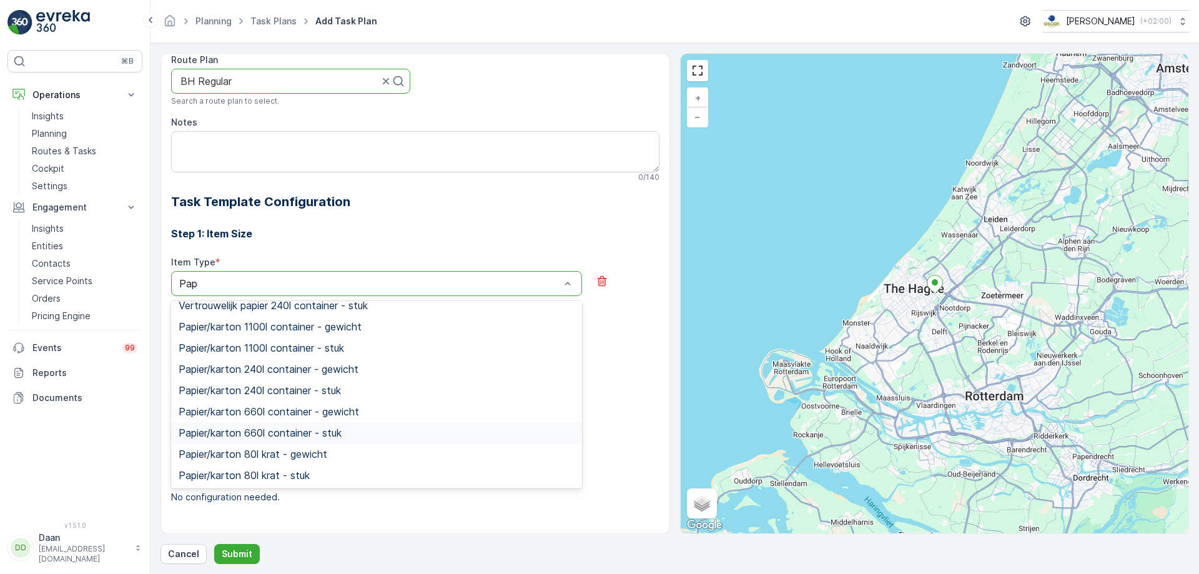
click at [394, 438] on div "Papier/karton 660l container - stuk" at bounding box center [376, 432] width 411 height 21
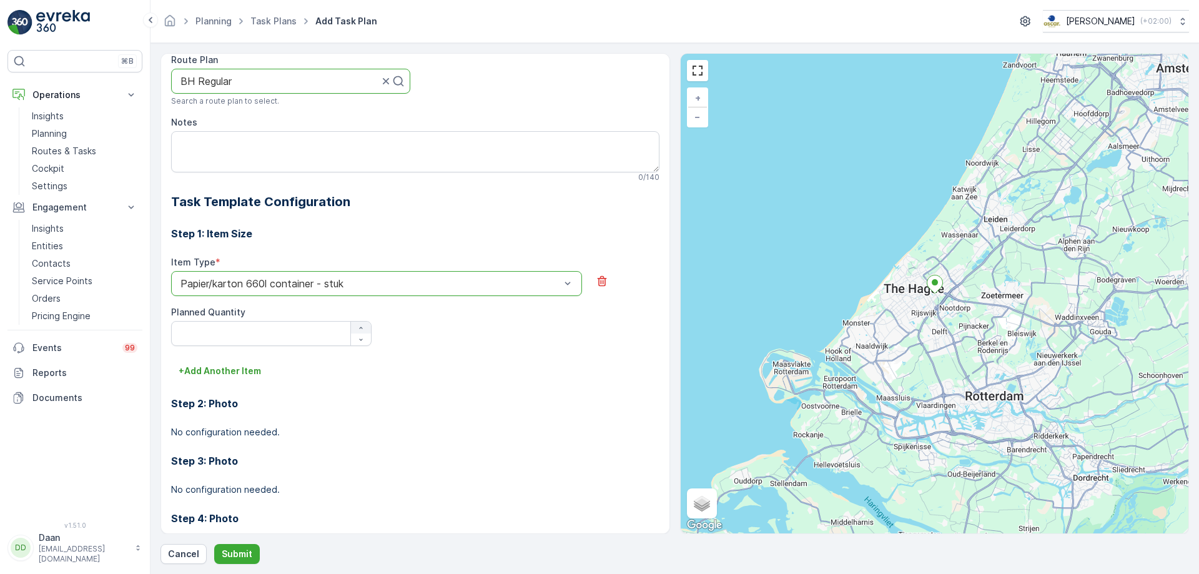
click at [364, 330] on div "button" at bounding box center [361, 327] width 20 height 7
click at [259, 378] on button "+ Add Another Item" at bounding box center [219, 371] width 97 height 20
click at [355, 327] on div "button" at bounding box center [361, 327] width 20 height 7
type Quantity "2"
click at [374, 378] on div "Select" at bounding box center [376, 388] width 411 height 25
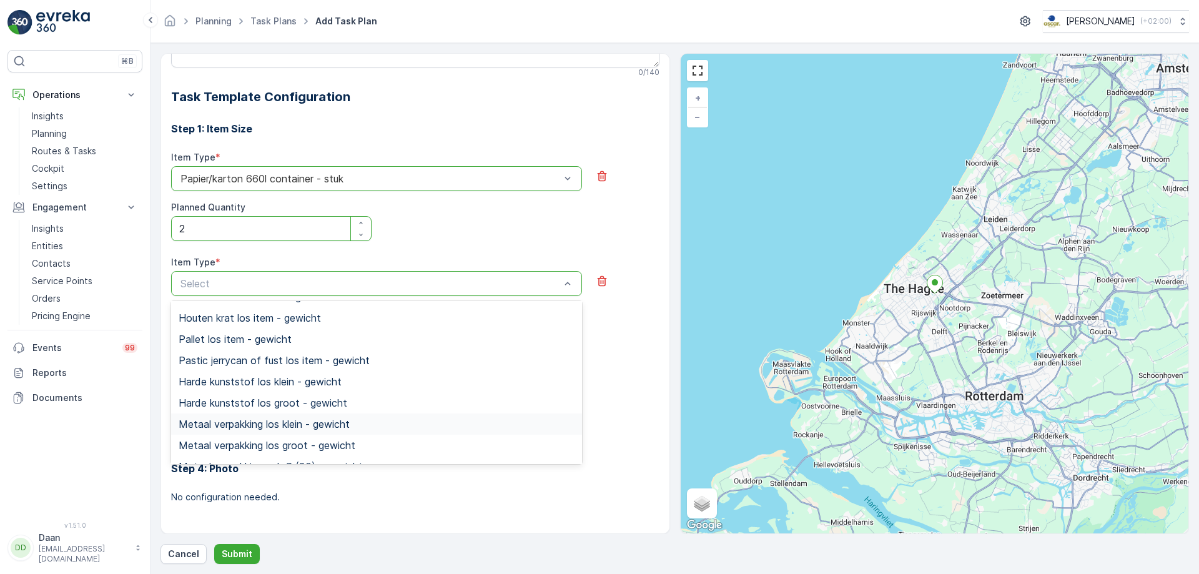
scroll to position [0, 0]
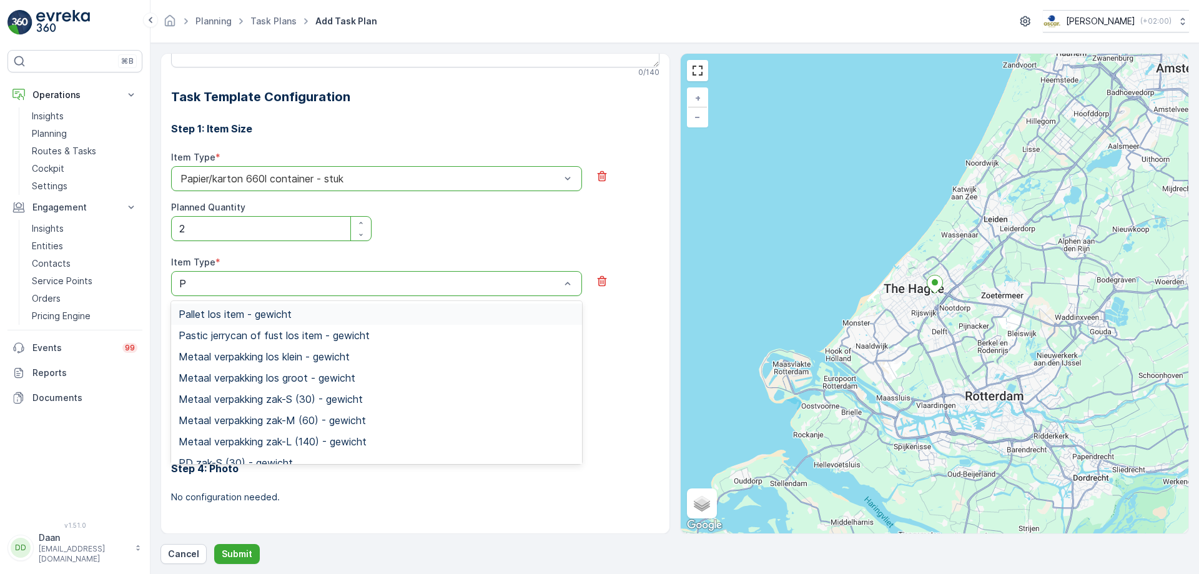
type input "PD"
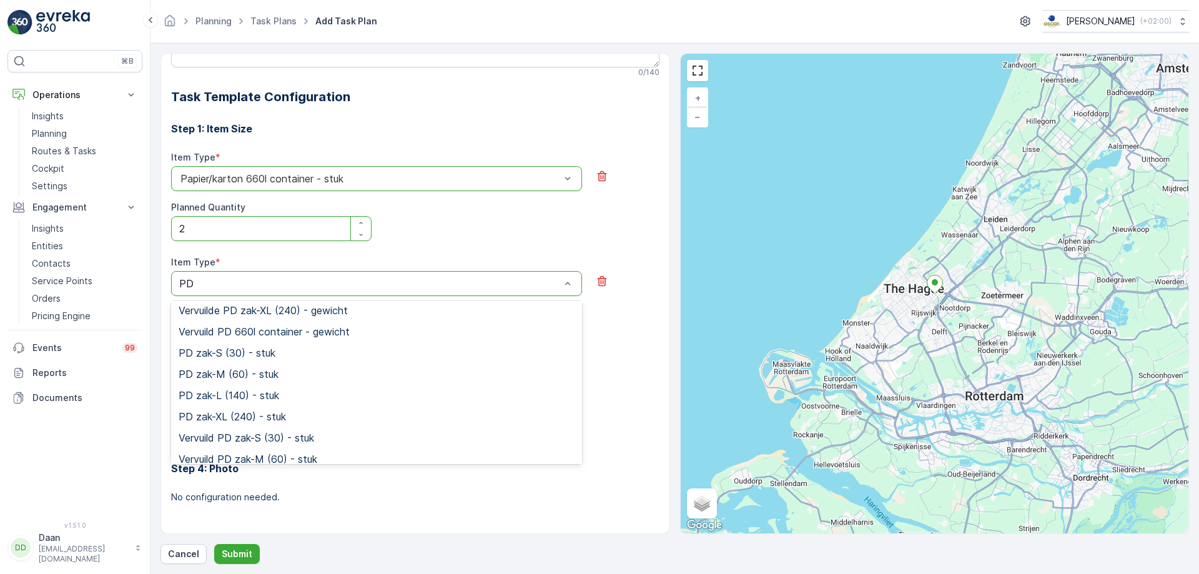
scroll to position [187, 0]
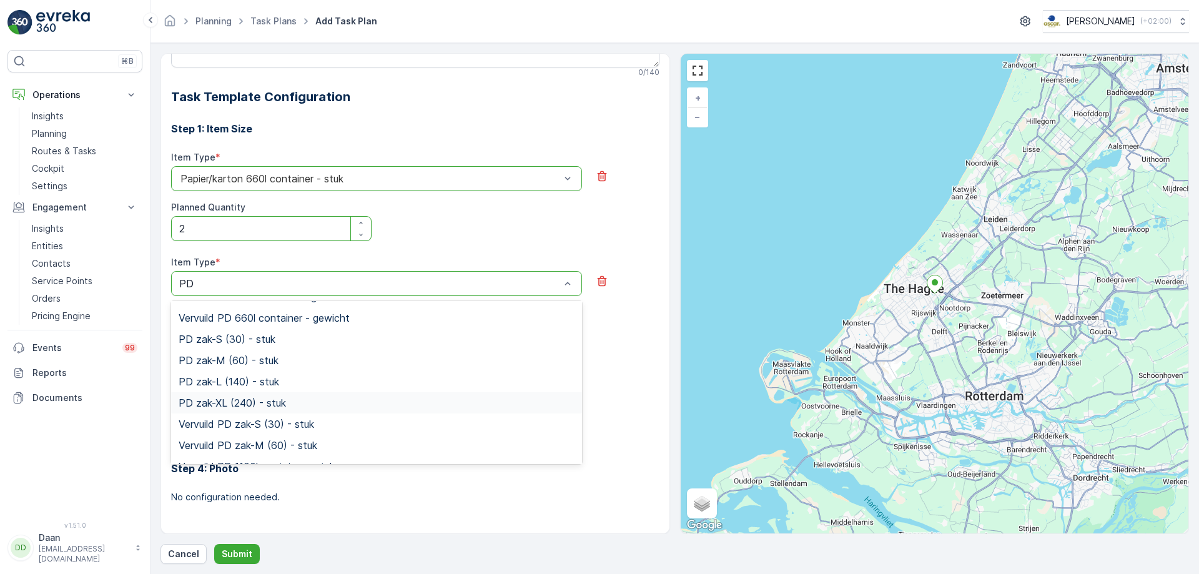
click at [410, 393] on div "PD zak-XL (240) - stuk" at bounding box center [376, 402] width 411 height 21
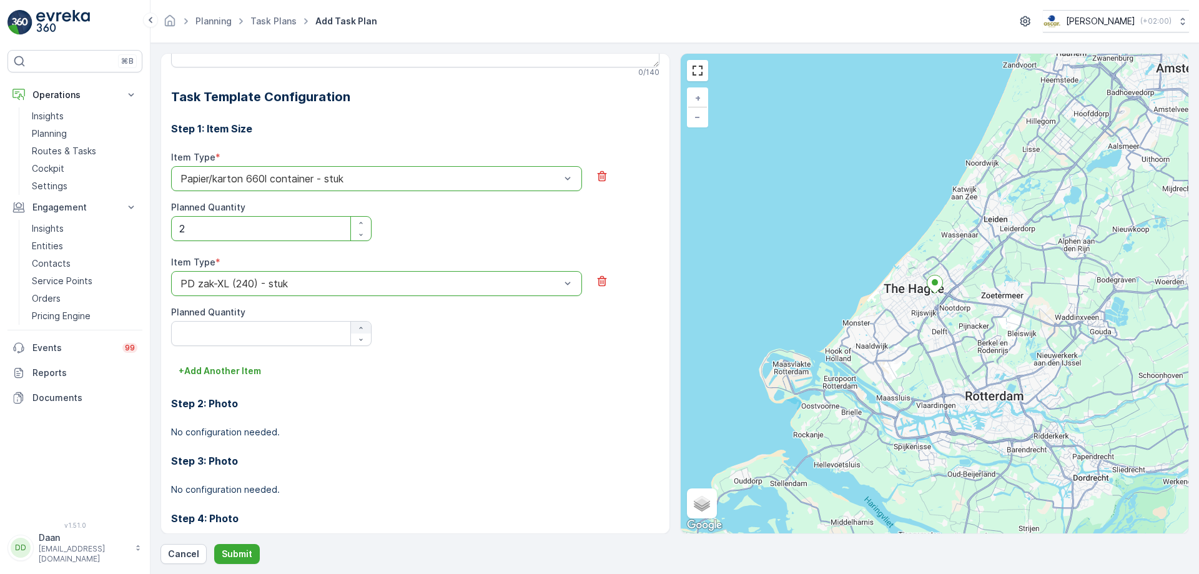
click at [360, 322] on button "button" at bounding box center [361, 328] width 20 height 12
type Quantity "1"
click at [233, 363] on button "+ Add Another Item" at bounding box center [219, 371] width 97 height 20
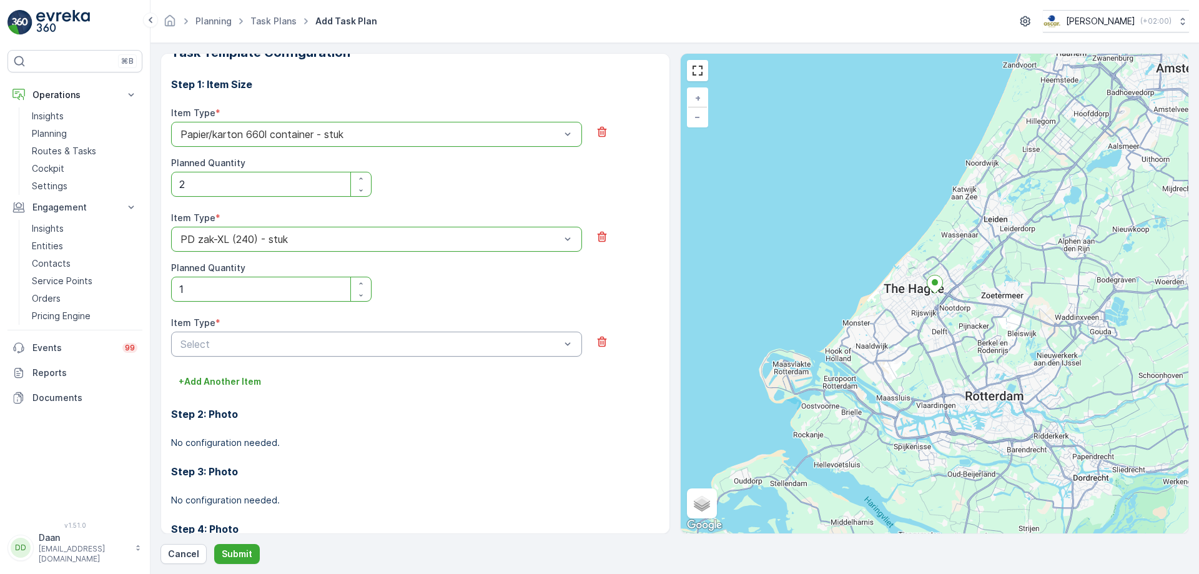
scroll to position [462, 0]
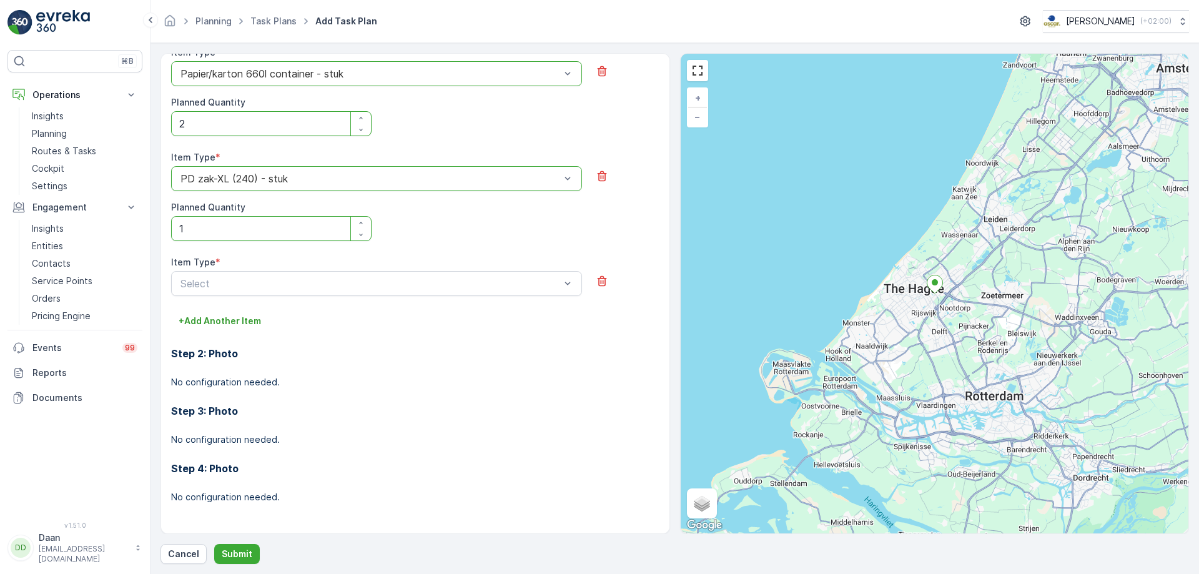
click at [515, 292] on div "Select" at bounding box center [376, 283] width 411 height 25
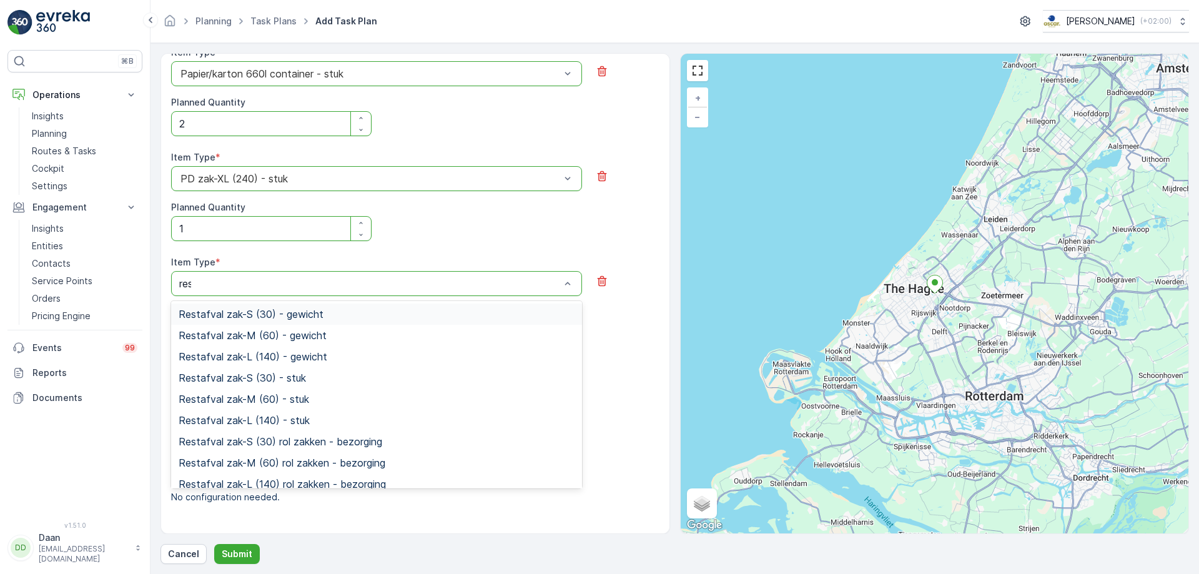
type input "rest"
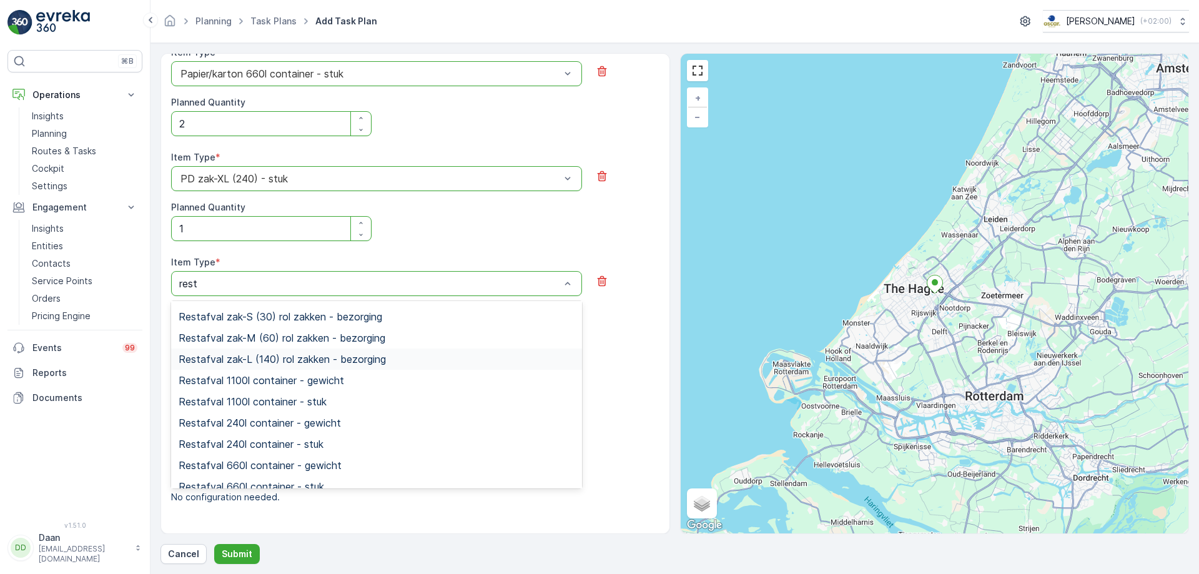
scroll to position [136, 0]
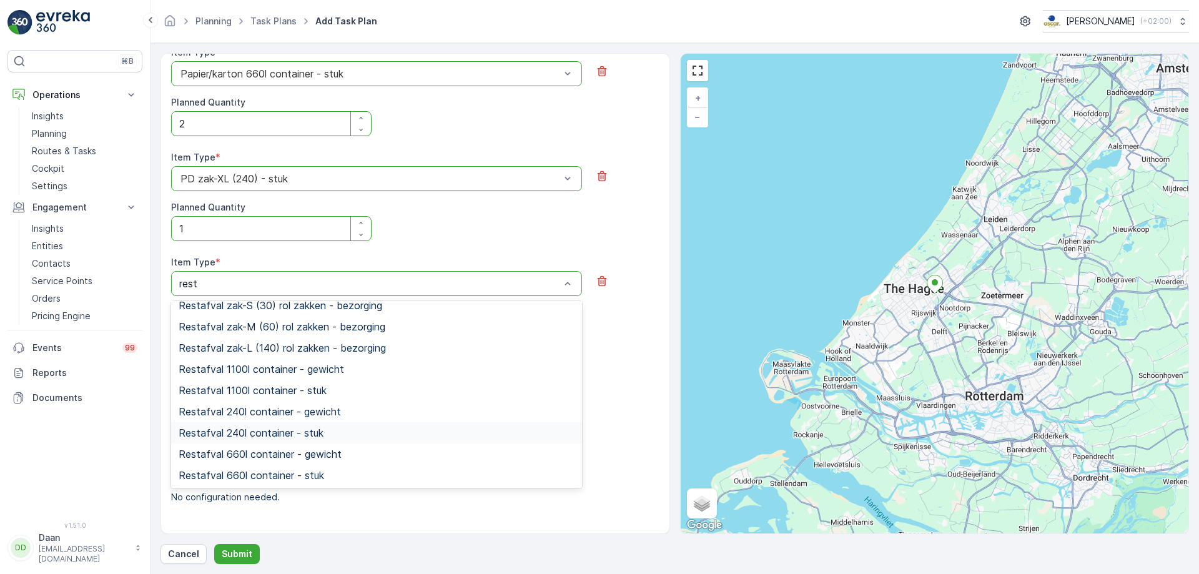
click at [493, 424] on div "Restafval 240l container - stuk" at bounding box center [376, 432] width 411 height 21
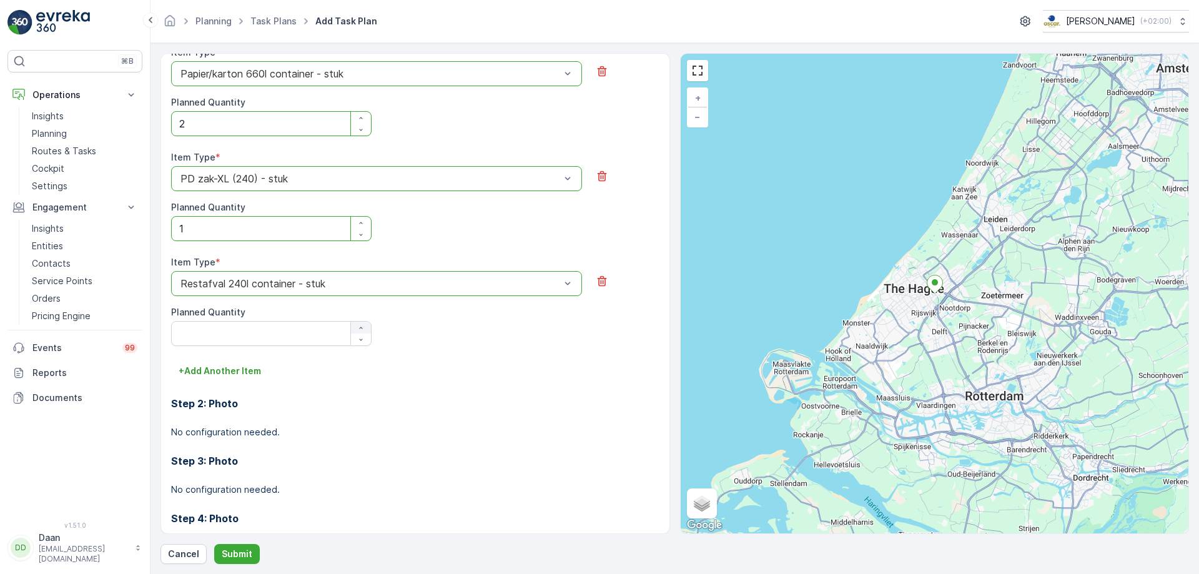
click at [364, 327] on div "button" at bounding box center [361, 327] width 20 height 7
type Quantity "1"
click at [225, 377] on p "+ Add Another Item" at bounding box center [220, 371] width 82 height 12
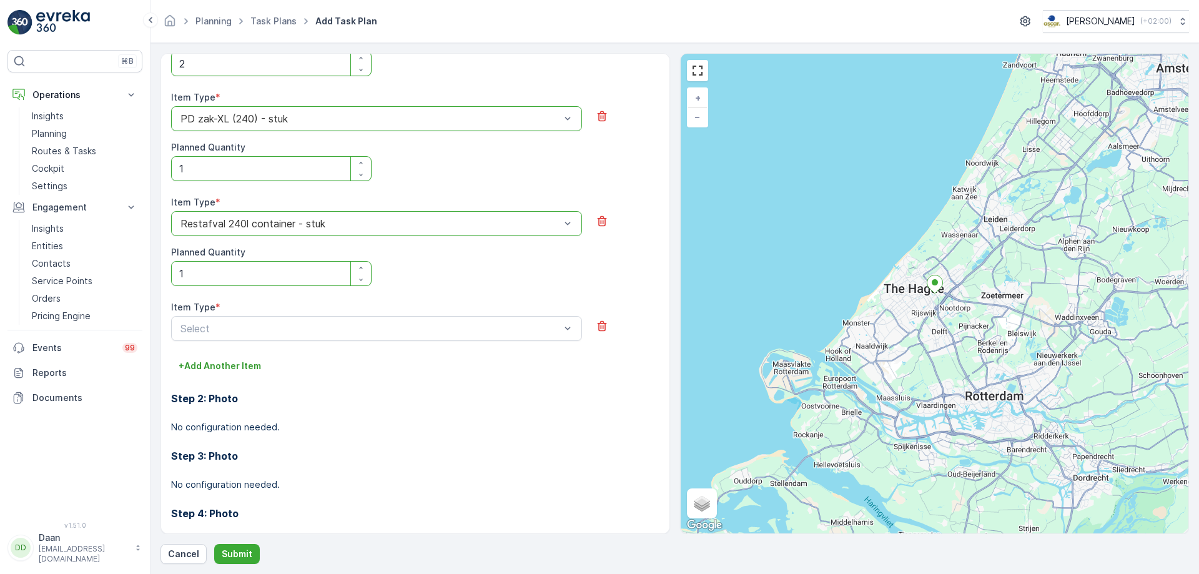
scroll to position [567, 0]
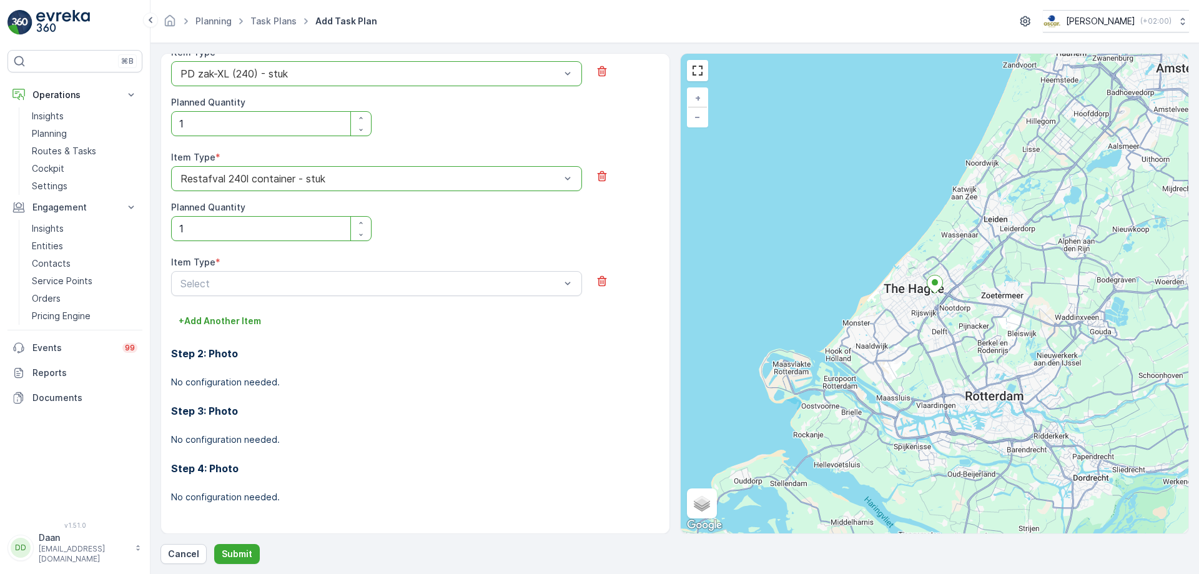
click at [480, 260] on div "Item Type *" at bounding box center [376, 262] width 411 height 12
click at [489, 276] on div "Select" at bounding box center [376, 283] width 411 height 25
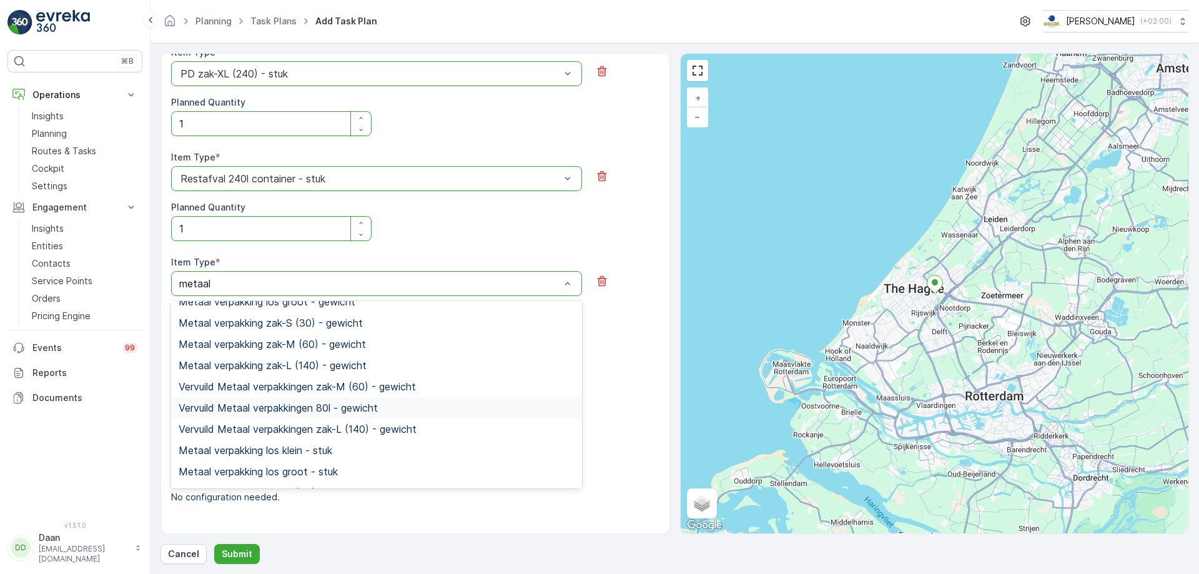
scroll to position [0, 0]
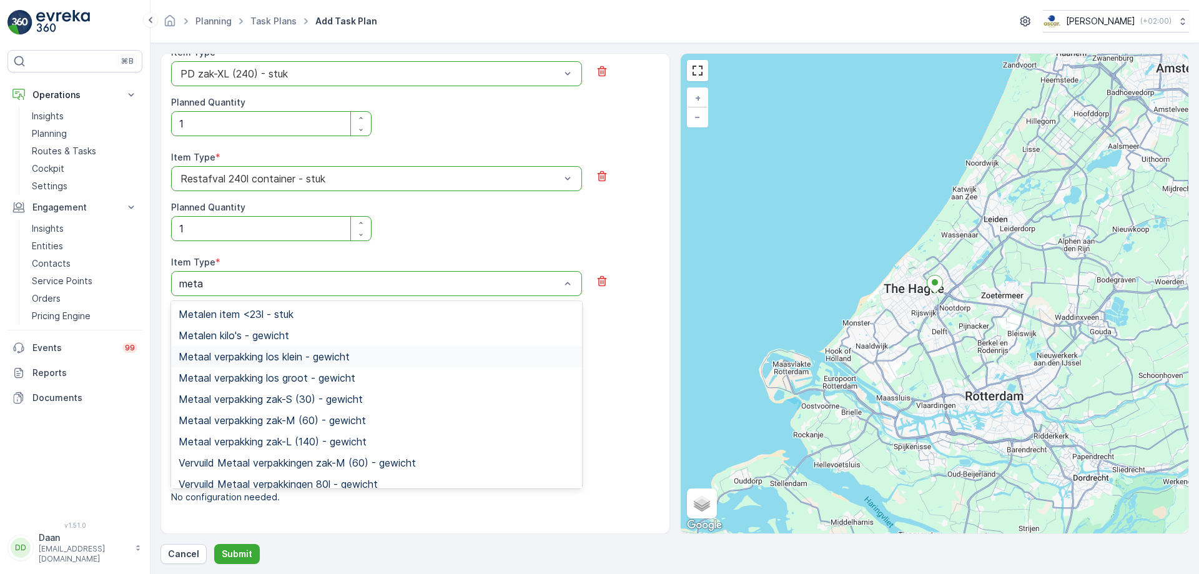
type input "metal"
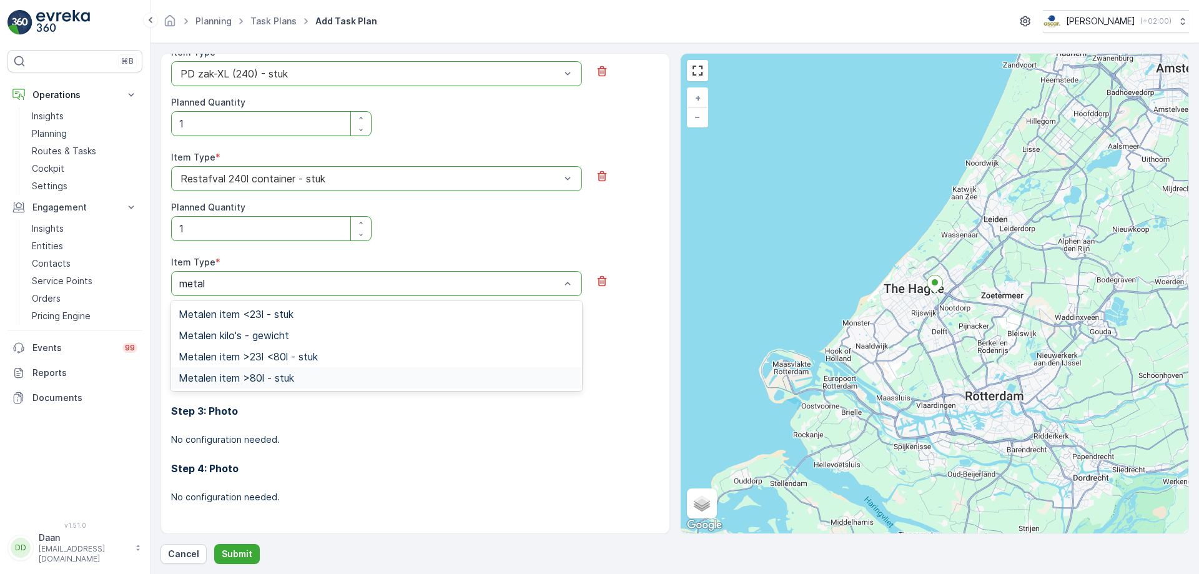
click at [272, 376] on span "Metalen item >80l - stuk" at bounding box center [237, 377] width 116 height 11
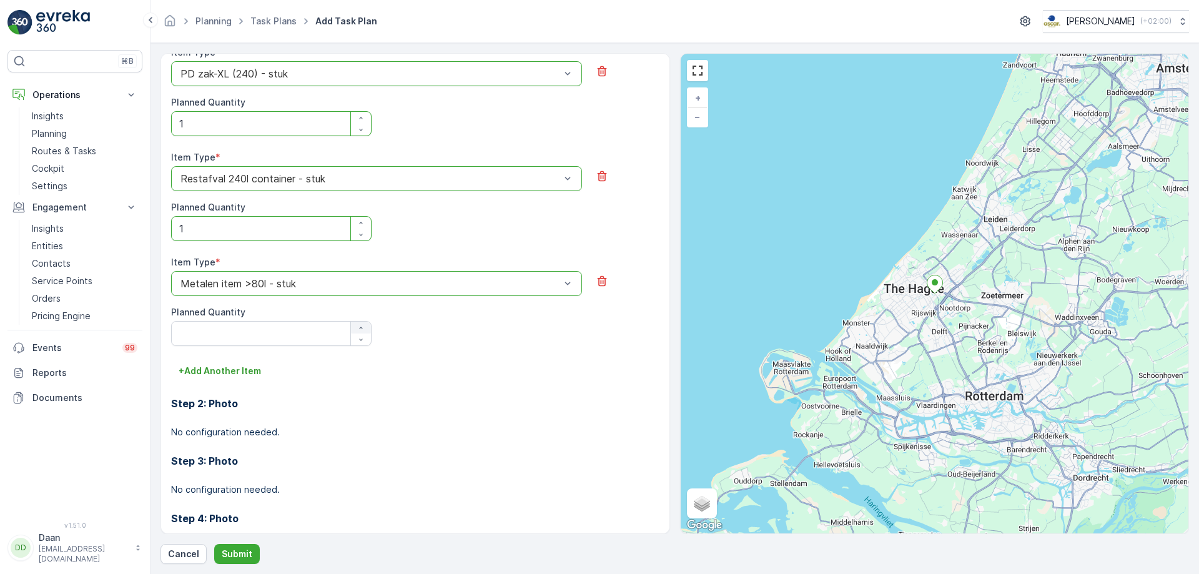
click at [358, 323] on button "button" at bounding box center [361, 328] width 20 height 12
type Quantity "1"
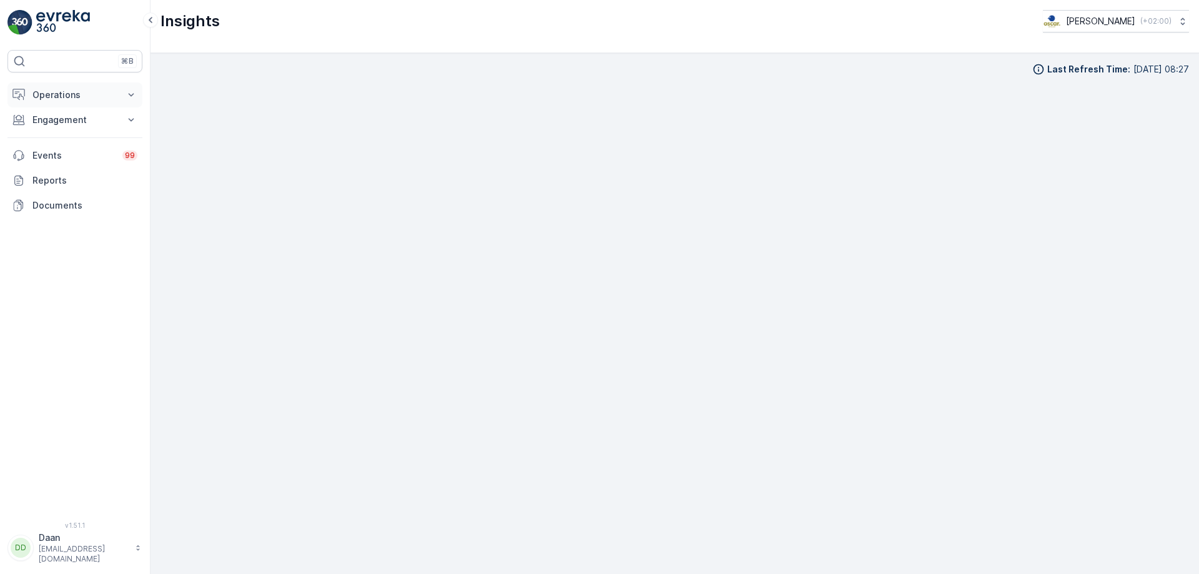
click at [61, 100] on p "Operations" at bounding box center [74, 95] width 85 height 12
click at [89, 149] on p "Routes & Tasks" at bounding box center [64, 151] width 64 height 12
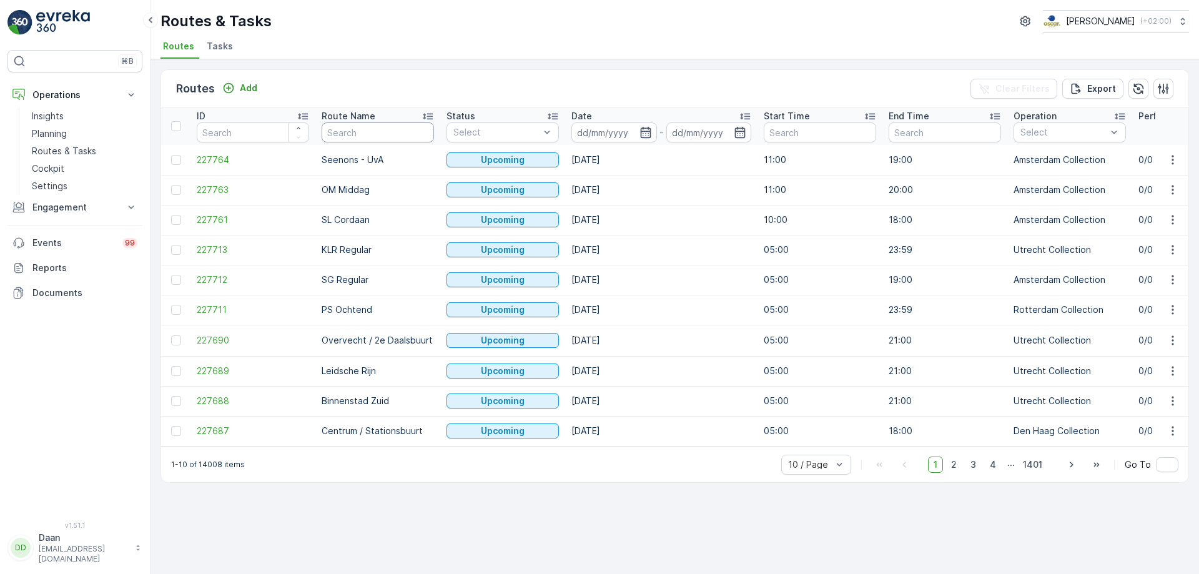
click at [405, 128] on input "text" at bounding box center [378, 132] width 112 height 20
type input "station"
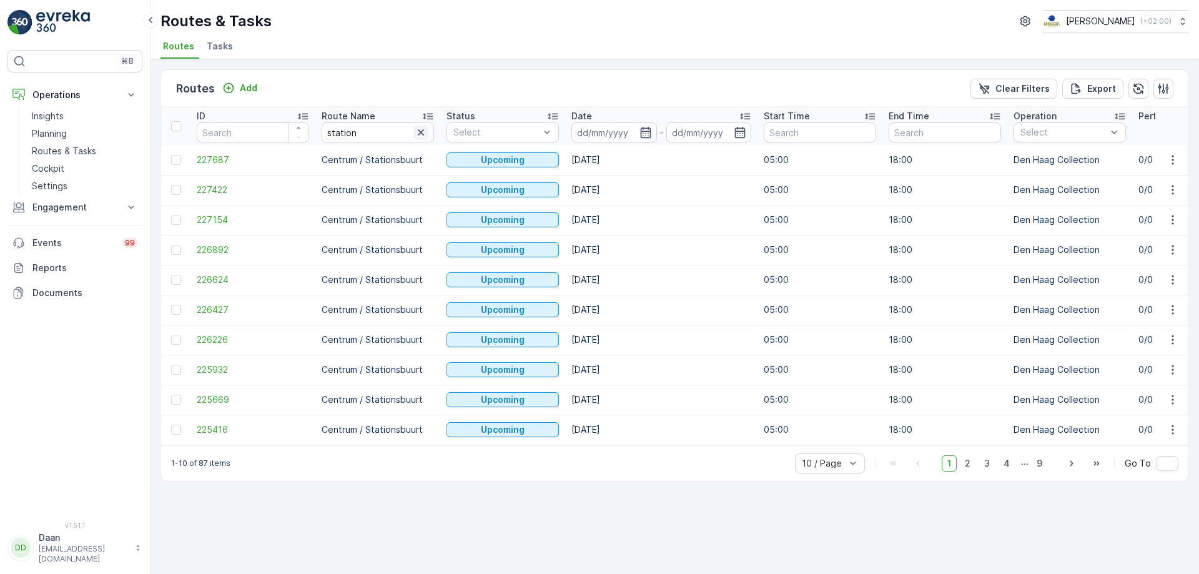
click at [424, 133] on icon "button" at bounding box center [421, 132] width 12 height 12
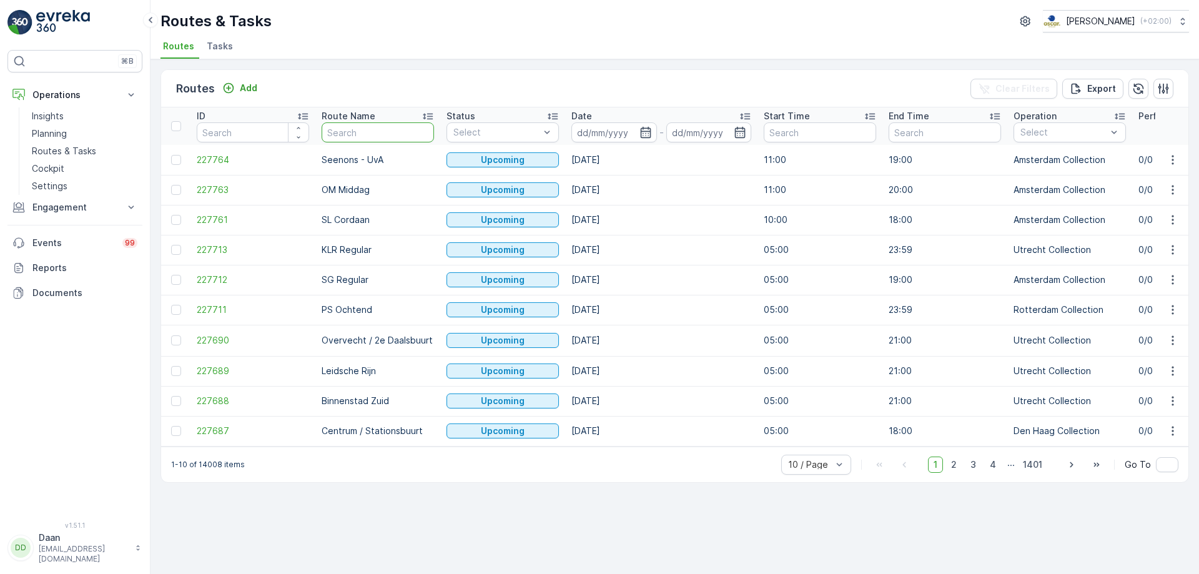
click at [378, 133] on input "text" at bounding box center [378, 132] width 112 height 20
type input "bink"
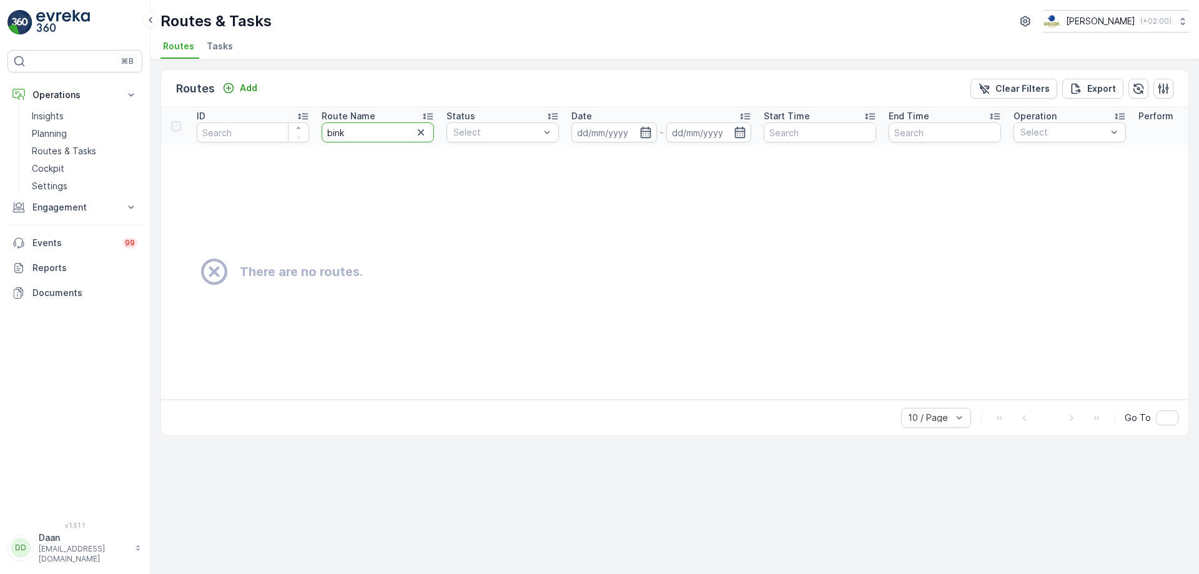
click at [380, 134] on input "bink" at bounding box center [378, 132] width 112 height 20
type input "bin"
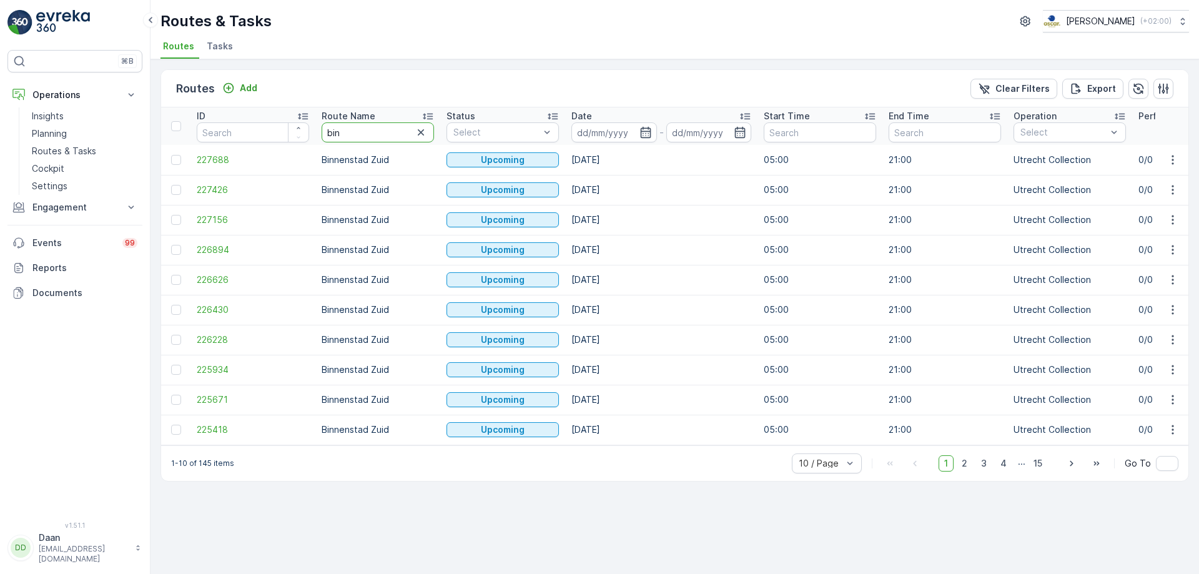
click at [380, 134] on input "bin" at bounding box center [378, 132] width 112 height 20
type input "b"
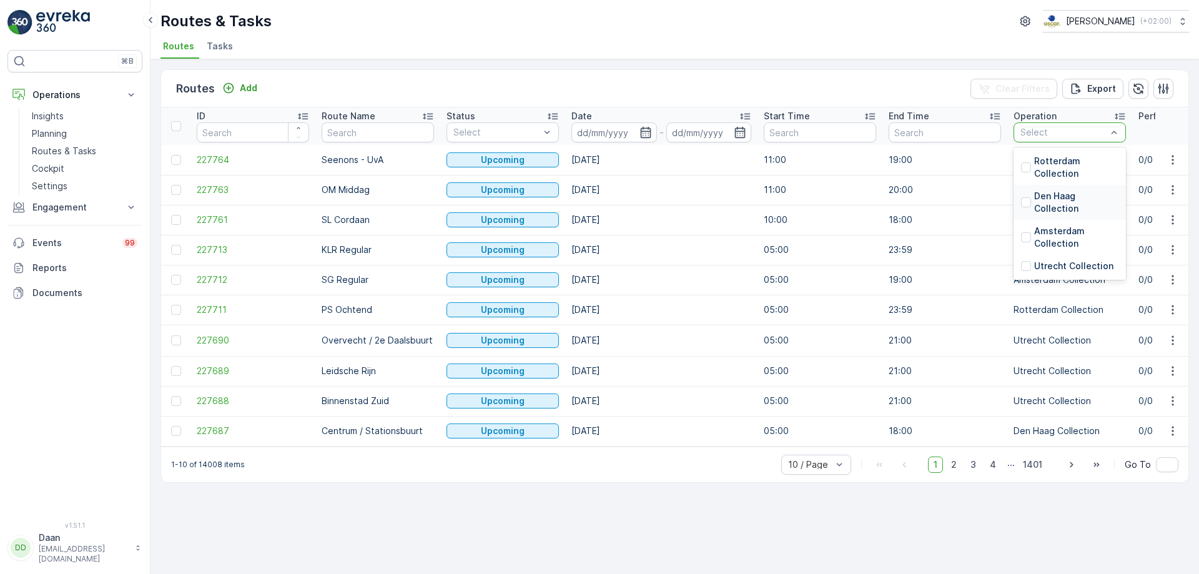
click at [1035, 203] on p "Den Haag Collection" at bounding box center [1076, 202] width 84 height 25
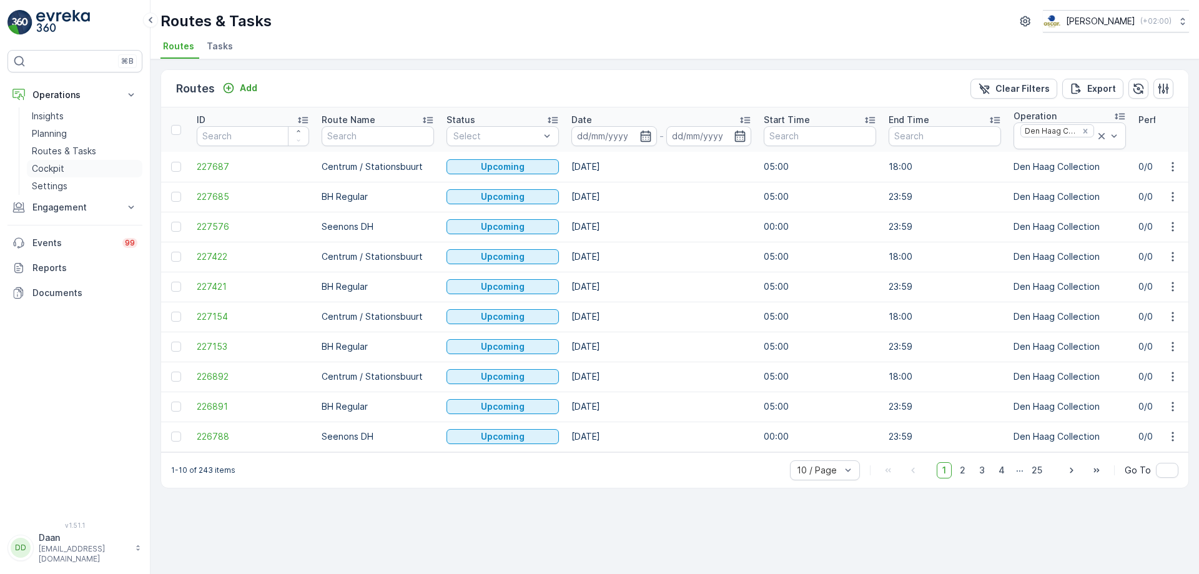
click at [56, 175] on link "Cockpit" at bounding box center [85, 168] width 116 height 17
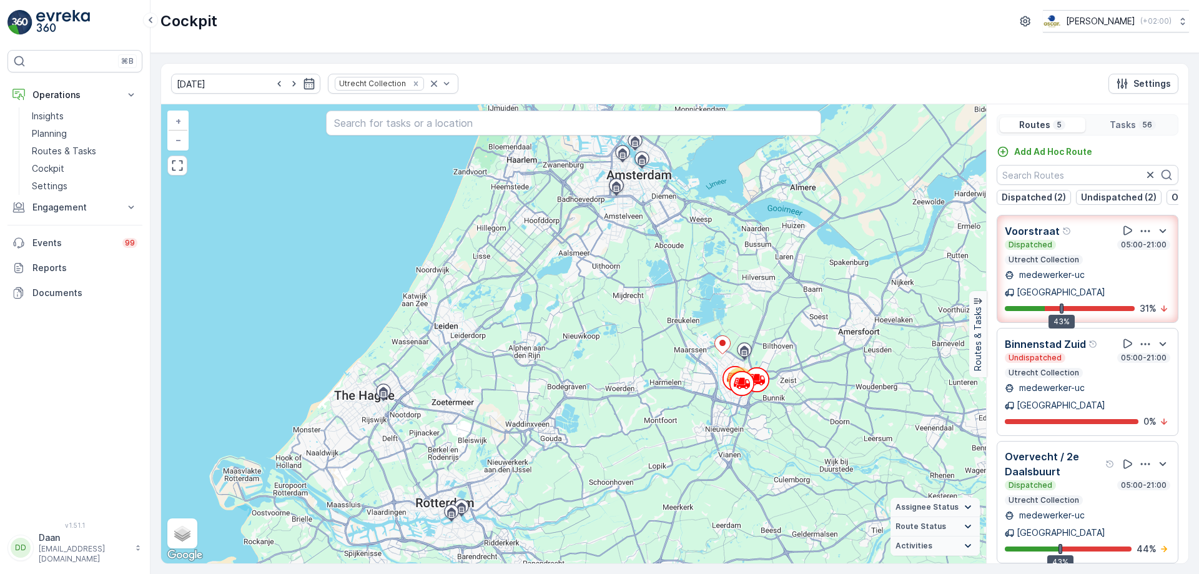
drag, startPoint x: 1089, startPoint y: 373, endPoint x: 1155, endPoint y: 282, distance: 112.7
click at [1155, 282] on div "medewerker-uc Utrecht" at bounding box center [1087, 283] width 165 height 30
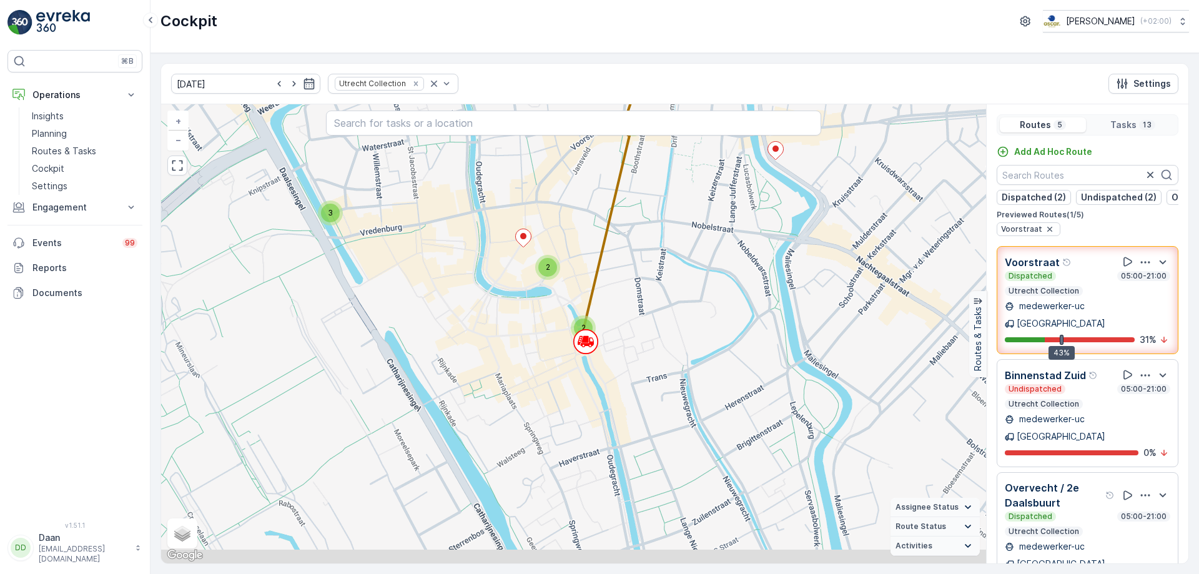
drag, startPoint x: 649, startPoint y: 394, endPoint x: 643, endPoint y: 347, distance: 47.8
click at [643, 347] on div "2 3 2 3 + − Satellite Roadmap Terrain Hybrid Leaflet Keyboard shortcuts Map Dat…" at bounding box center [573, 333] width 825 height 459
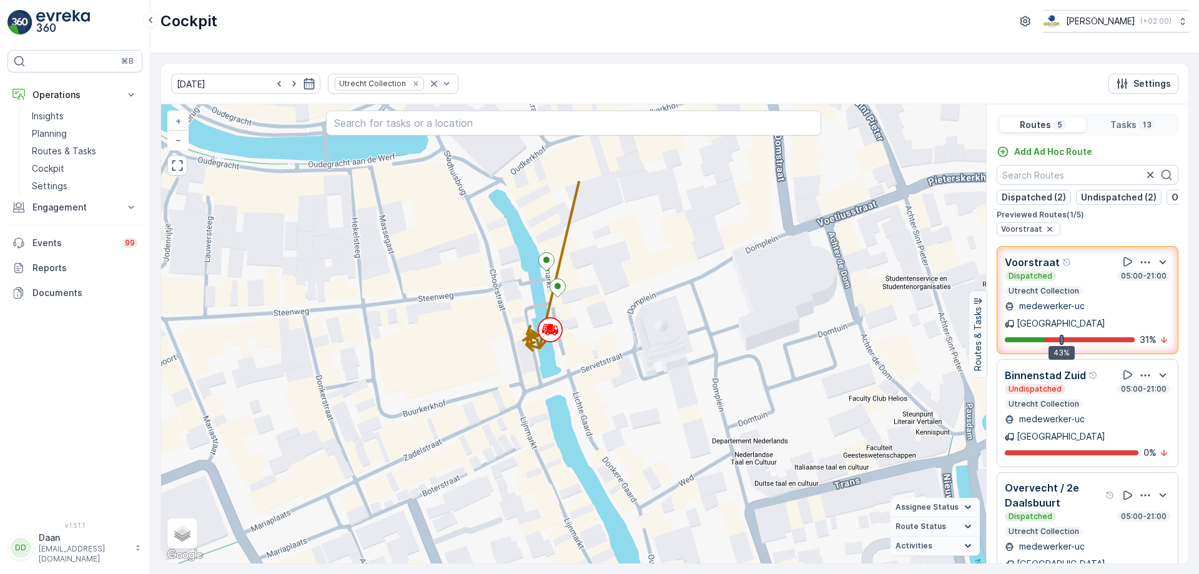
drag, startPoint x: 551, startPoint y: 271, endPoint x: 618, endPoint y: 393, distance: 139.4
click at [618, 393] on div "2 2 + − Satellite Roadmap Terrain Hybrid Leaflet Keyboard shortcuts Map Data Ma…" at bounding box center [573, 333] width 825 height 459
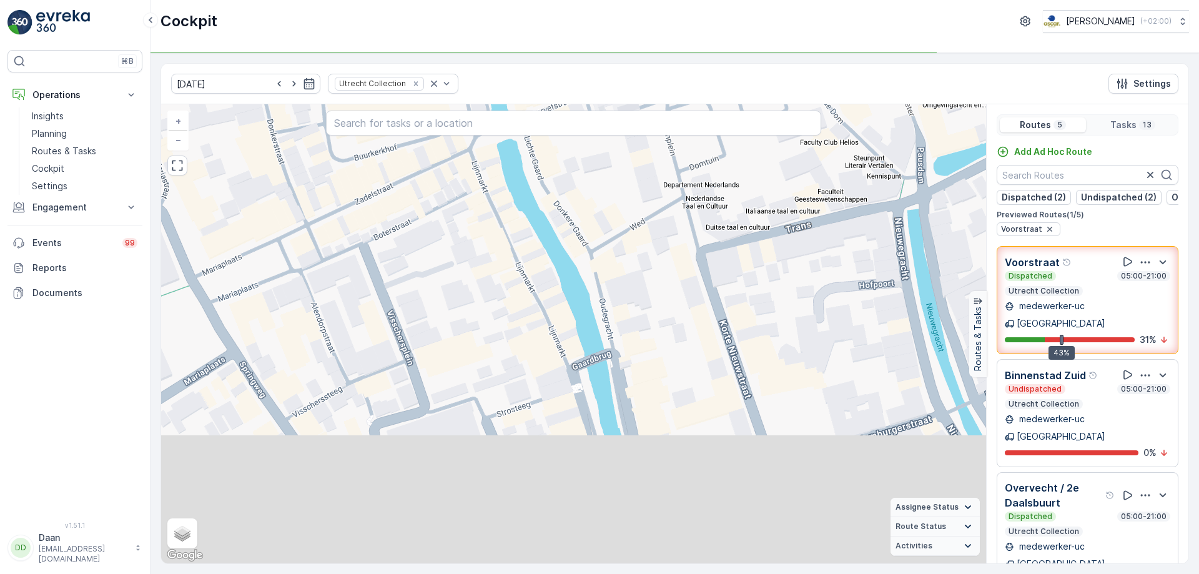
drag, startPoint x: 647, startPoint y: 436, endPoint x: 617, endPoint y: 230, distance: 208.2
click at [617, 230] on div "2 2 + − Satellite Roadmap Terrain Hybrid Leaflet Keyboard shortcuts Map Data Ma…" at bounding box center [573, 333] width 825 height 459
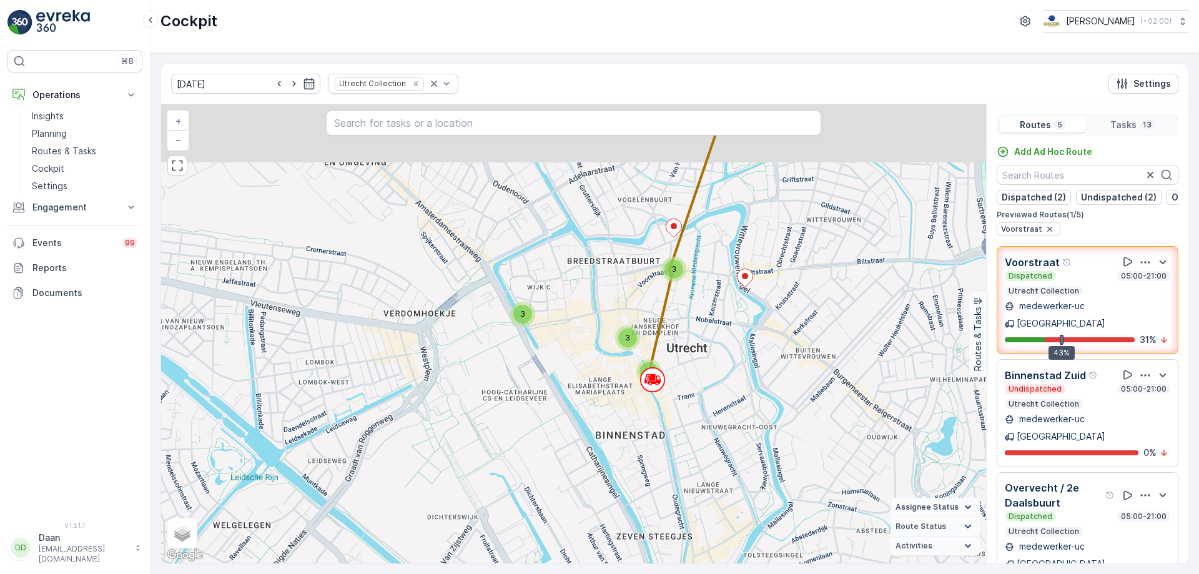
drag, startPoint x: 765, startPoint y: 328, endPoint x: 752, endPoint y: 396, distance: 69.3
click at [758, 401] on div "3 2 3 3 + − Satellite Roadmap Terrain Hybrid Leaflet Keyboard shortcuts Map Dat…" at bounding box center [573, 333] width 825 height 459
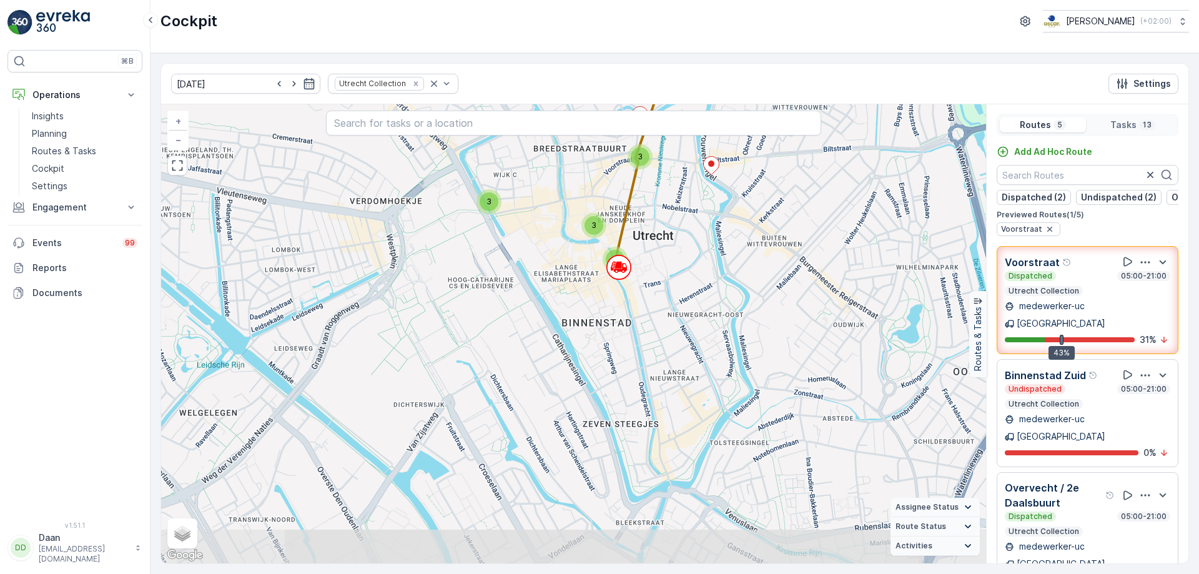
drag, startPoint x: 707, startPoint y: 455, endPoint x: 674, endPoint y: 342, distance: 117.6
click at [674, 342] on div "3 2 3 3 + − Satellite Roadmap Terrain Hybrid Leaflet Keyboard shortcuts Map Dat…" at bounding box center [573, 333] width 825 height 459
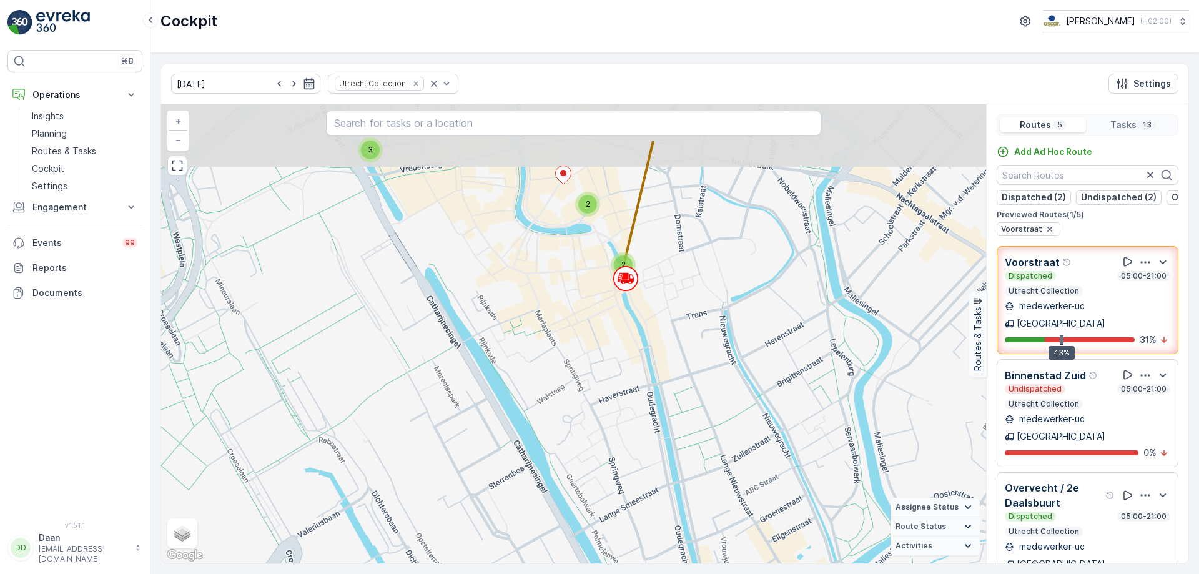
drag, startPoint x: 642, startPoint y: 242, endPoint x: 675, endPoint y: 324, distance: 88.8
click at [675, 324] on div "3 2 2 3 + − Satellite Roadmap Terrain Hybrid Leaflet Keyboard shortcuts Map Dat…" at bounding box center [573, 333] width 825 height 459
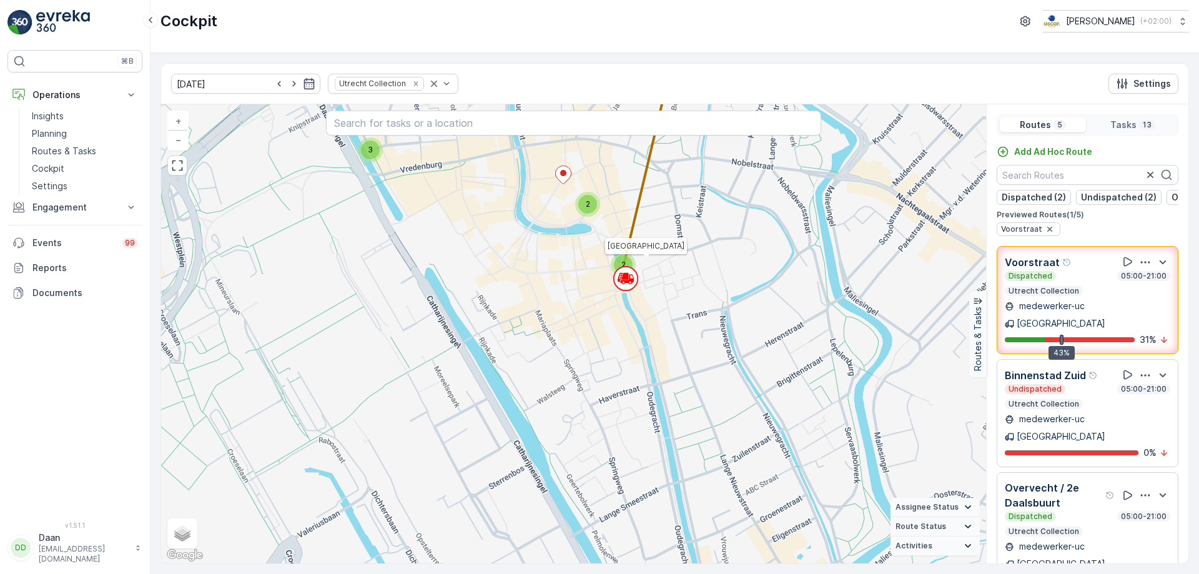
click at [629, 280] on icon at bounding box center [631, 278] width 4 height 6
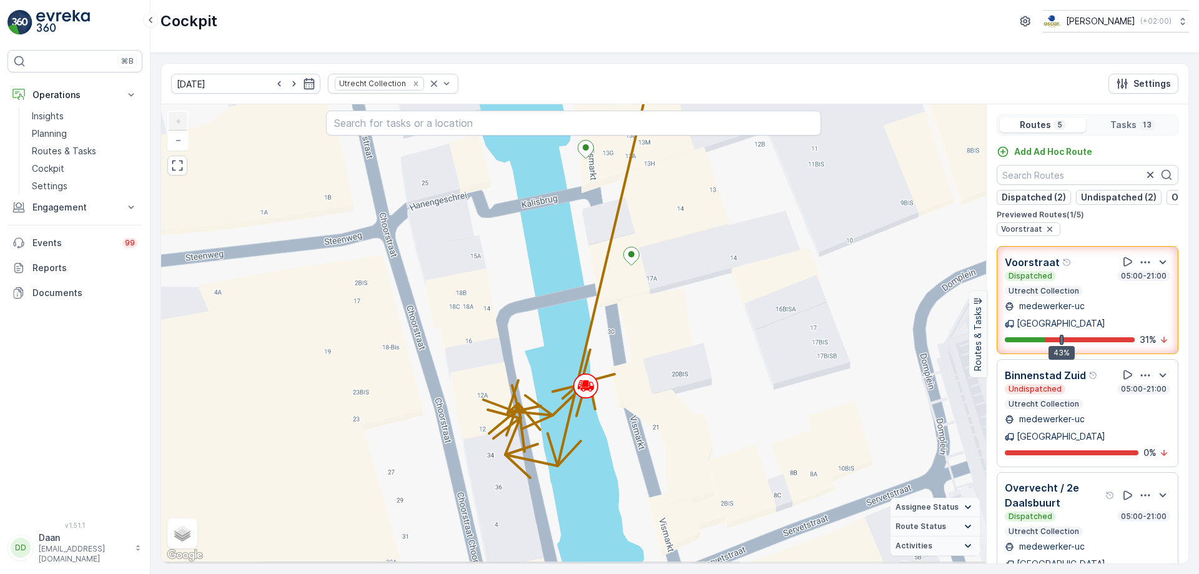
drag, startPoint x: 671, startPoint y: 395, endPoint x: 708, endPoint y: 372, distance: 44.0
click at [708, 372] on div "2 + − Satellite Roadmap Terrain Hybrid Leaflet Keyboard shortcuts Map Data Map …" at bounding box center [573, 333] width 825 height 459
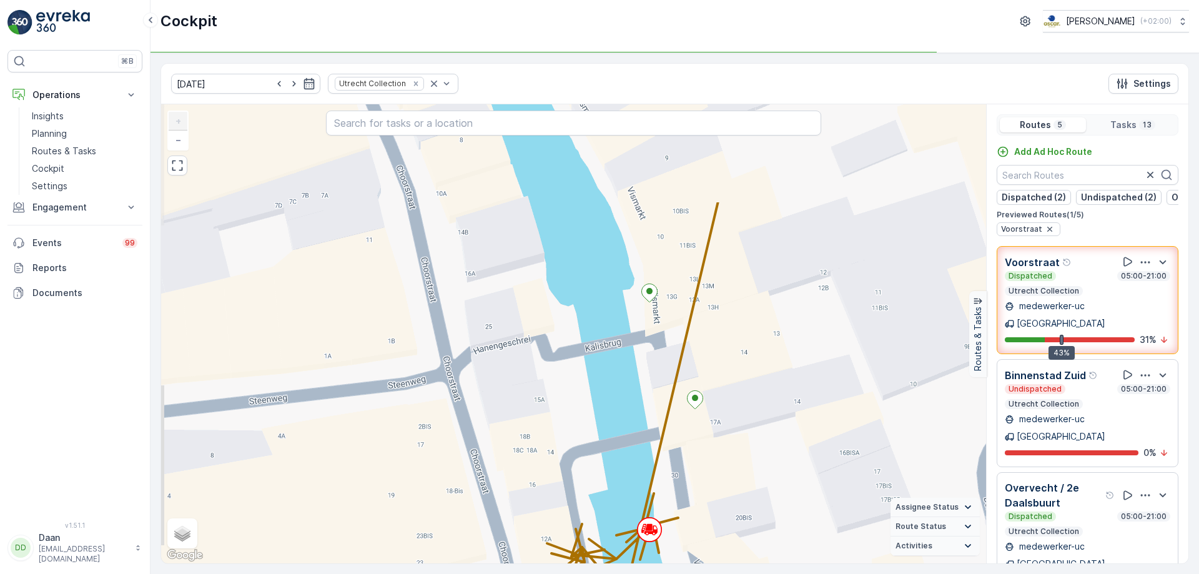
drag, startPoint x: 719, startPoint y: 308, endPoint x: 781, endPoint y: 449, distance: 153.5
click at [782, 451] on div "2 + − Satellite Roadmap Terrain Hybrid Leaflet Keyboard shortcuts Map Data Map …" at bounding box center [573, 333] width 825 height 459
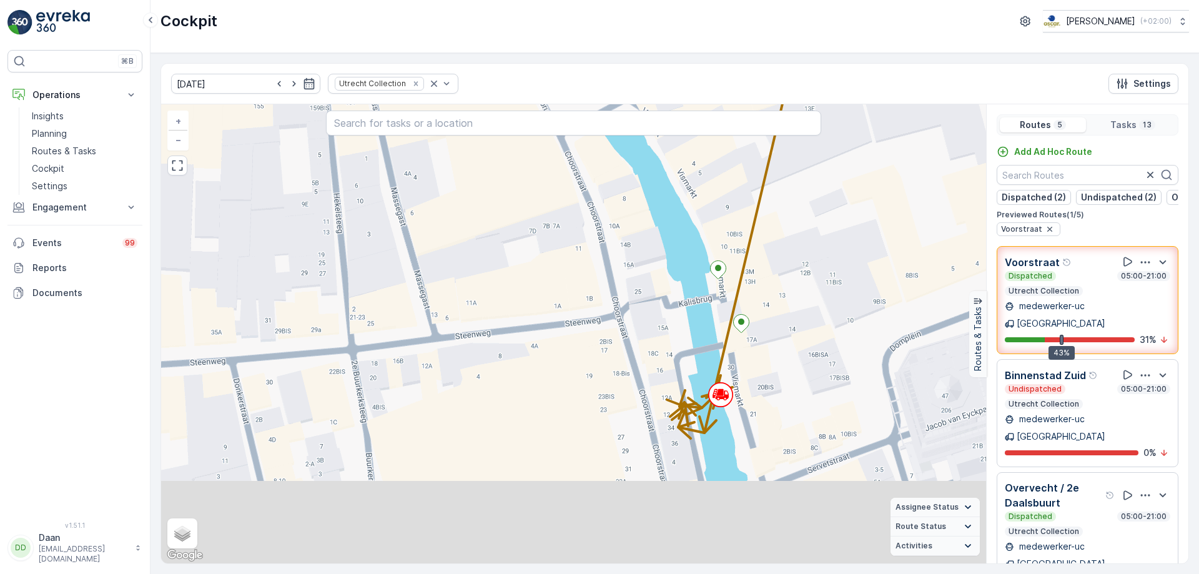
drag, startPoint x: 786, startPoint y: 441, endPoint x: 804, endPoint y: 300, distance: 142.3
click at [804, 303] on div "2 2 + − Satellite Roadmap Terrain Hybrid Leaflet Keyboard shortcuts Map Data Ma…" at bounding box center [573, 333] width 825 height 459
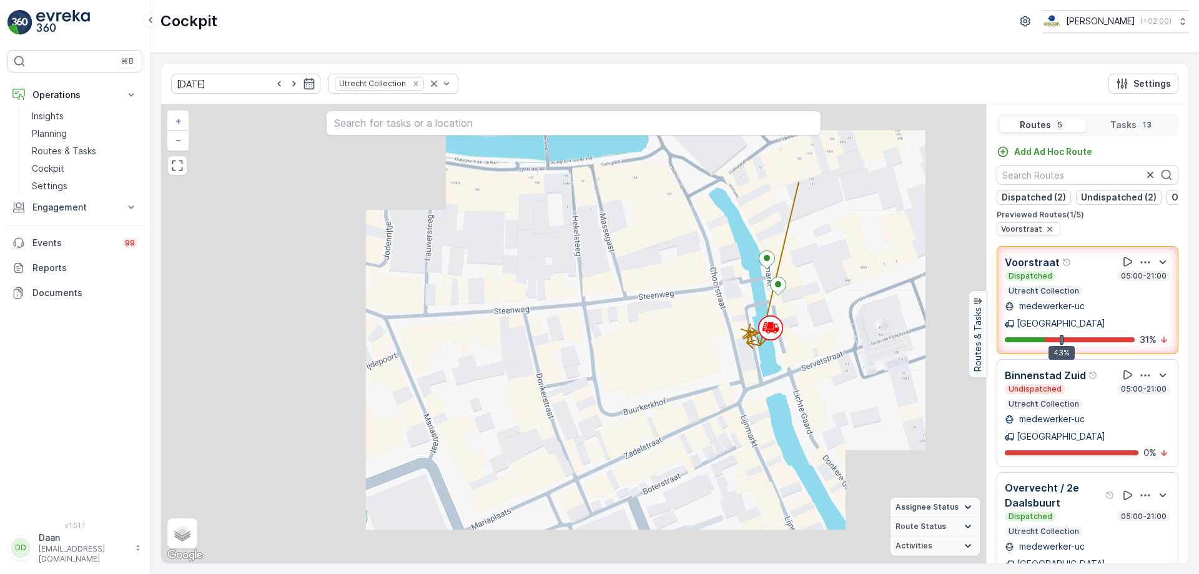
click at [810, 329] on div "2 2 + − Satellite Roadmap Terrain Hybrid Leaflet Keyboard shortcuts Map Data Ma…" at bounding box center [573, 333] width 825 height 459
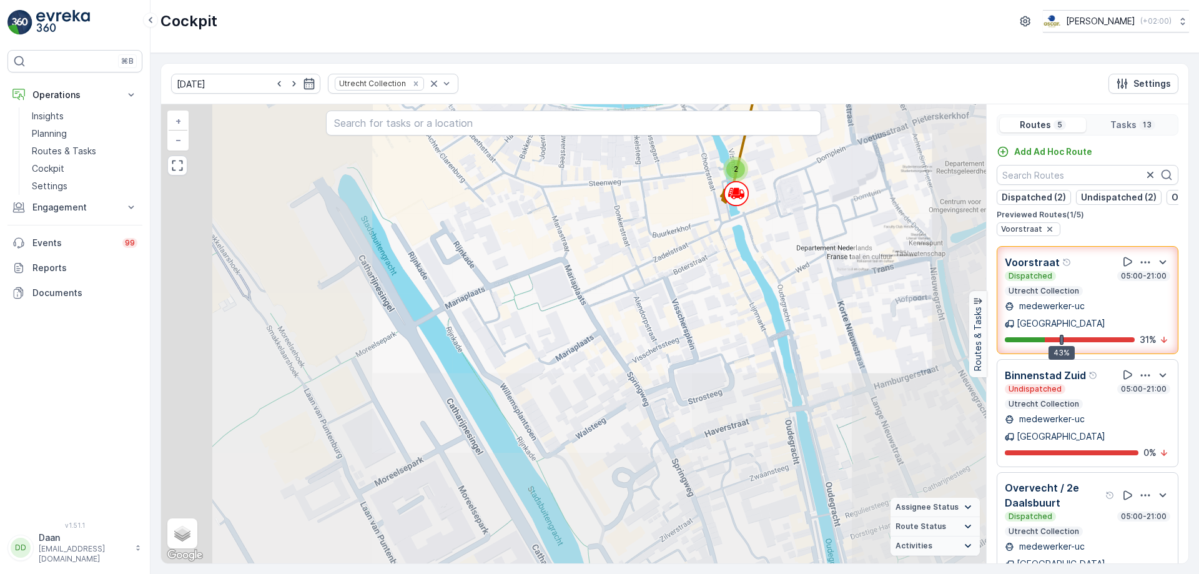
drag, startPoint x: 843, startPoint y: 415, endPoint x: 796, endPoint y: 318, distance: 107.5
click at [796, 318] on div "2 2 2 2 3 + − Satellite Roadmap Terrain Hybrid Leaflet Keyboard shortcuts Map D…" at bounding box center [573, 333] width 825 height 459
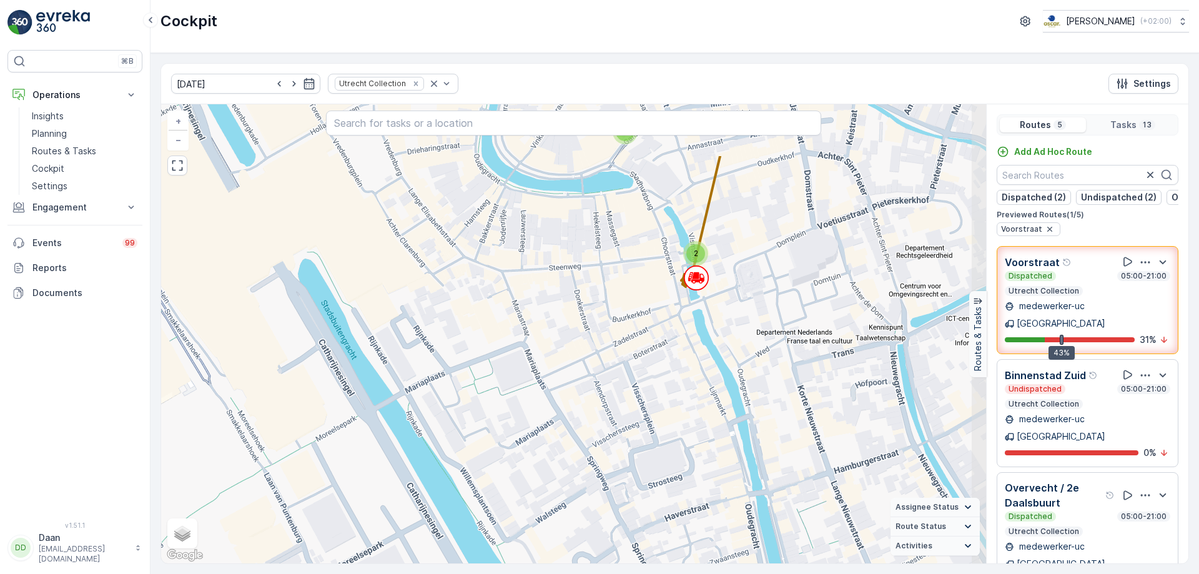
drag, startPoint x: 820, startPoint y: 337, endPoint x: 749, endPoint y: 446, distance: 130.4
click at [750, 445] on div "2 2 2 3 + − Satellite Roadmap Terrain Hybrid Leaflet Keyboard shortcuts Map Dat…" at bounding box center [573, 333] width 825 height 459
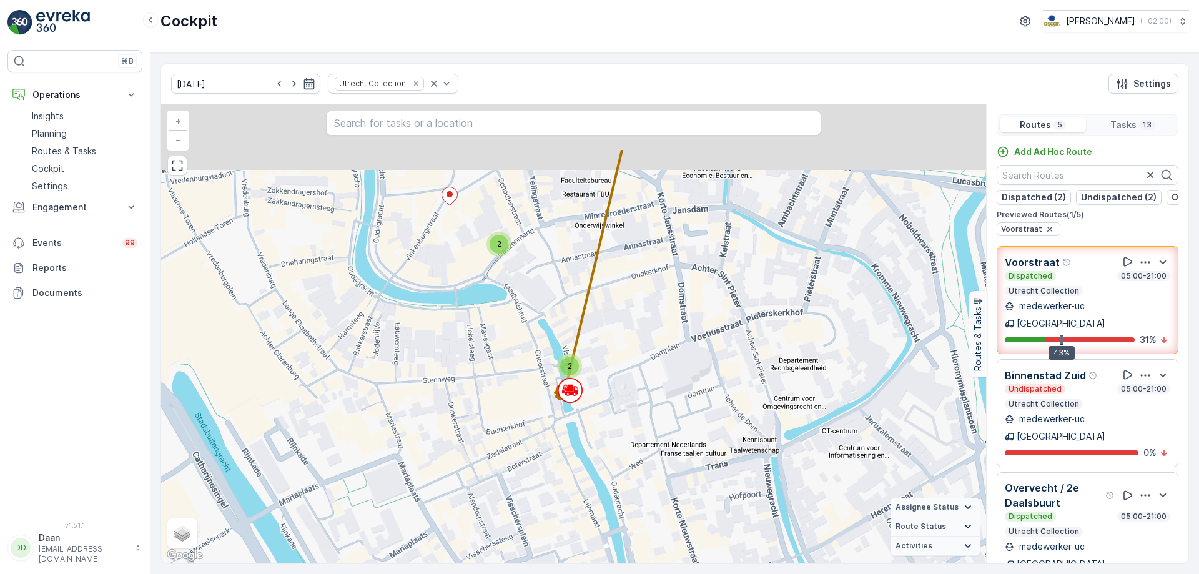
drag, startPoint x: 732, startPoint y: 367, endPoint x: 710, endPoint y: 405, distance: 43.7
click at [710, 405] on div "2 2 2 3 + − Satellite Roadmap Terrain Hybrid Leaflet Keyboard shortcuts Map Dat…" at bounding box center [573, 333] width 825 height 459
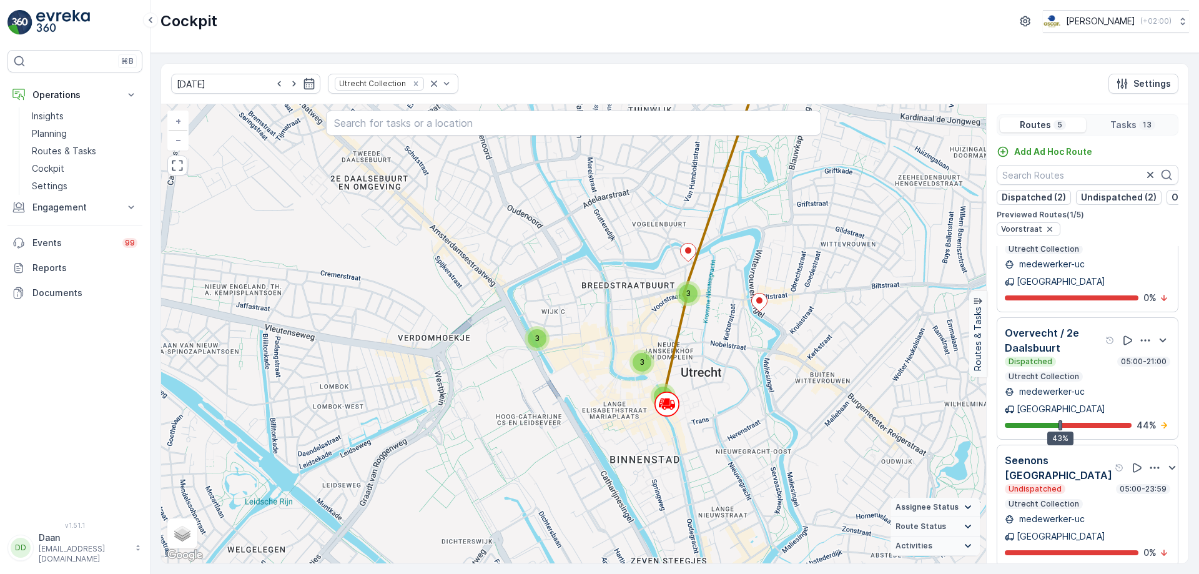
scroll to position [31, 0]
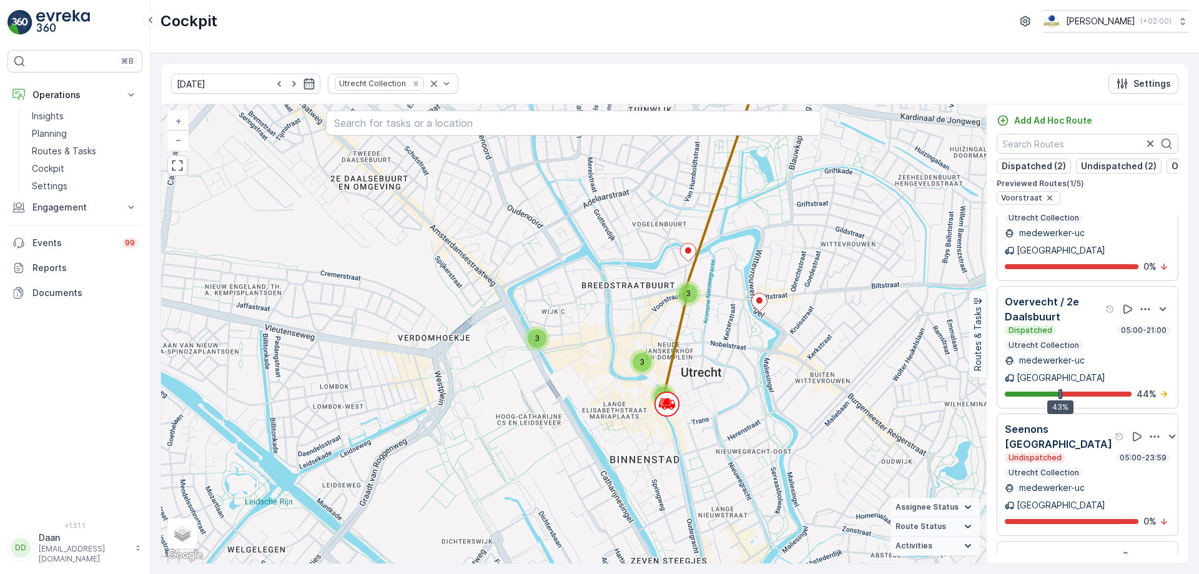
click at [1086, 566] on div "Offline 05:00-18:59 Utrecht Collection" at bounding box center [1087, 578] width 165 height 25
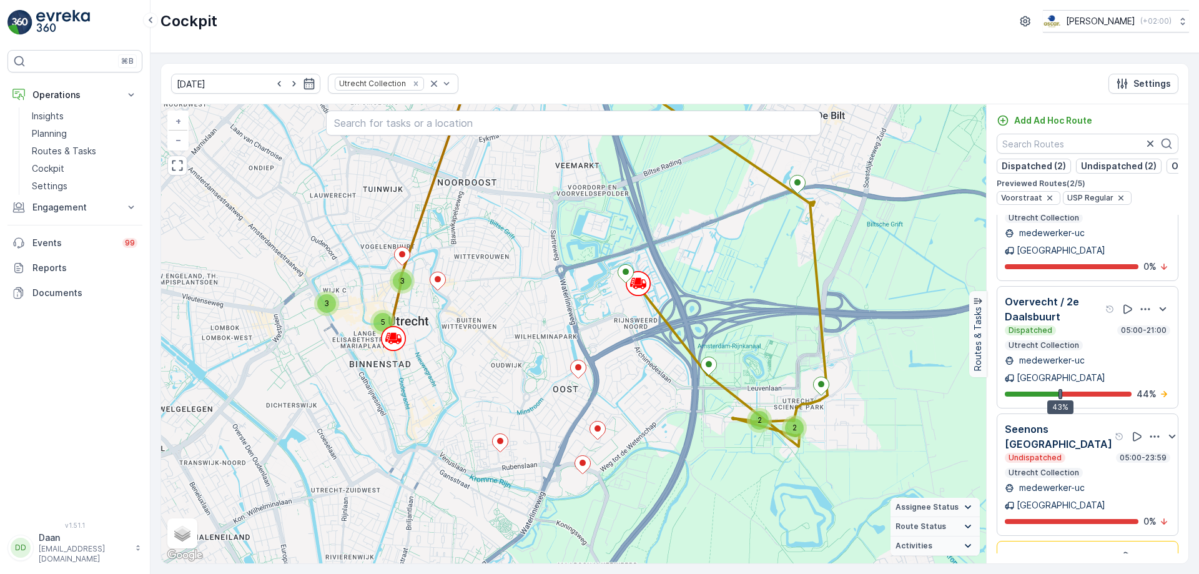
click at [1086, 566] on div "Offline 05:00-18:59 Utrecht Collection" at bounding box center [1087, 578] width 165 height 25
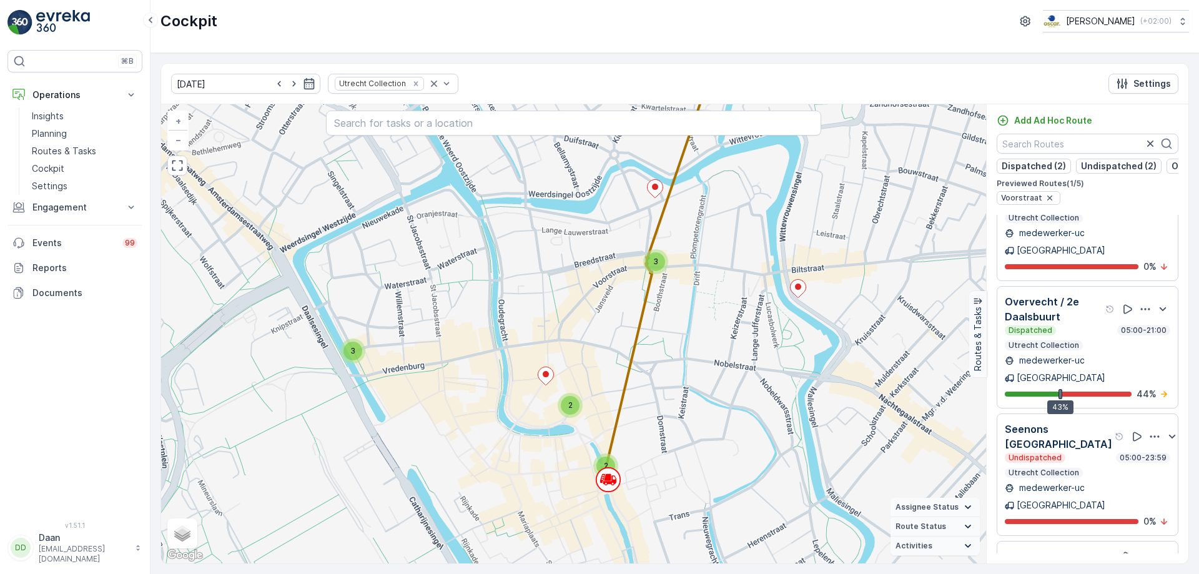
click at [1096, 453] on div "Undispatched 05:00-23:59 Utrecht Collection" at bounding box center [1087, 465] width 165 height 25
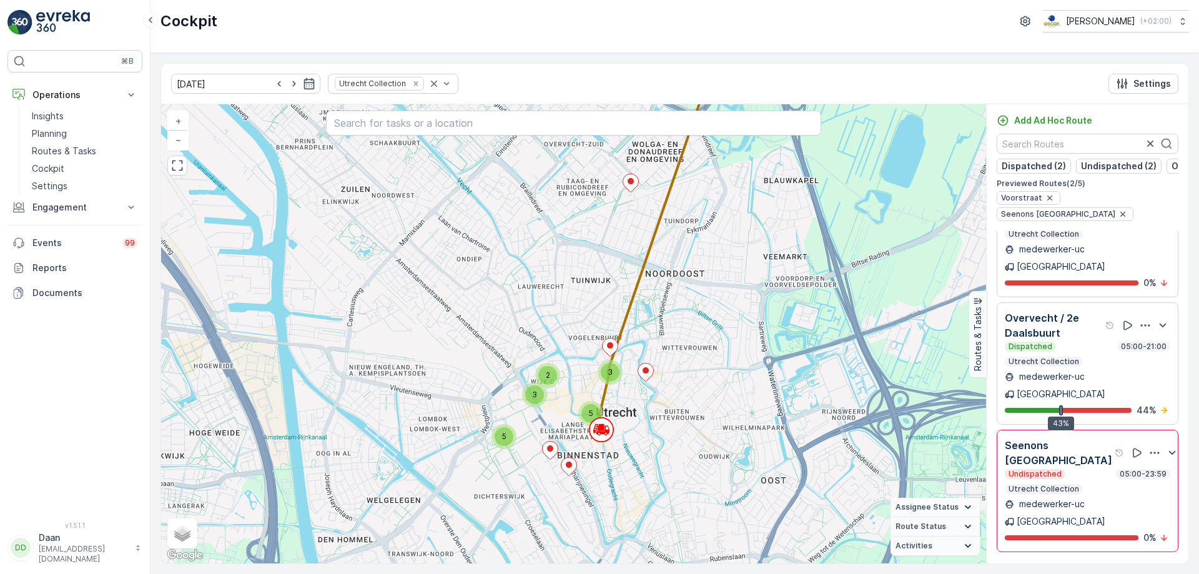
click at [1096, 469] on div "Undispatched 05:00-23:59 Utrecht Collection" at bounding box center [1087, 481] width 165 height 25
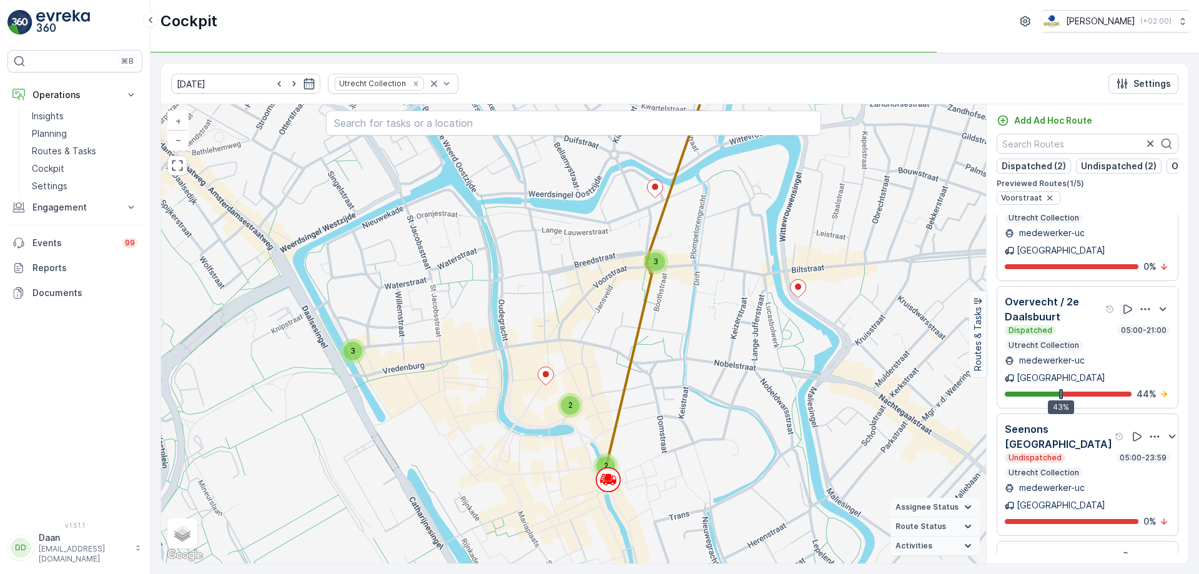
click at [1090, 453] on div "Undispatched 05:00-23:59 Utrecht Collection" at bounding box center [1087, 465] width 165 height 25
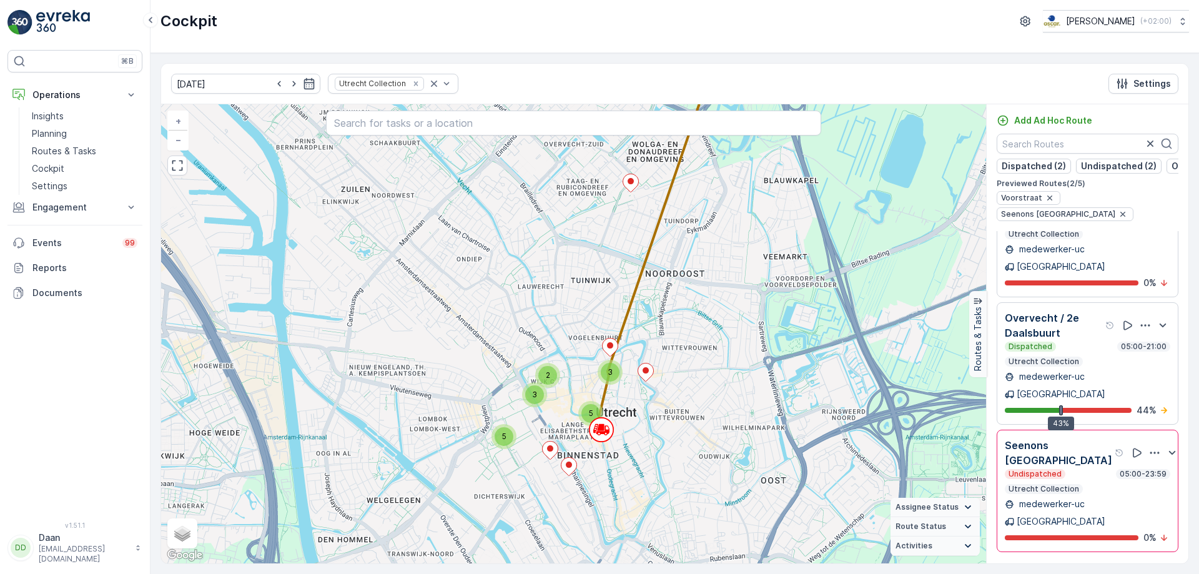
click at [1090, 469] on div "Undispatched 05:00-23:59 Utrecht Collection" at bounding box center [1087, 481] width 165 height 25
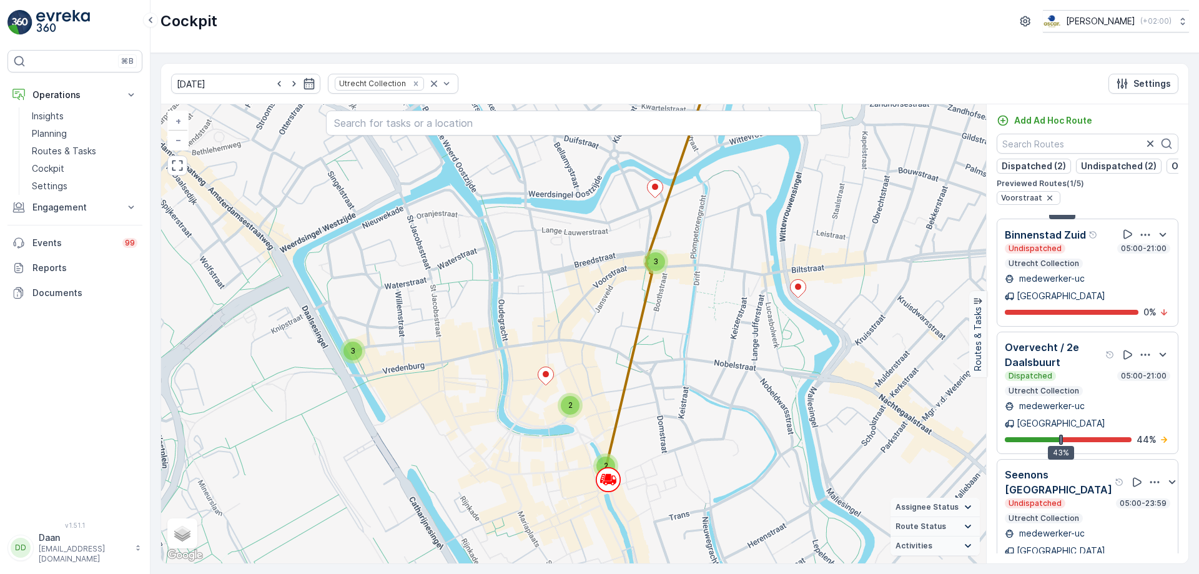
scroll to position [30, 0]
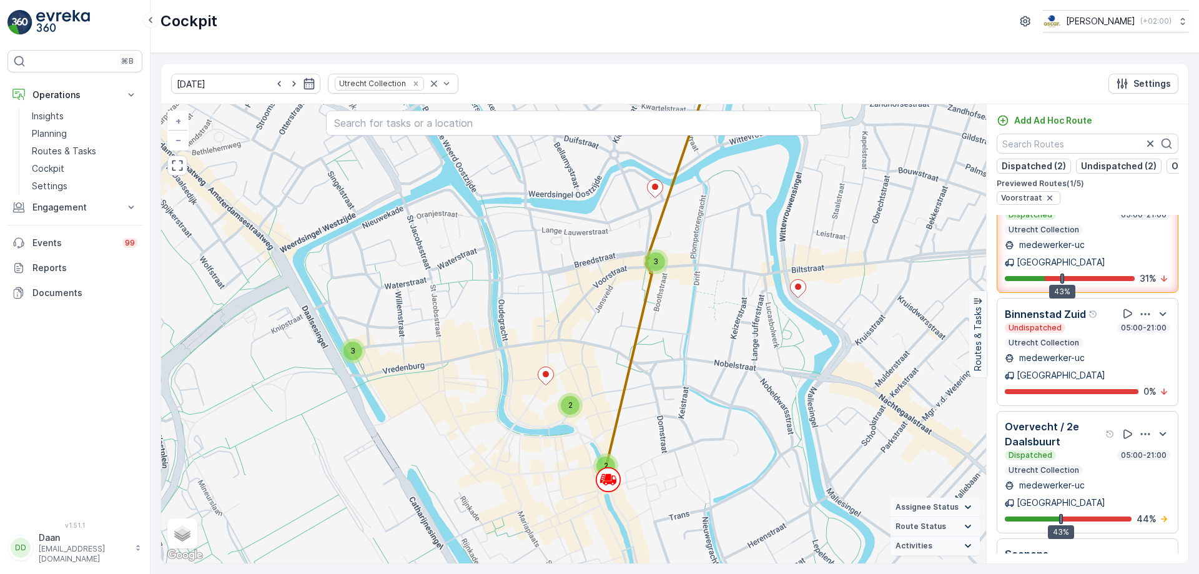
click at [1104, 335] on div "Undispatched 05:00-21:00 Utrecht Collection" at bounding box center [1087, 335] width 165 height 25
